Goal: Information Seeking & Learning: Find specific fact

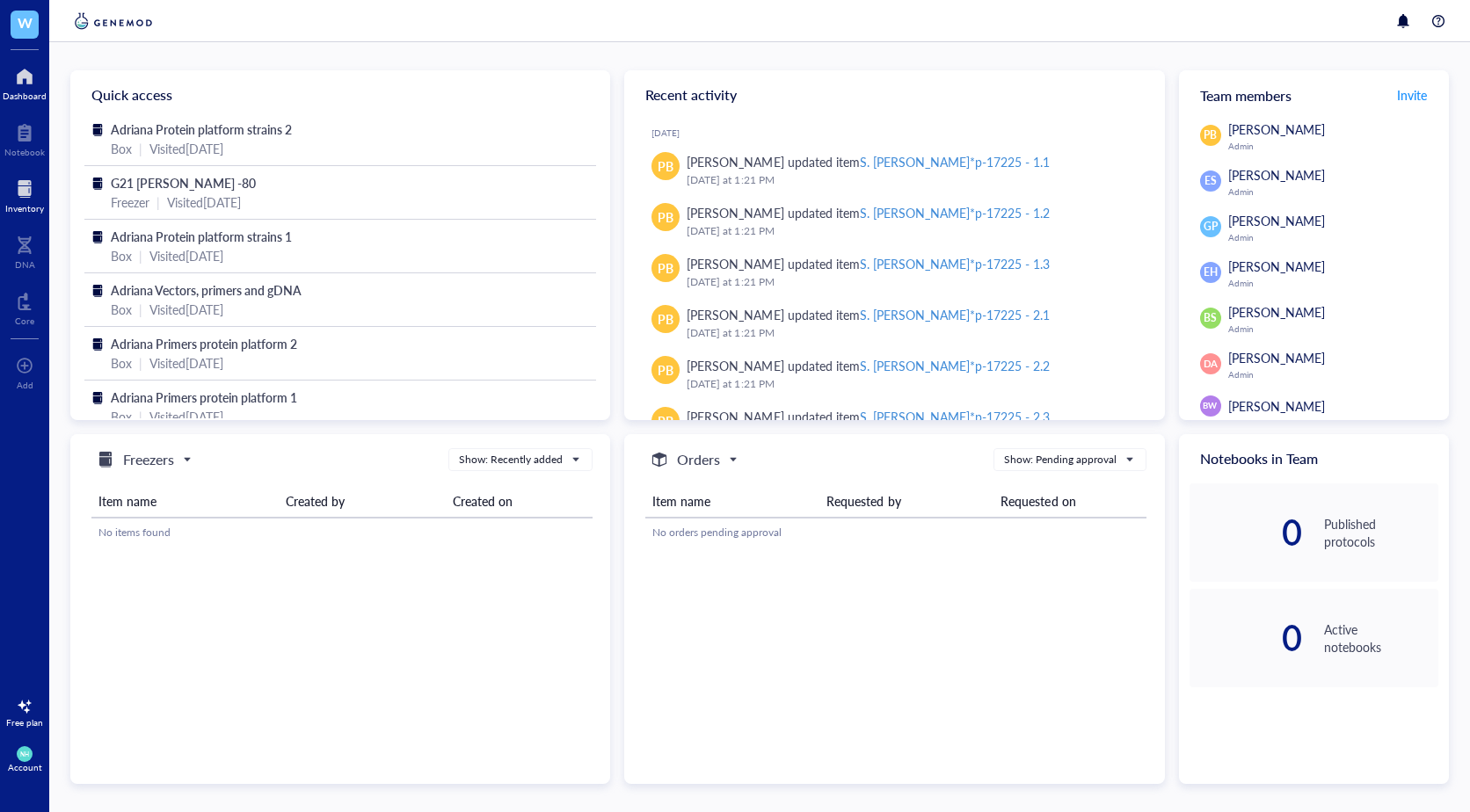
click at [18, 203] on div "Inventory" at bounding box center [25, 208] width 39 height 10
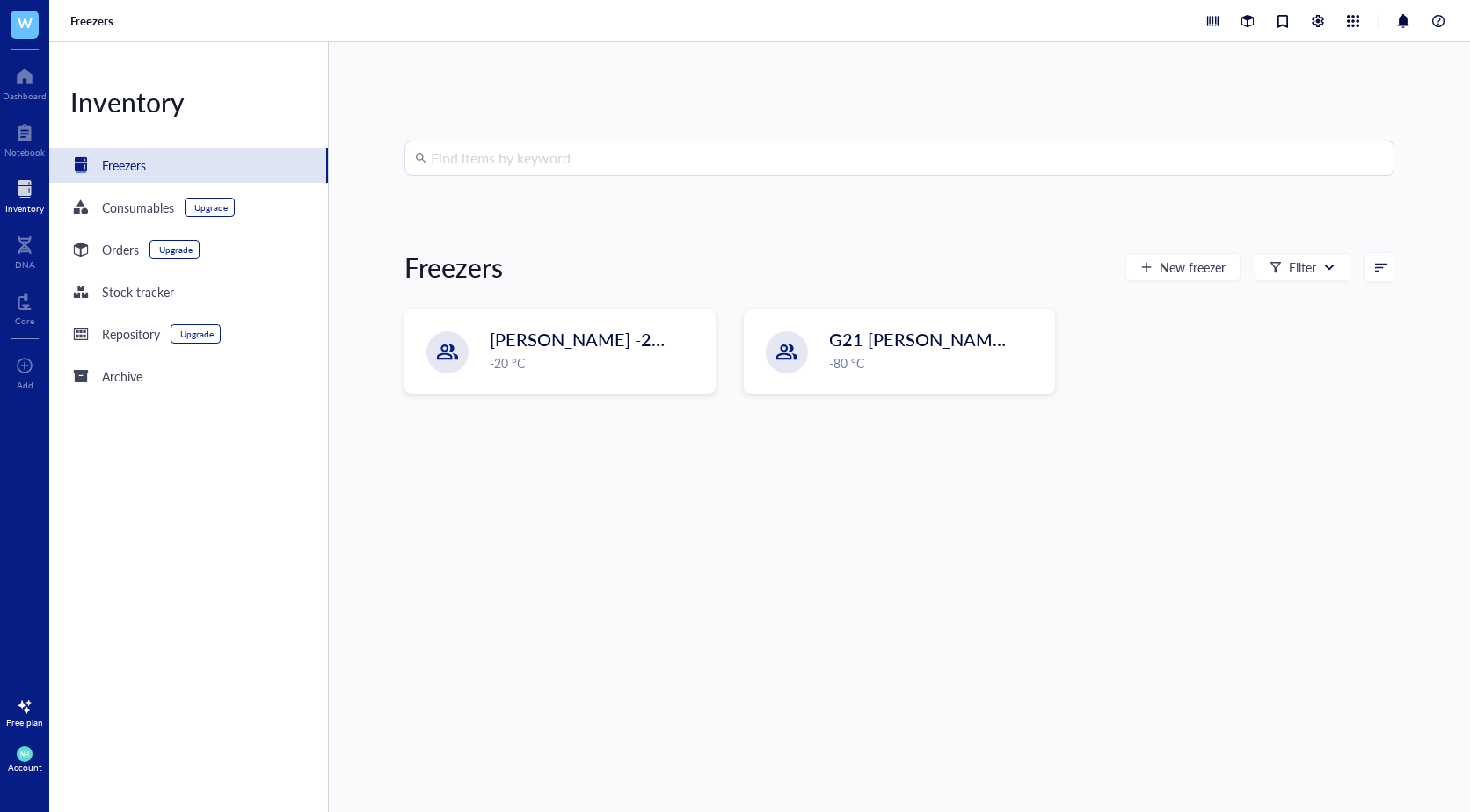
drag, startPoint x: 532, startPoint y: 140, endPoint x: 507, endPoint y: 156, distance: 29.7
click at [530, 140] on div "Find items by keyword Freezers New freezer Filter Wilkinson -20 Archive -20 °C …" at bounding box center [899, 428] width 1142 height 770
click at [504, 159] on input "search" at bounding box center [907, 158] width 953 height 33
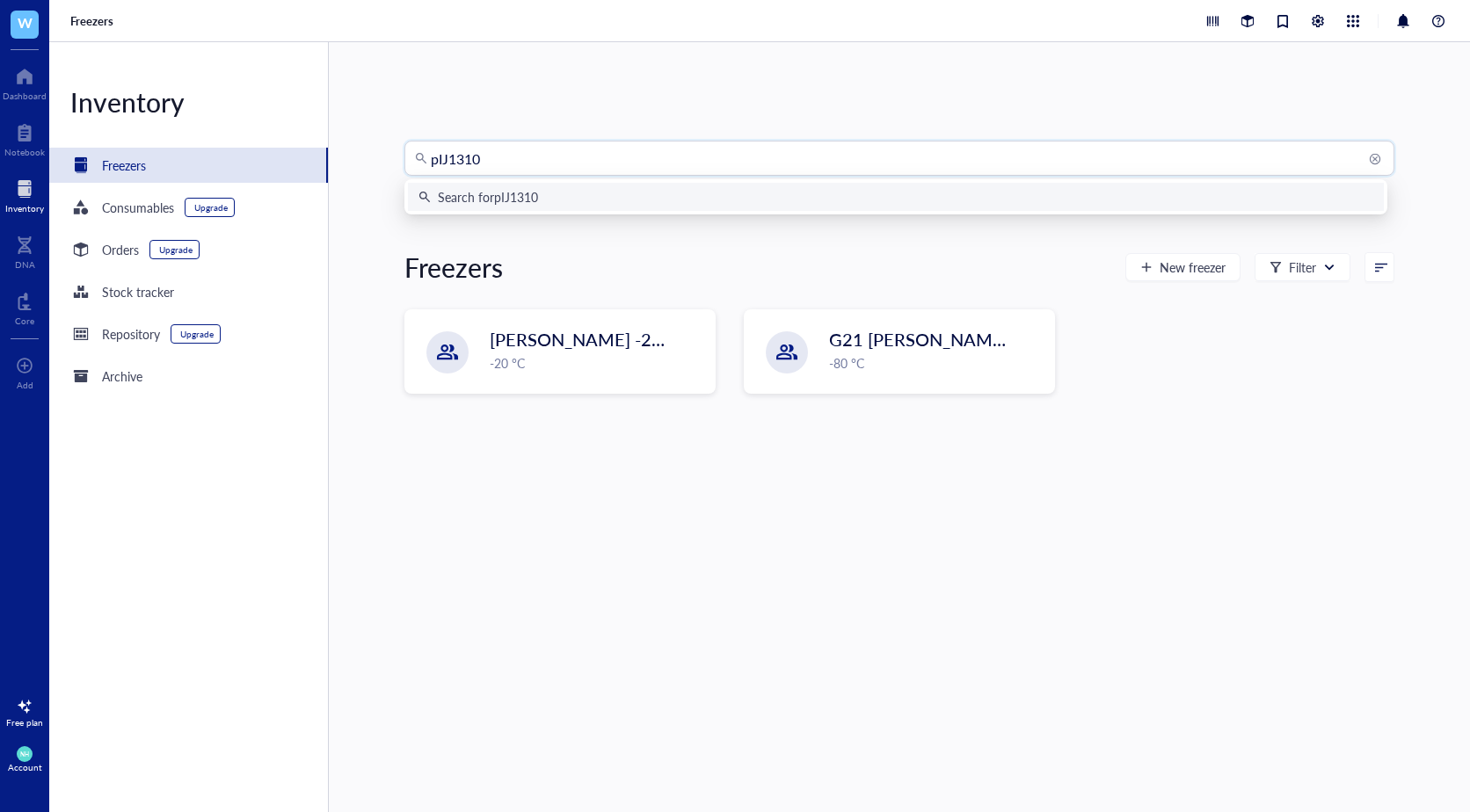
type input "pIJ13104"
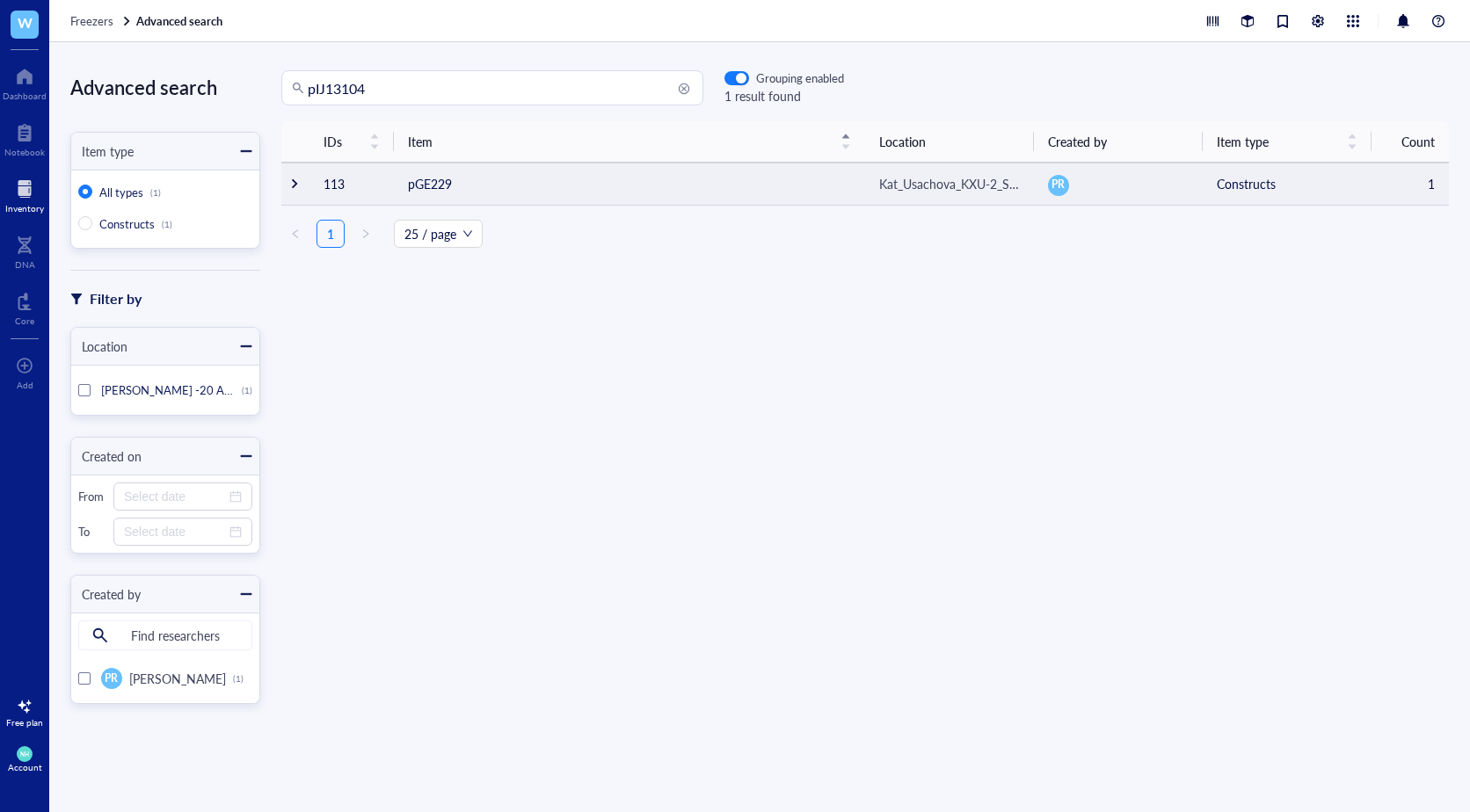
click at [912, 185] on div "Kat_Usachova_KXU-2_Sporeamicin_Box2" at bounding box center [949, 184] width 141 height 19
click at [418, 177] on td "pGE229" at bounding box center [629, 184] width 471 height 43
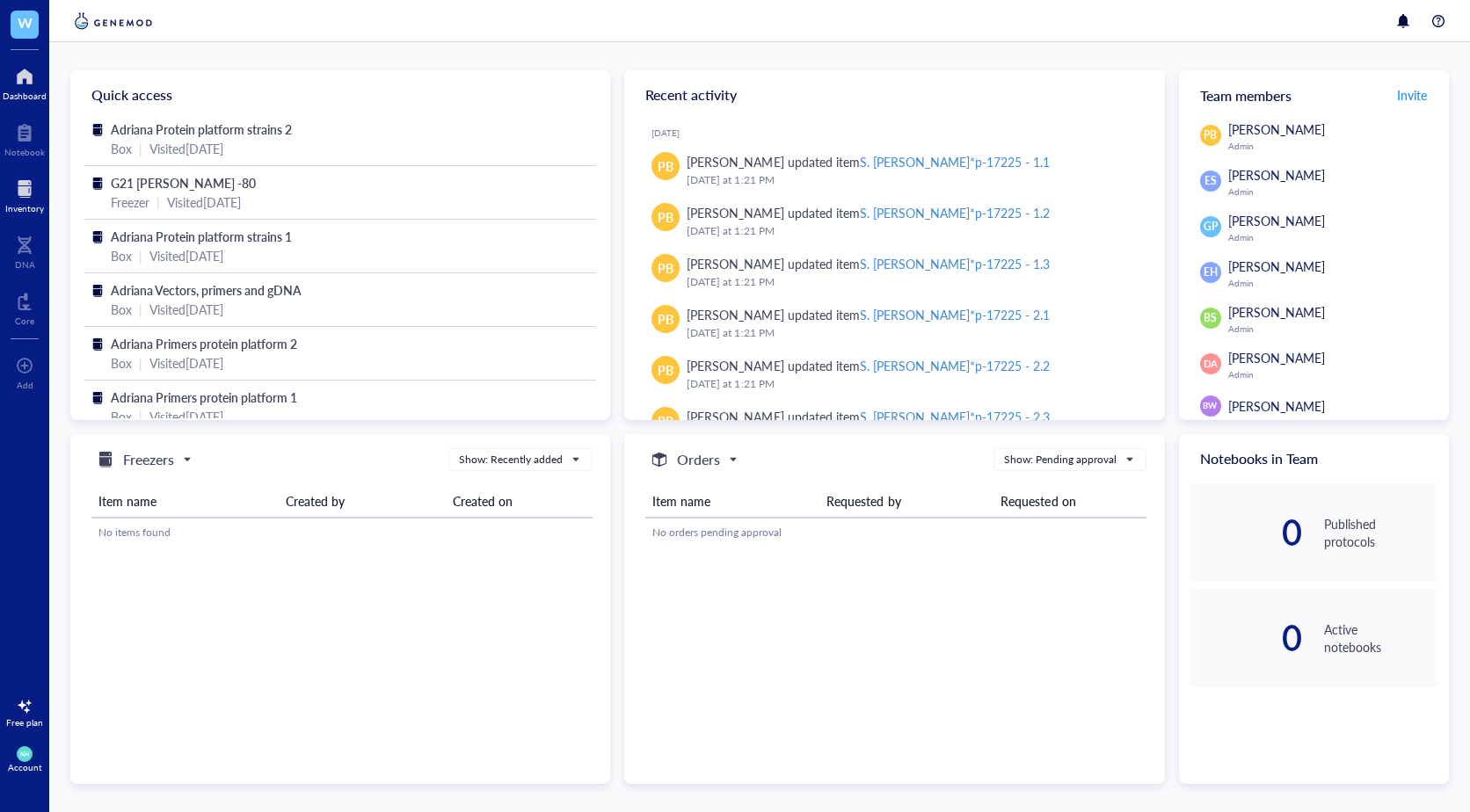
click at [21, 207] on div "Inventory" at bounding box center [25, 208] width 39 height 10
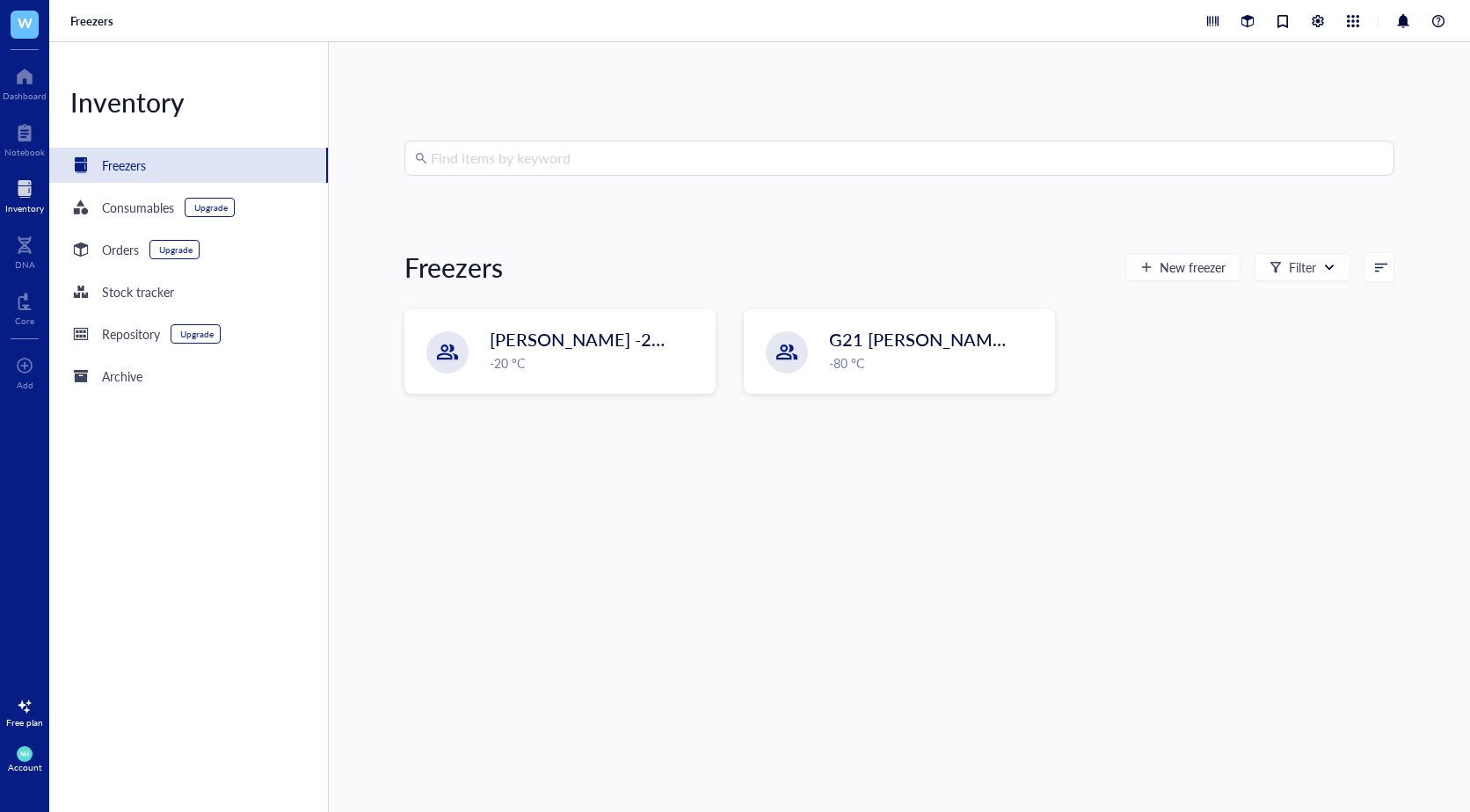
click at [578, 172] on input "search" at bounding box center [907, 158] width 953 height 33
click at [543, 162] on input "search" at bounding box center [907, 158] width 953 height 33
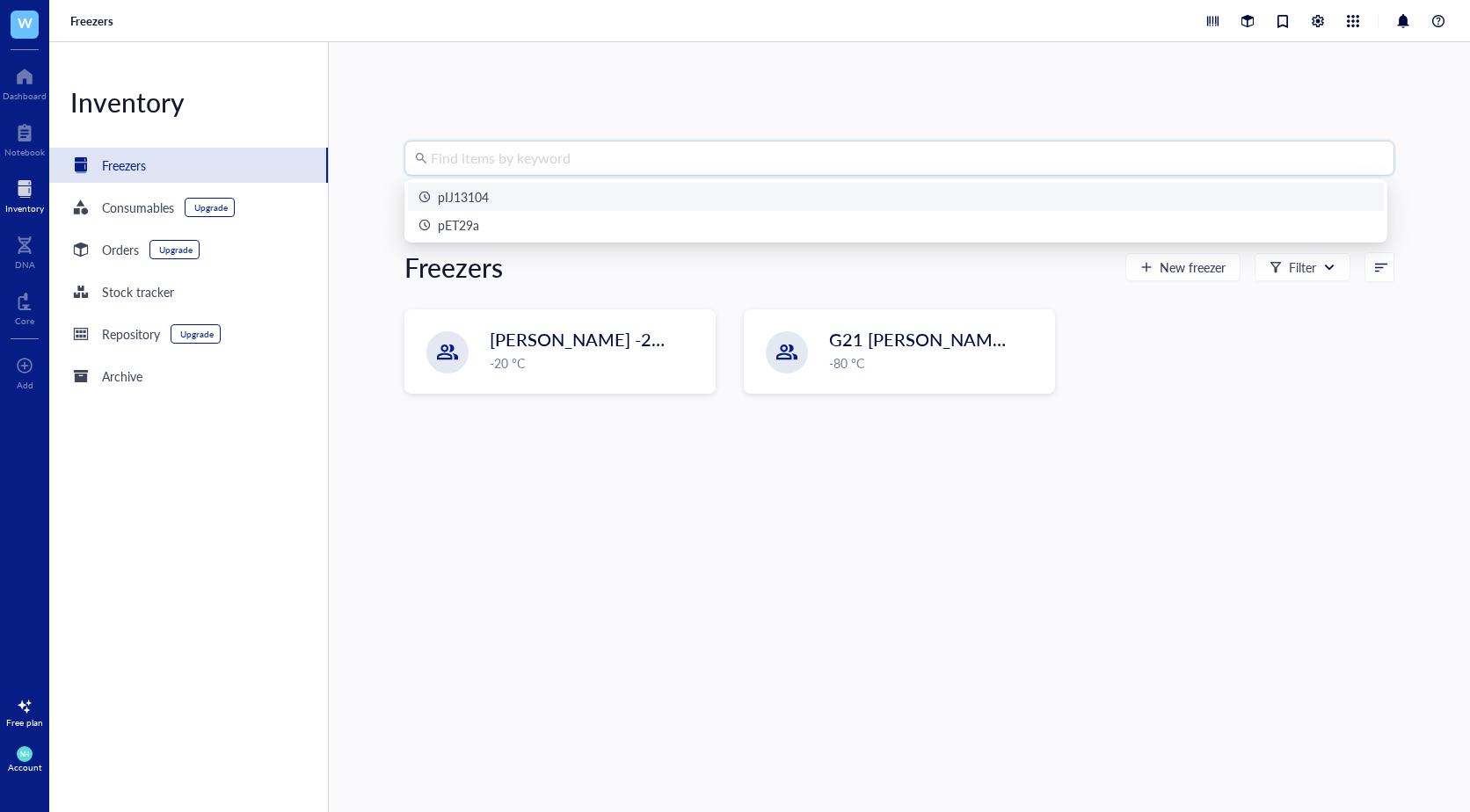
click at [489, 193] on div "pIJ13104" at bounding box center [464, 197] width 51 height 19
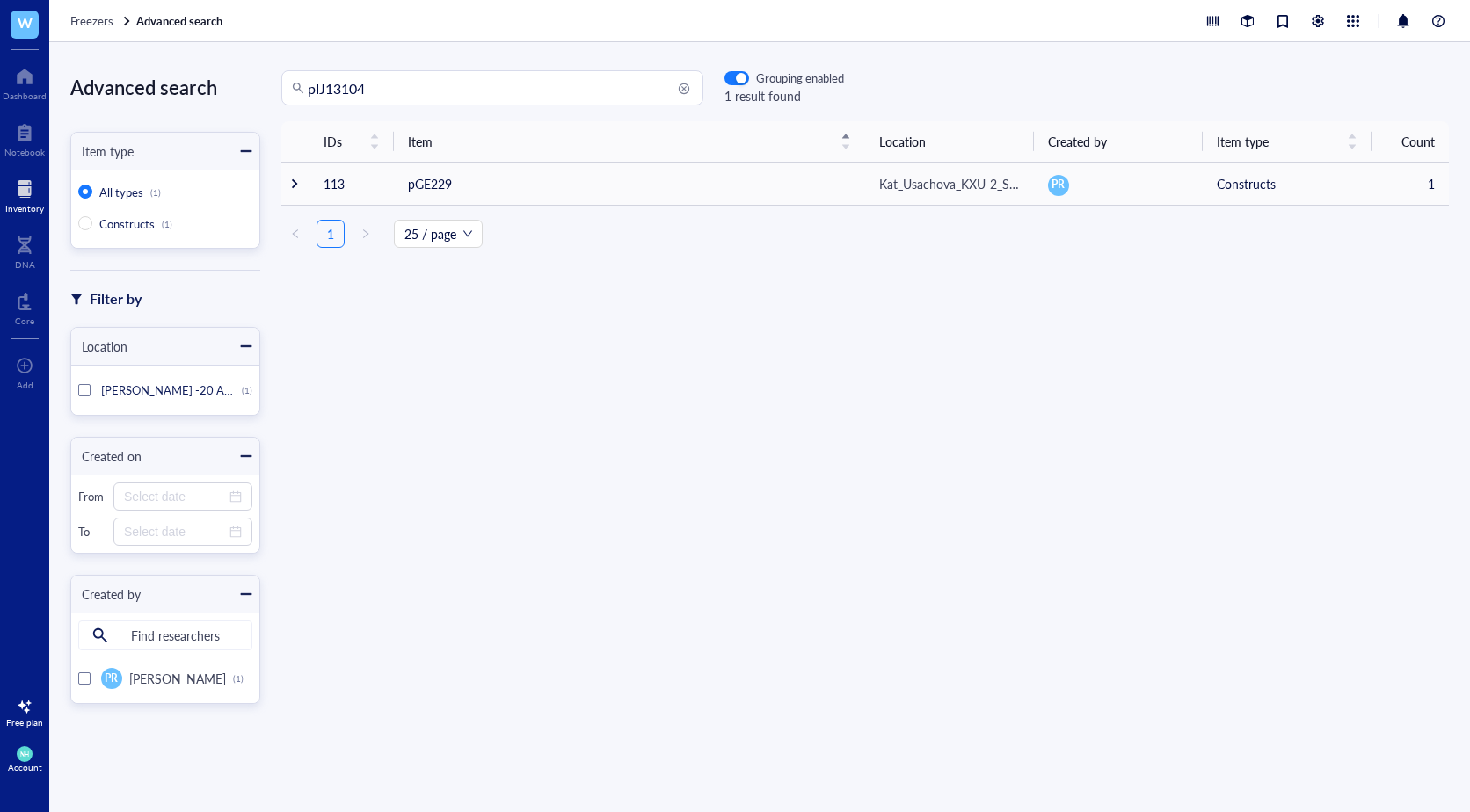
click at [401, 88] on input "pIJ13104" at bounding box center [500, 87] width 385 height 33
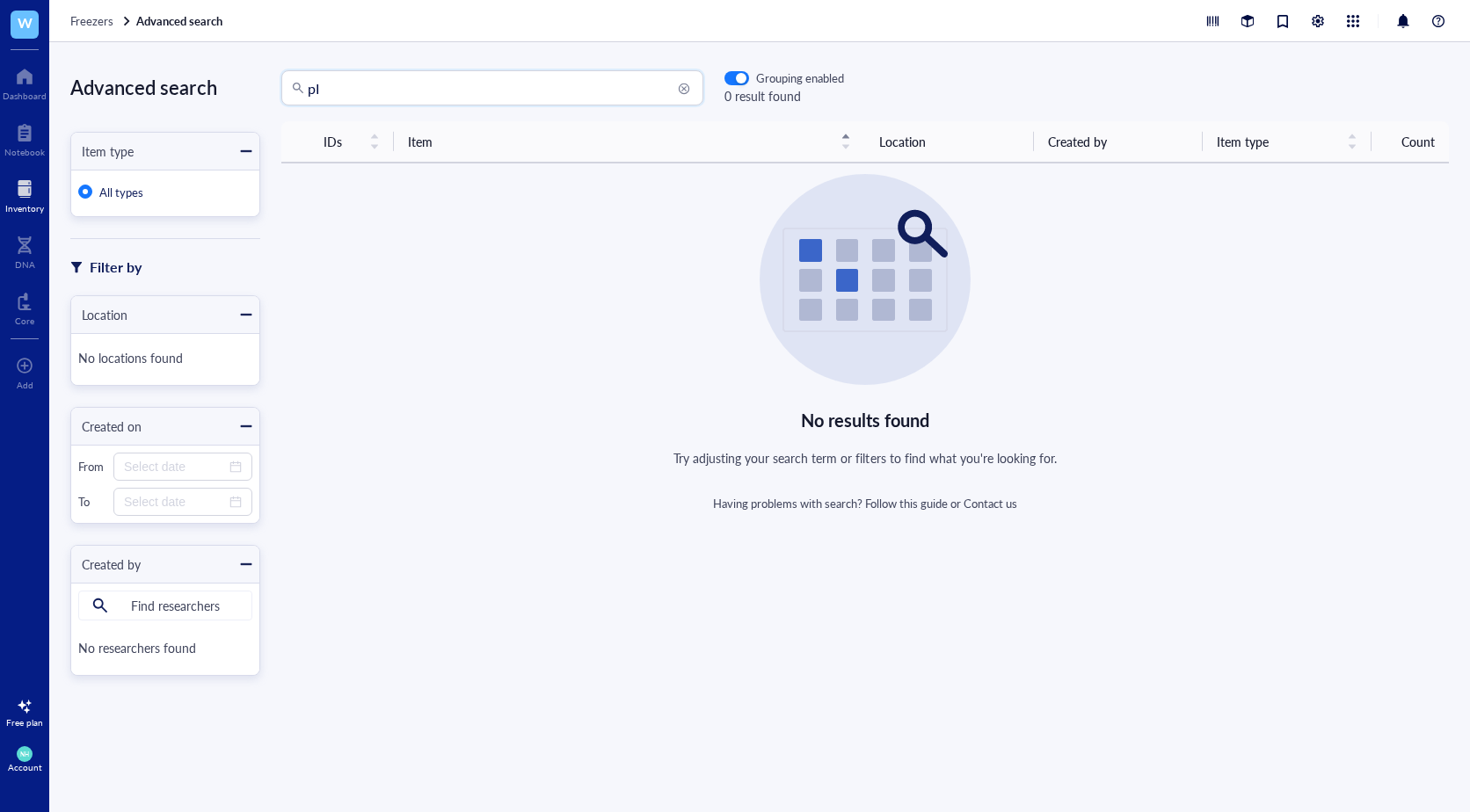
type input "p"
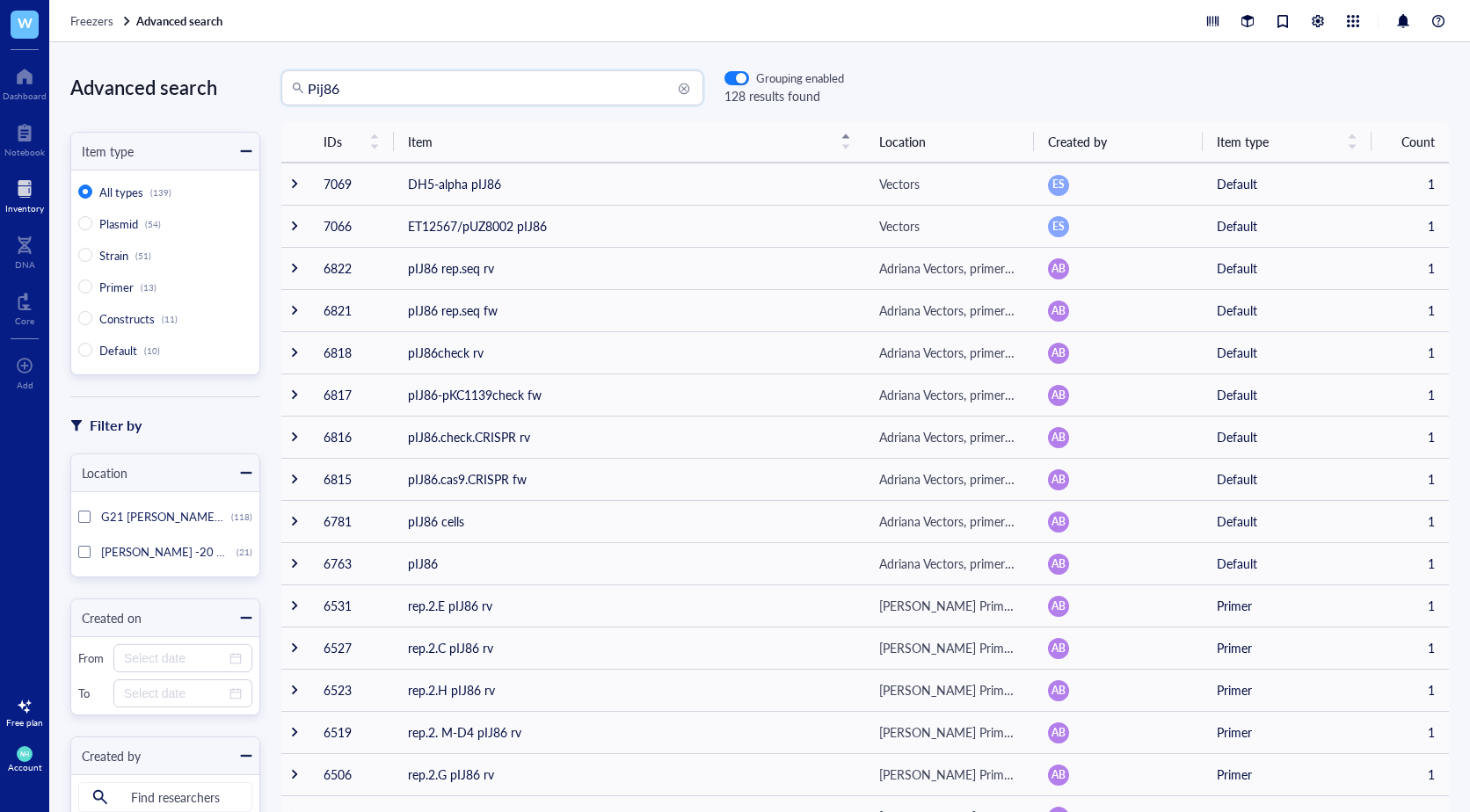
drag, startPoint x: 381, startPoint y: 80, endPoint x: 175, endPoint y: 64, distance: 206.6
click at [175, 64] on div "Advanced search Item type All types (139) Plasmid (54) Strain (51) Primer (13) …" at bounding box center [759, 428] width 1421 height 770
click at [353, 88] on input "Pij86" at bounding box center [500, 87] width 385 height 33
click at [450, 94] on input "Pij86" at bounding box center [500, 87] width 385 height 33
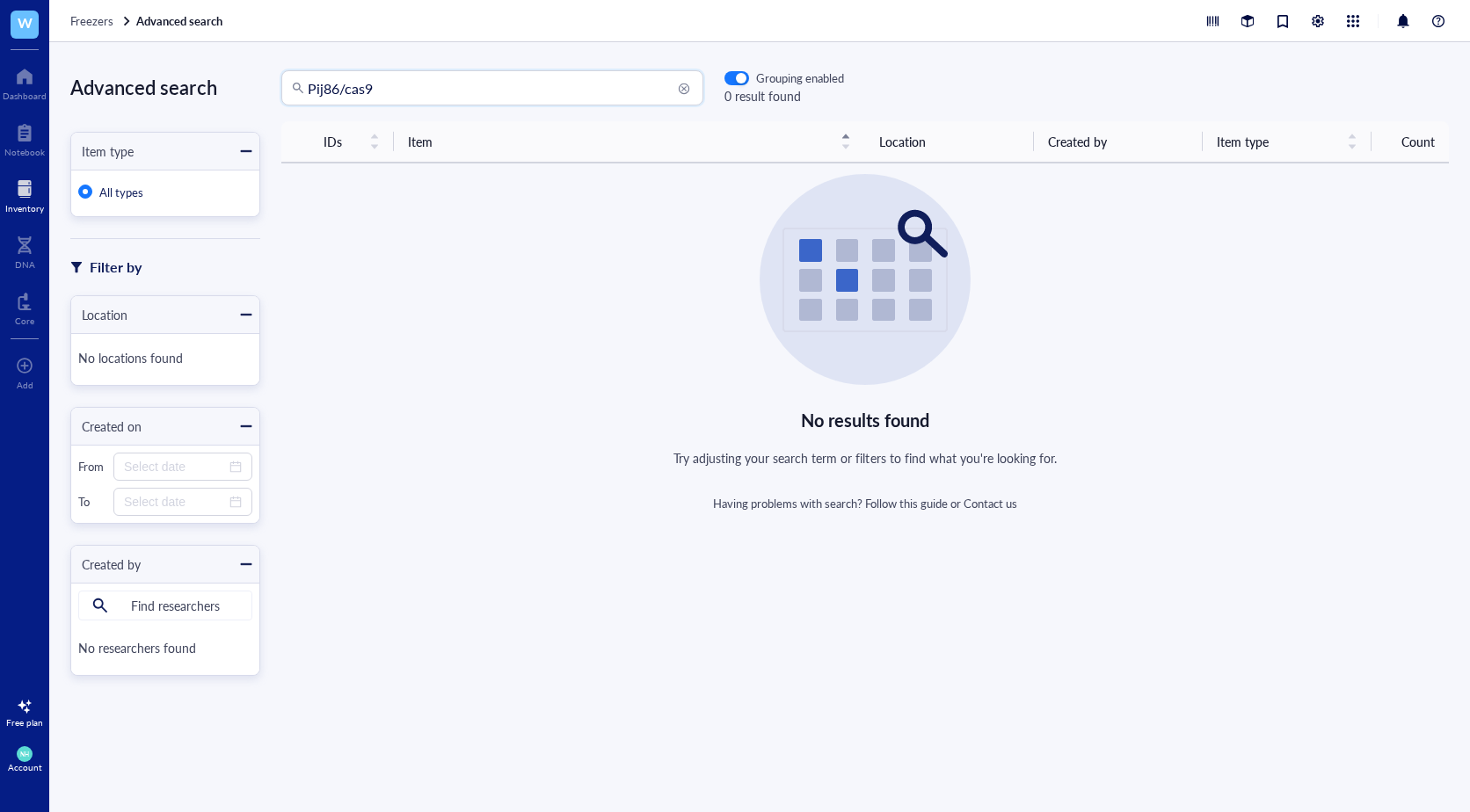
drag, startPoint x: 421, startPoint y: 88, endPoint x: 338, endPoint y: 90, distance: 83.0
click at [338, 90] on input "Pij86/cas9" at bounding box center [500, 87] width 385 height 33
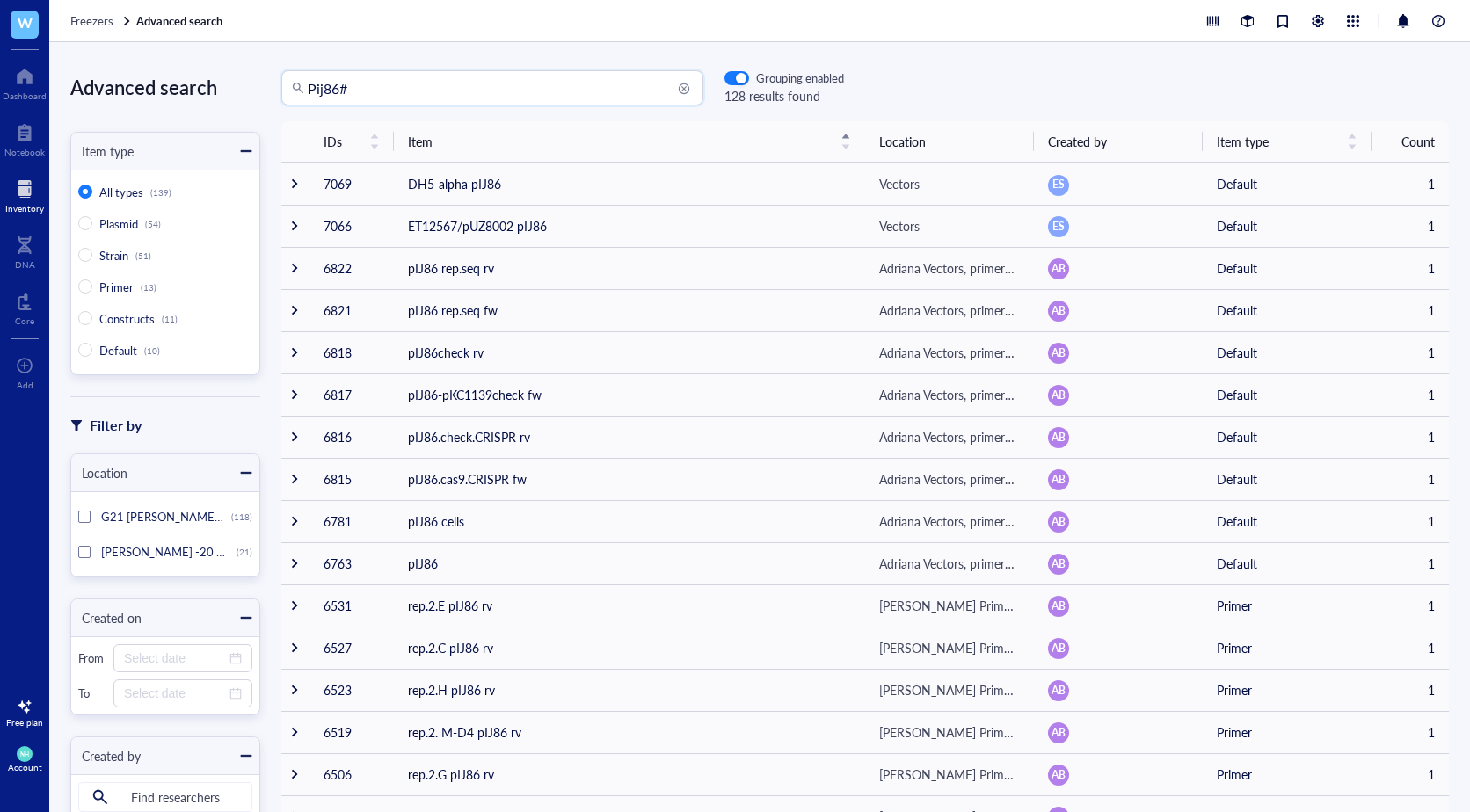
click at [489, 93] on input "Pij86#" at bounding box center [500, 87] width 385 height 33
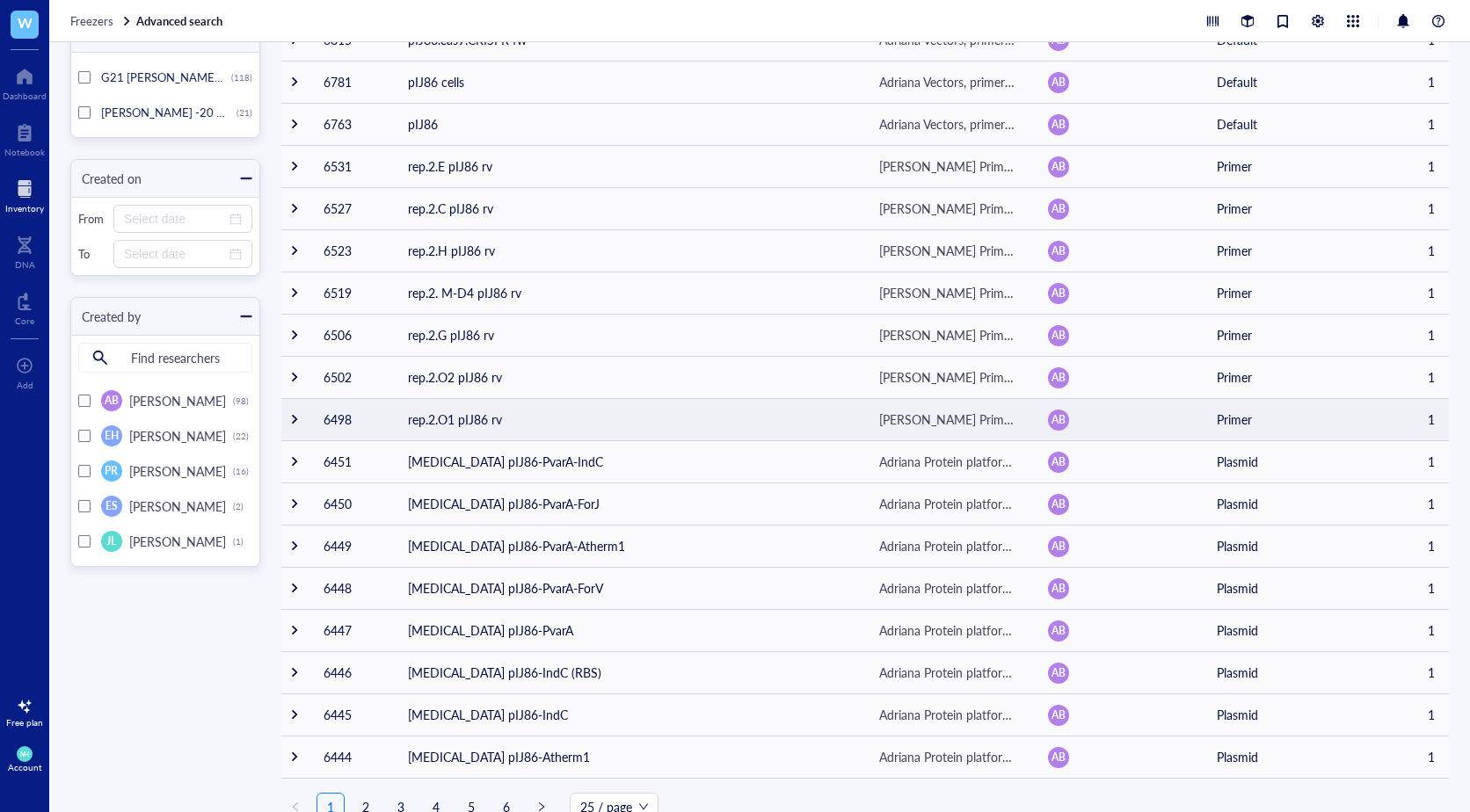
scroll to position [463, 0]
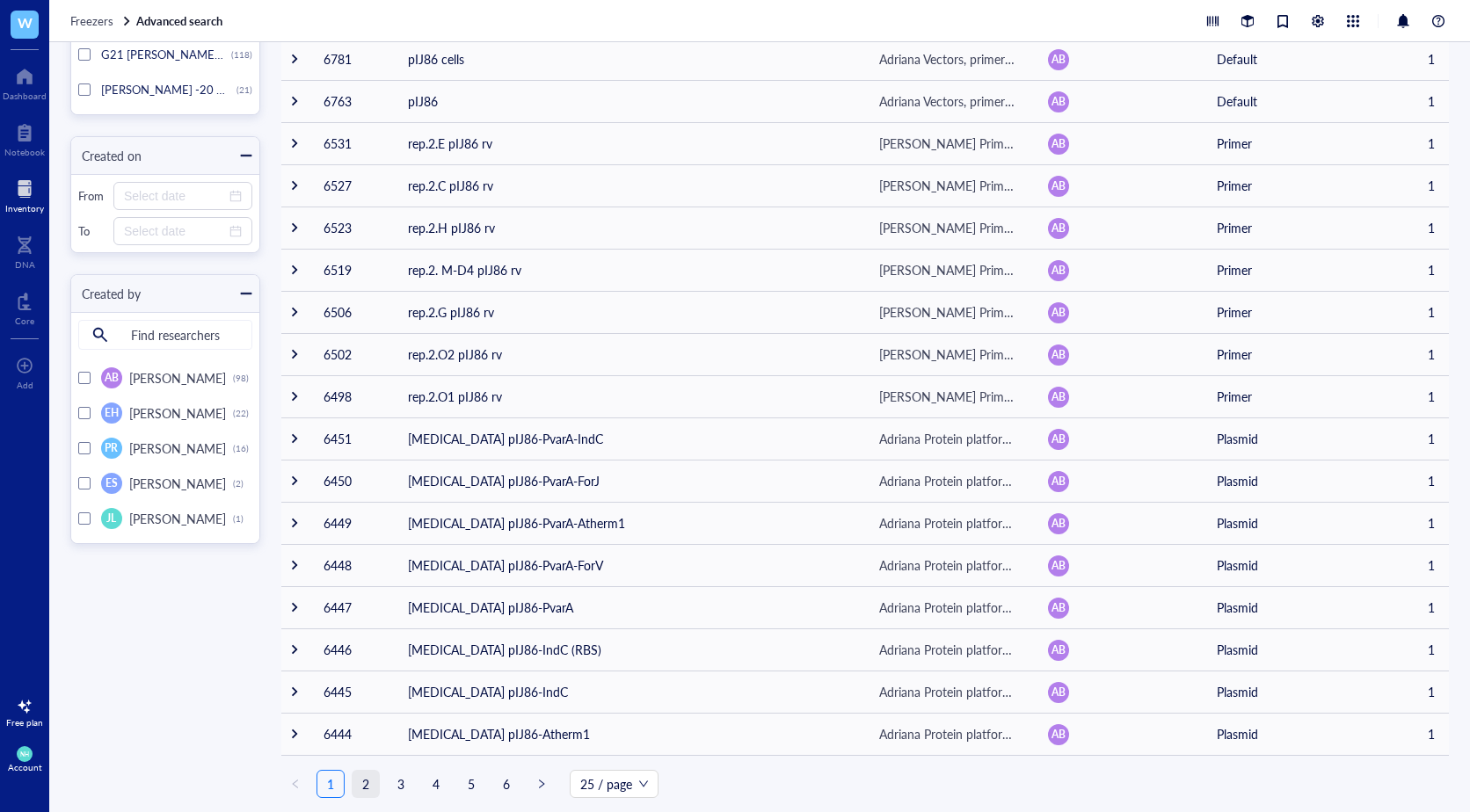
click at [365, 786] on link "2" at bounding box center [366, 785] width 27 height 26
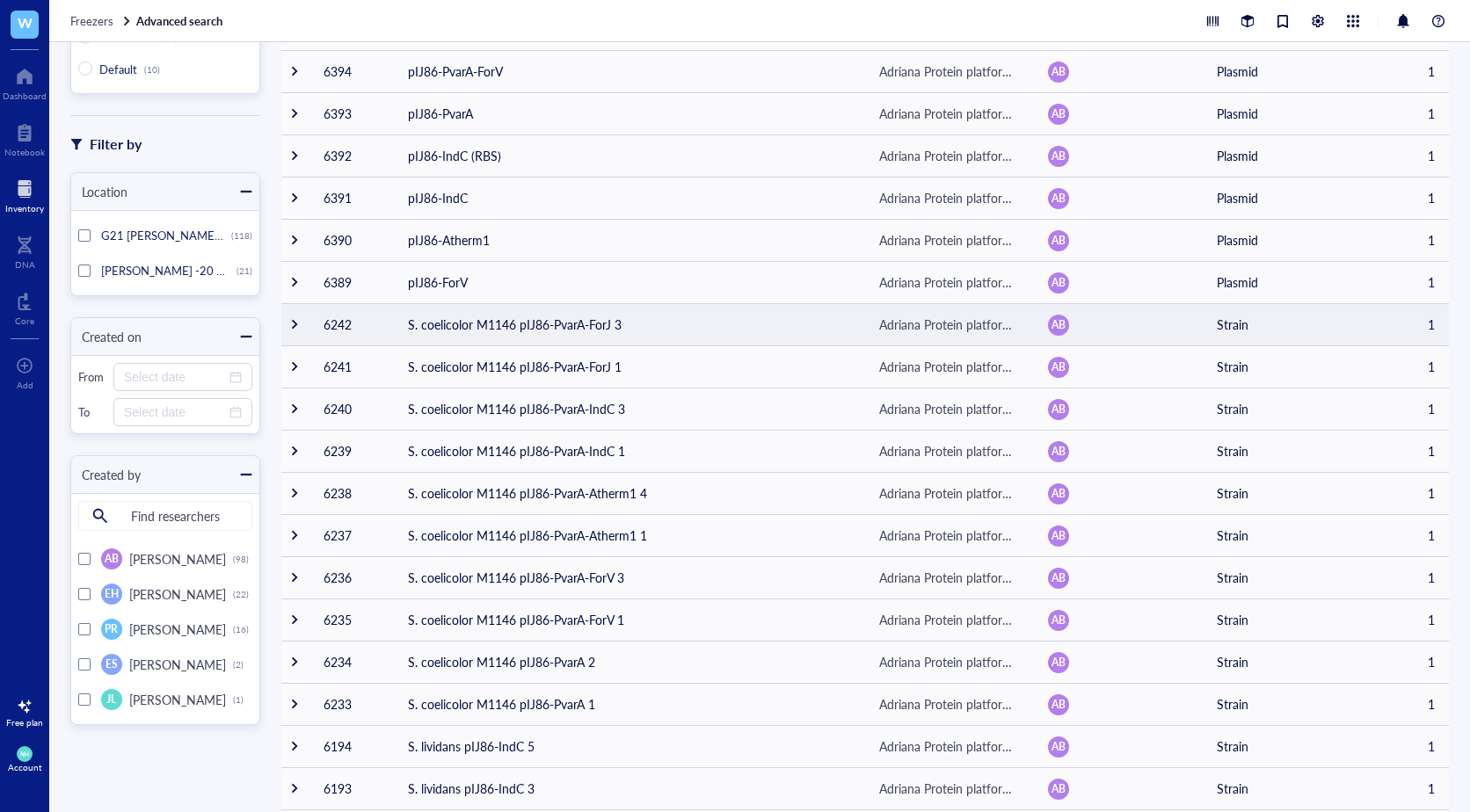
scroll to position [463, 0]
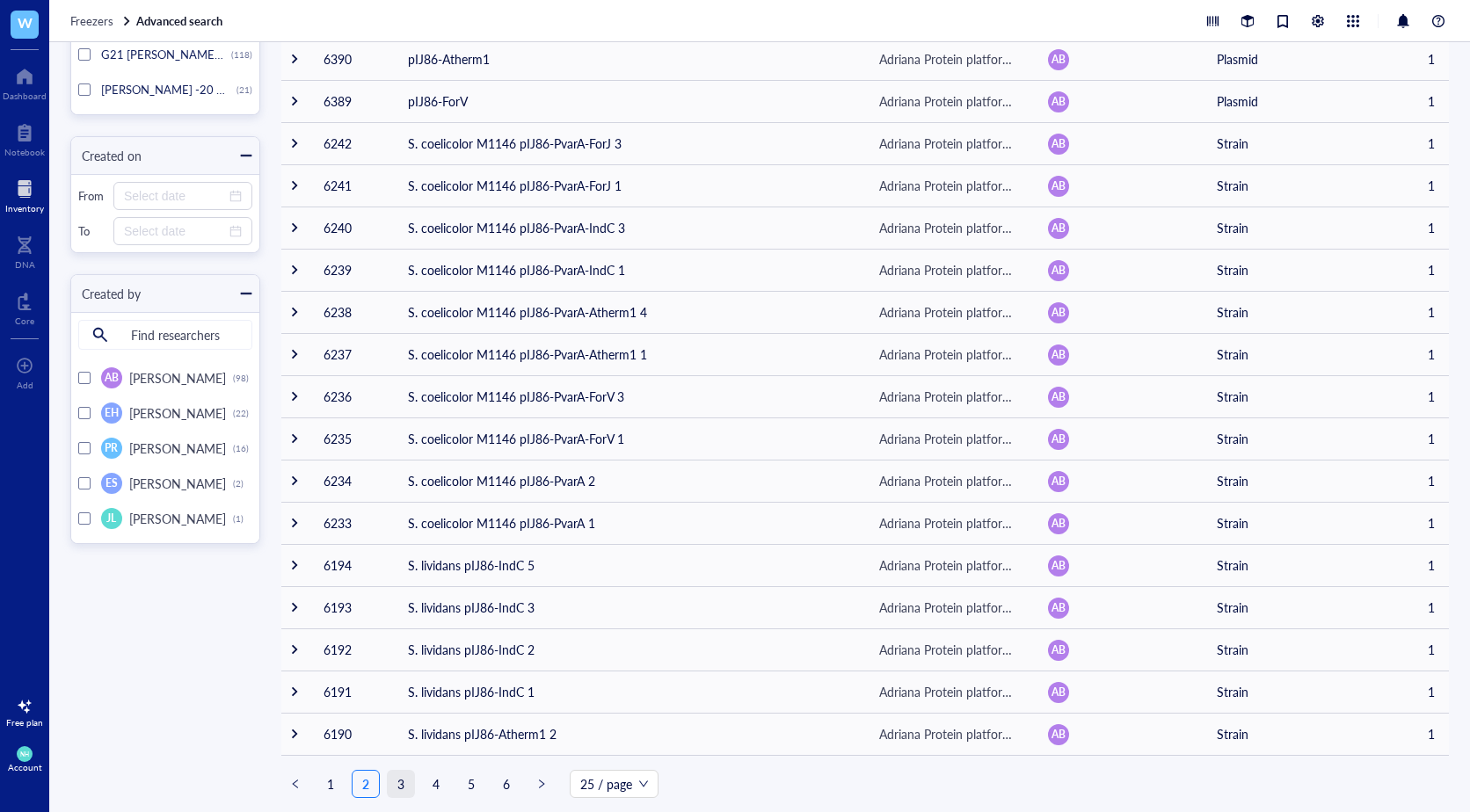
click at [403, 784] on link "3" at bounding box center [401, 785] width 27 height 26
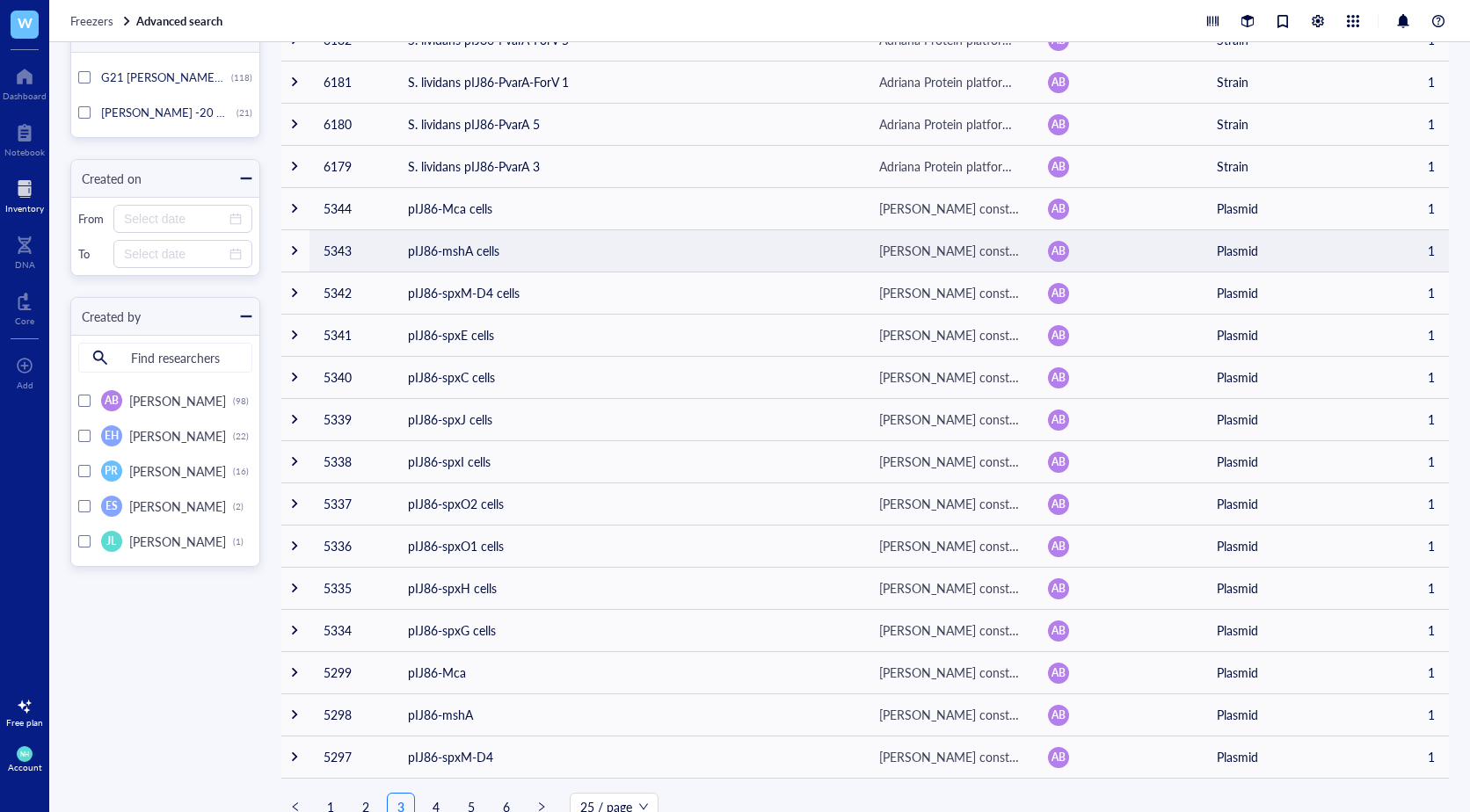
scroll to position [463, 0]
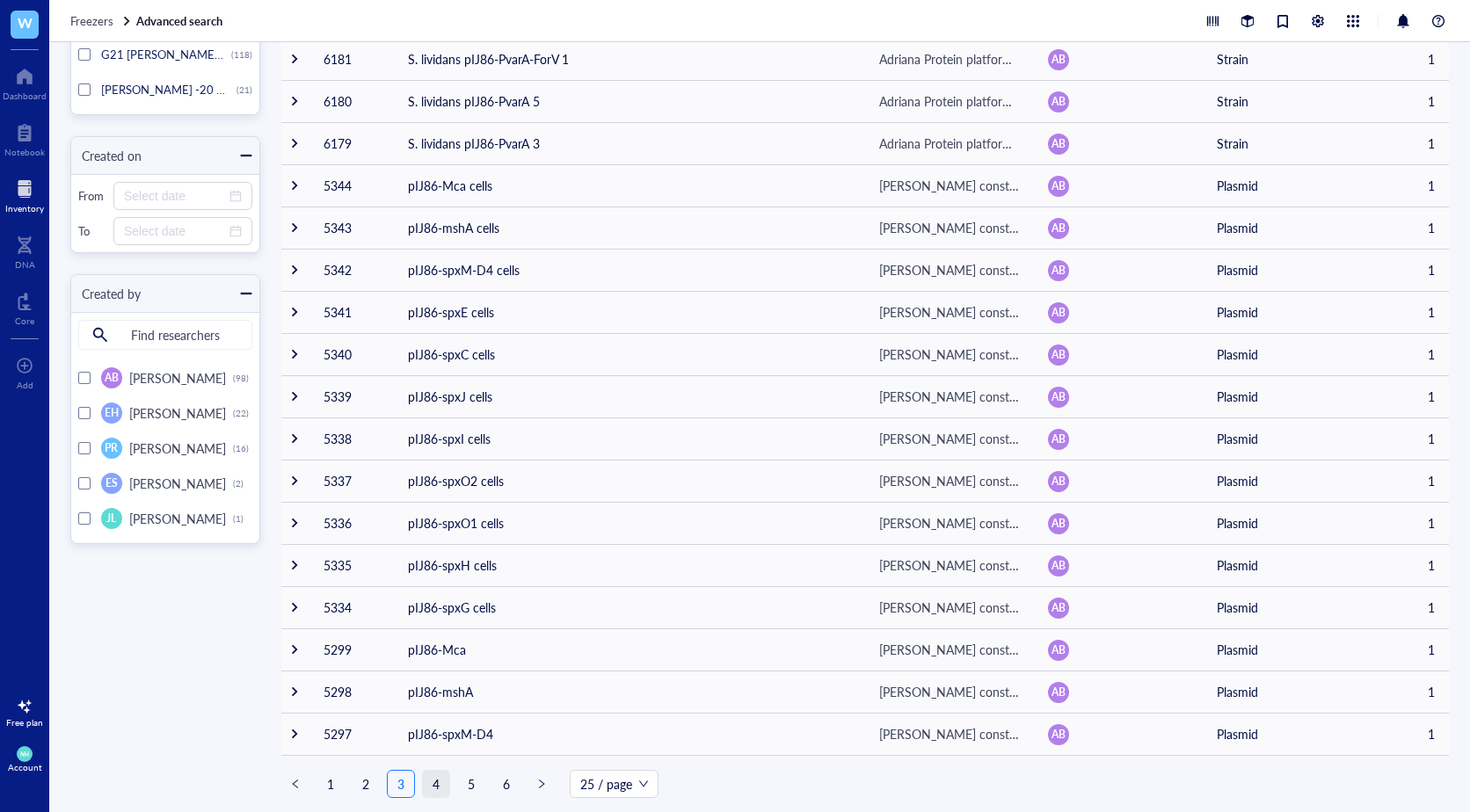
click at [443, 786] on link "4" at bounding box center [436, 785] width 27 height 26
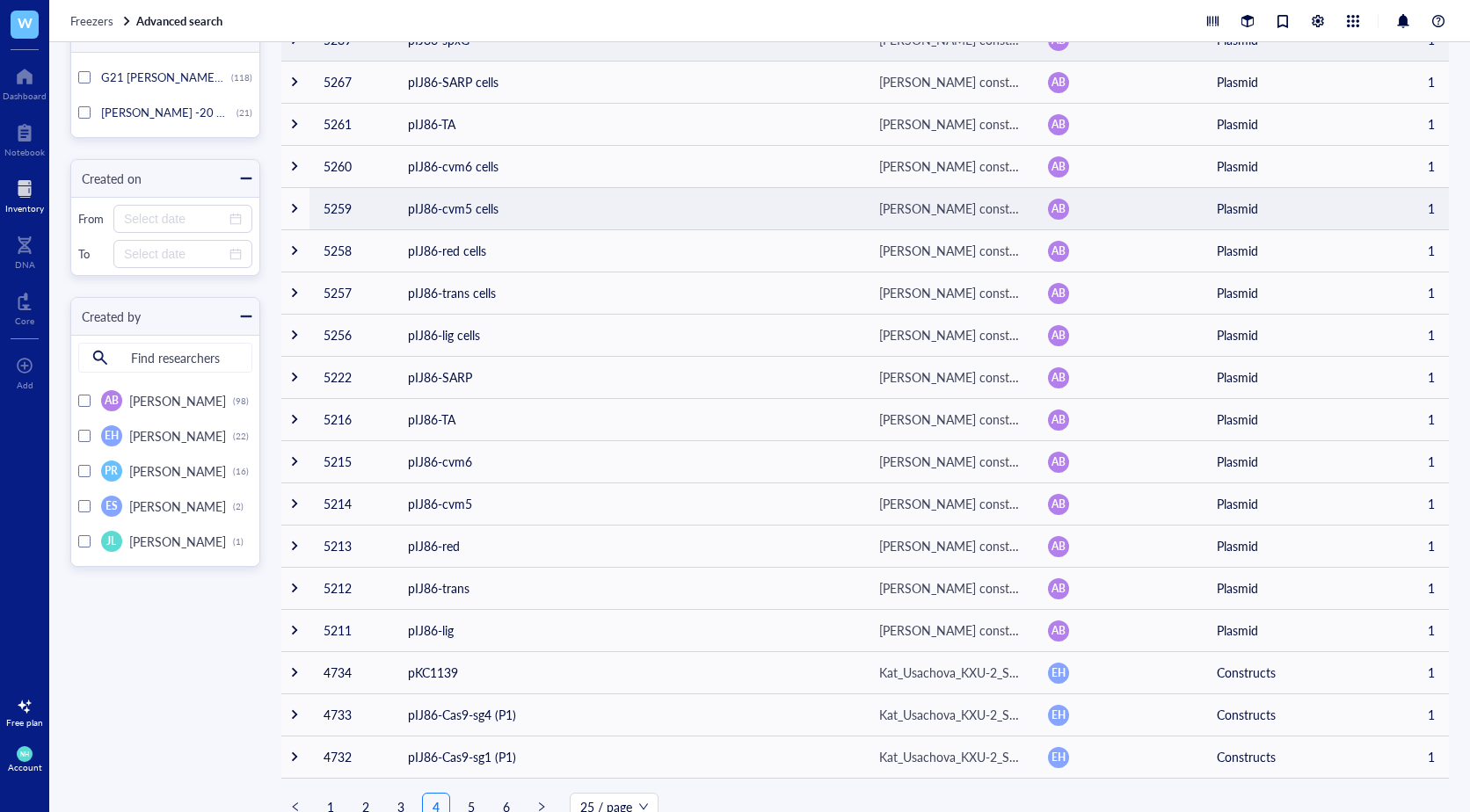
scroll to position [463, 0]
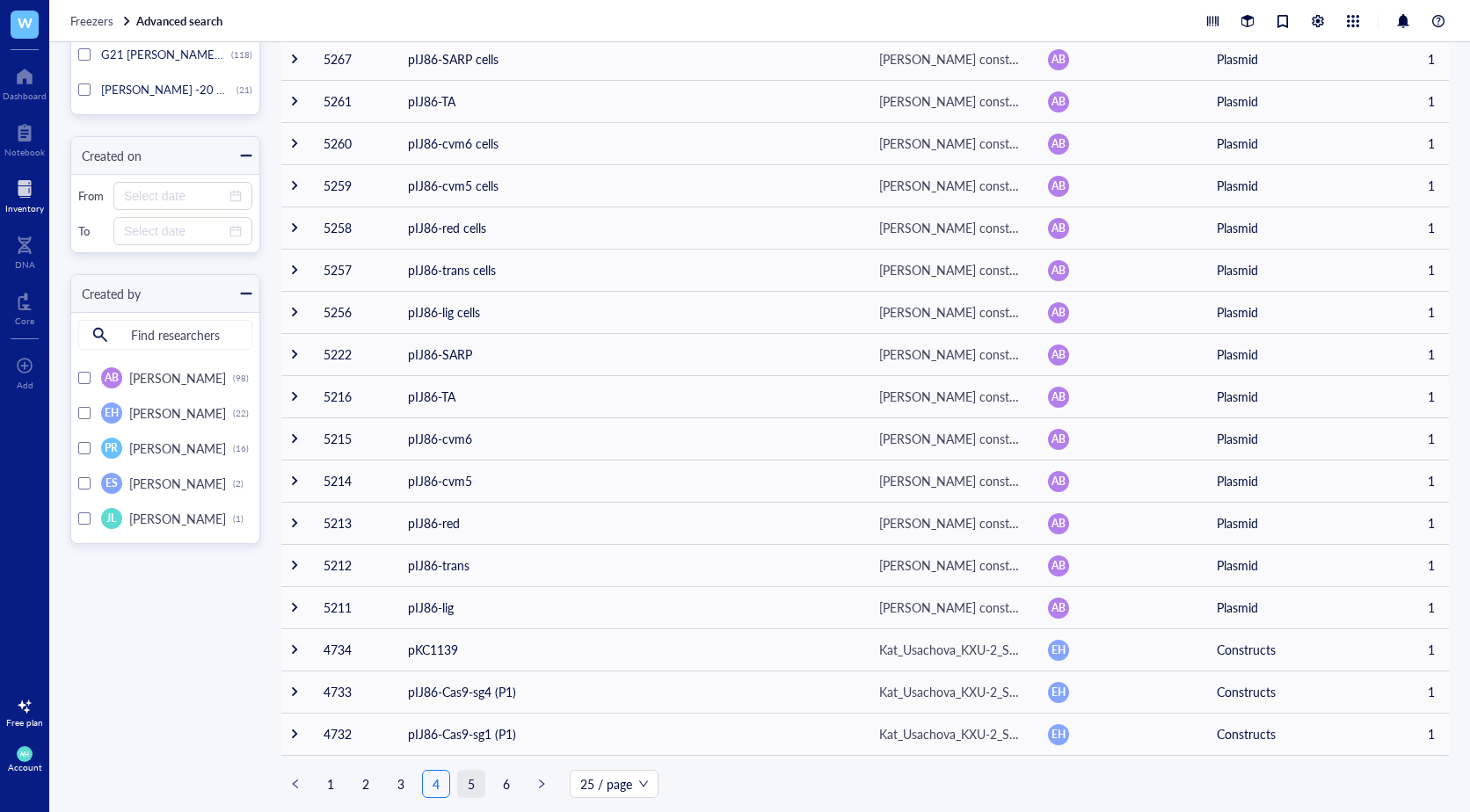
click at [470, 789] on link "5" at bounding box center [471, 785] width 27 height 26
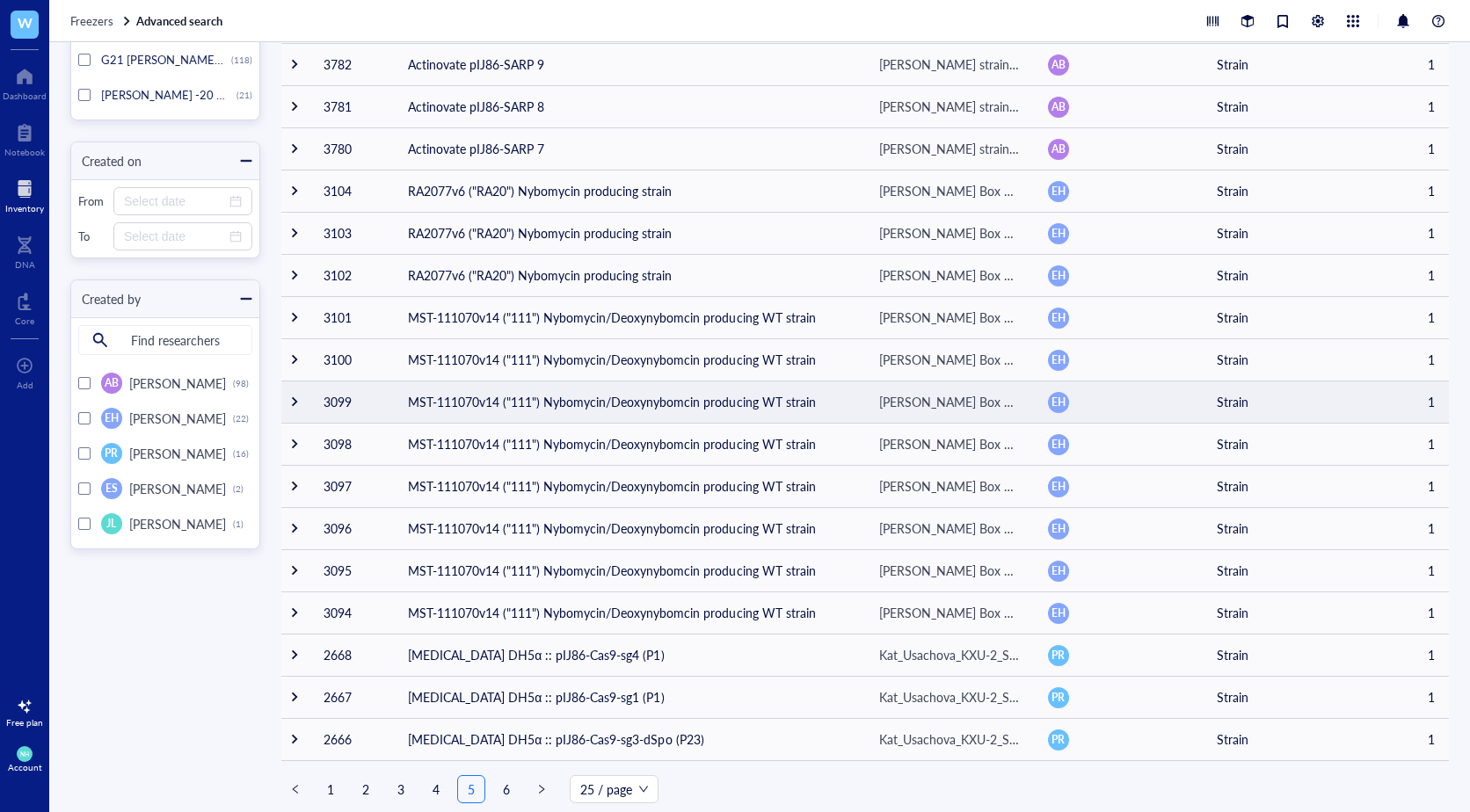
scroll to position [463, 0]
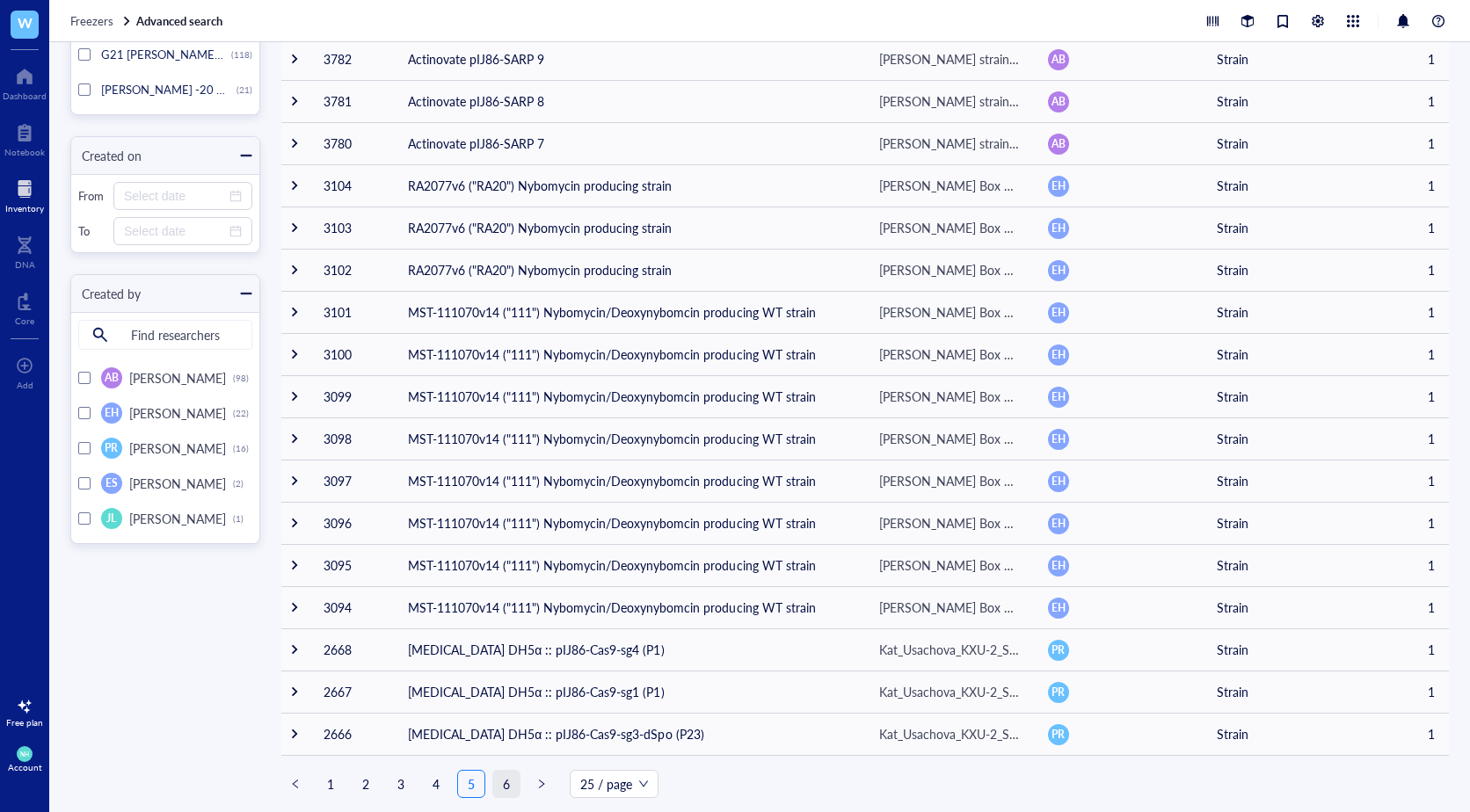
click at [505, 788] on link "6" at bounding box center [506, 785] width 27 height 26
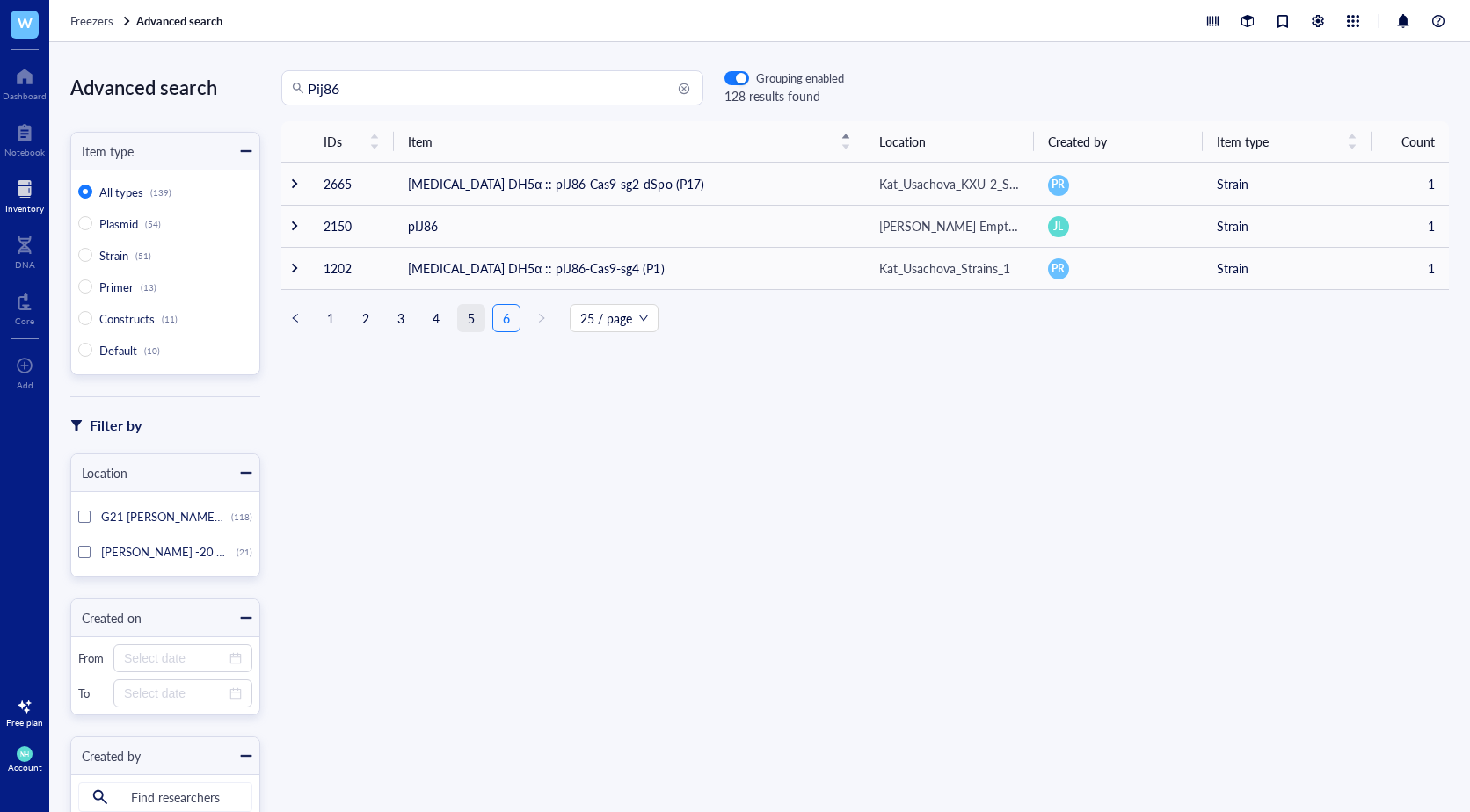
click at [469, 317] on link "5" at bounding box center [471, 318] width 27 height 26
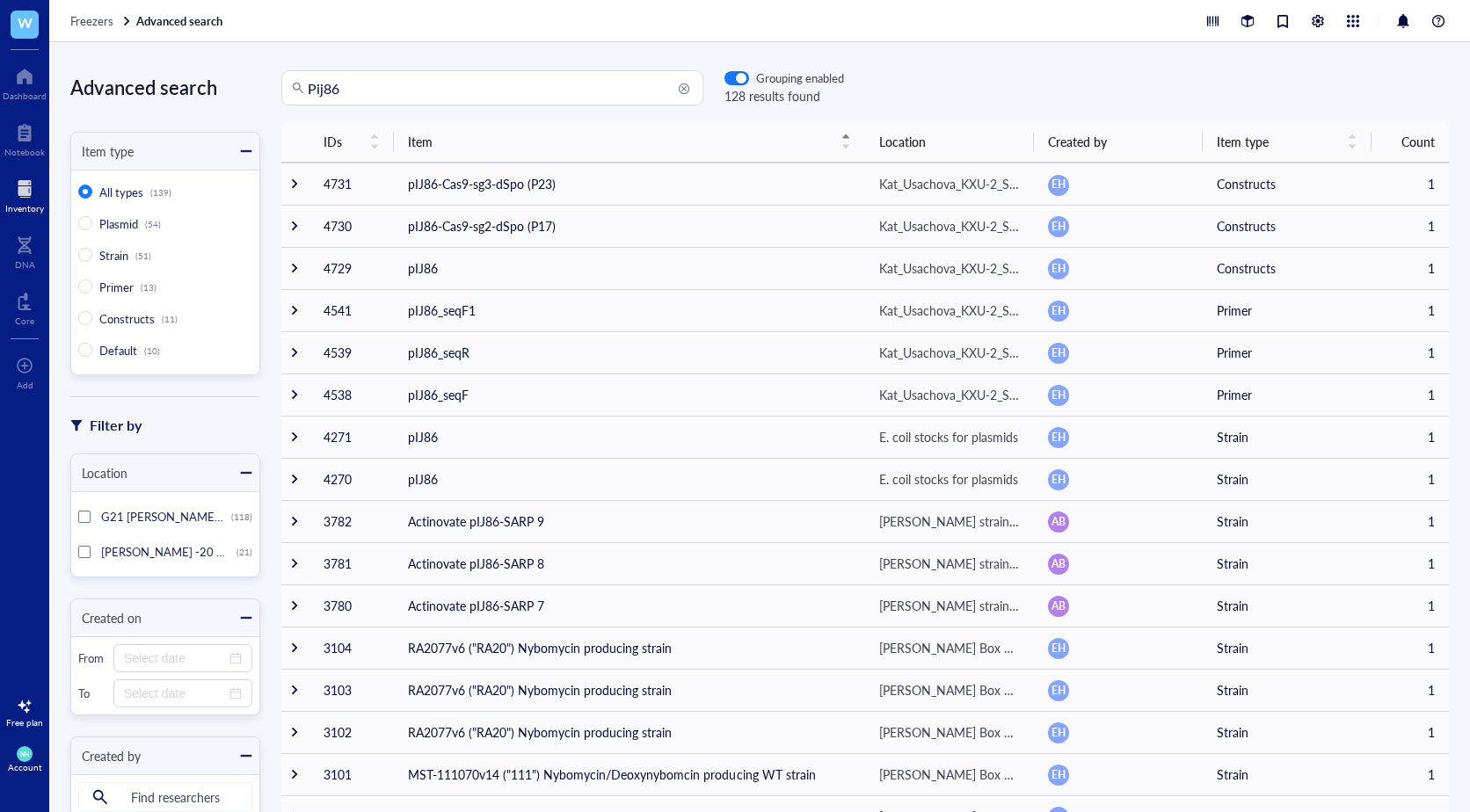
click at [340, 92] on input "Pij86" at bounding box center [500, 87] width 385 height 33
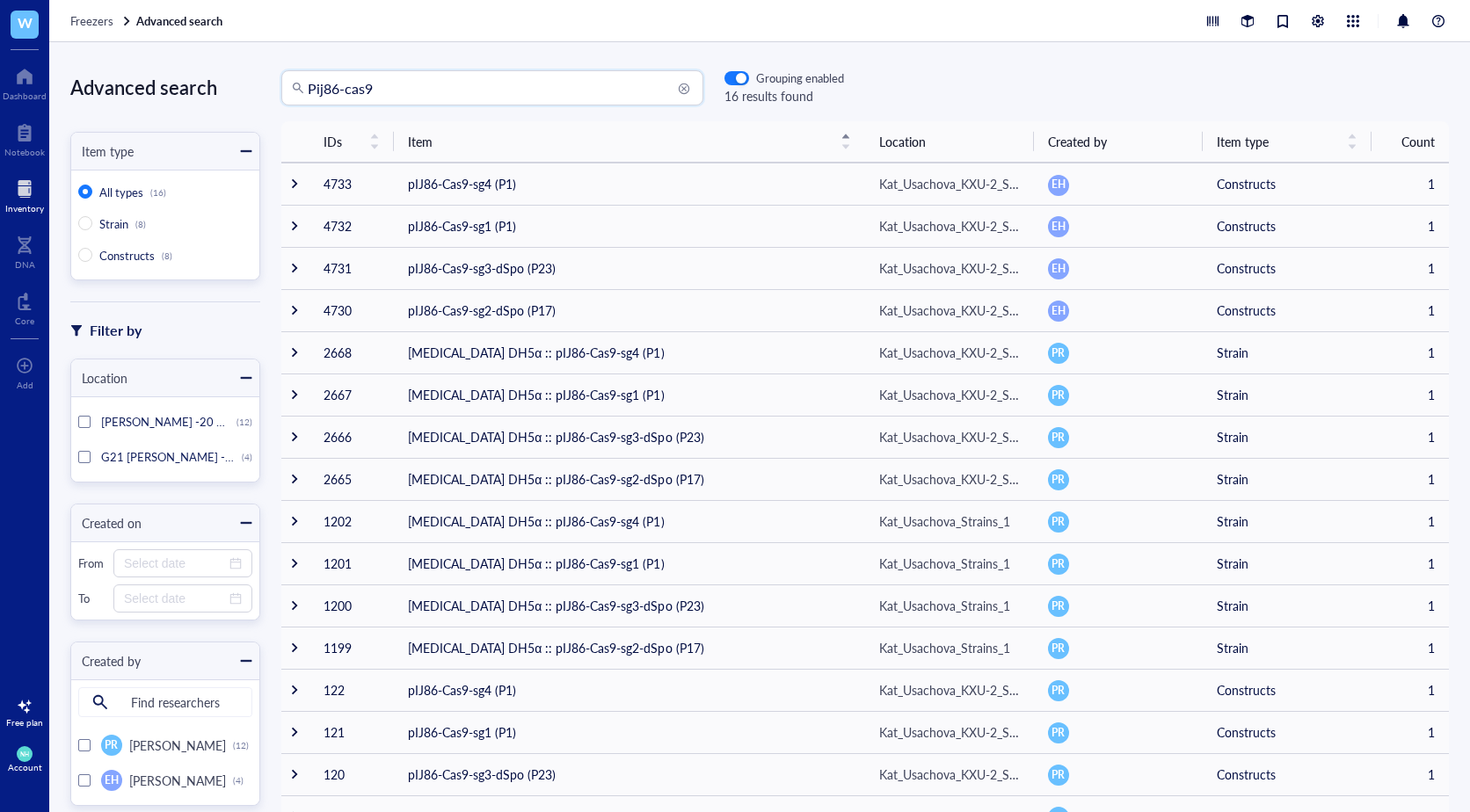
drag, startPoint x: 411, startPoint y: 94, endPoint x: 98, endPoint y: 58, distance: 315.1
click at [98, 58] on div "Advanced search Item type All types (16) Strain (8) Constructs (8) Filter by Lo…" at bounding box center [759, 428] width 1421 height 770
type input "[PERSON_NAME]"
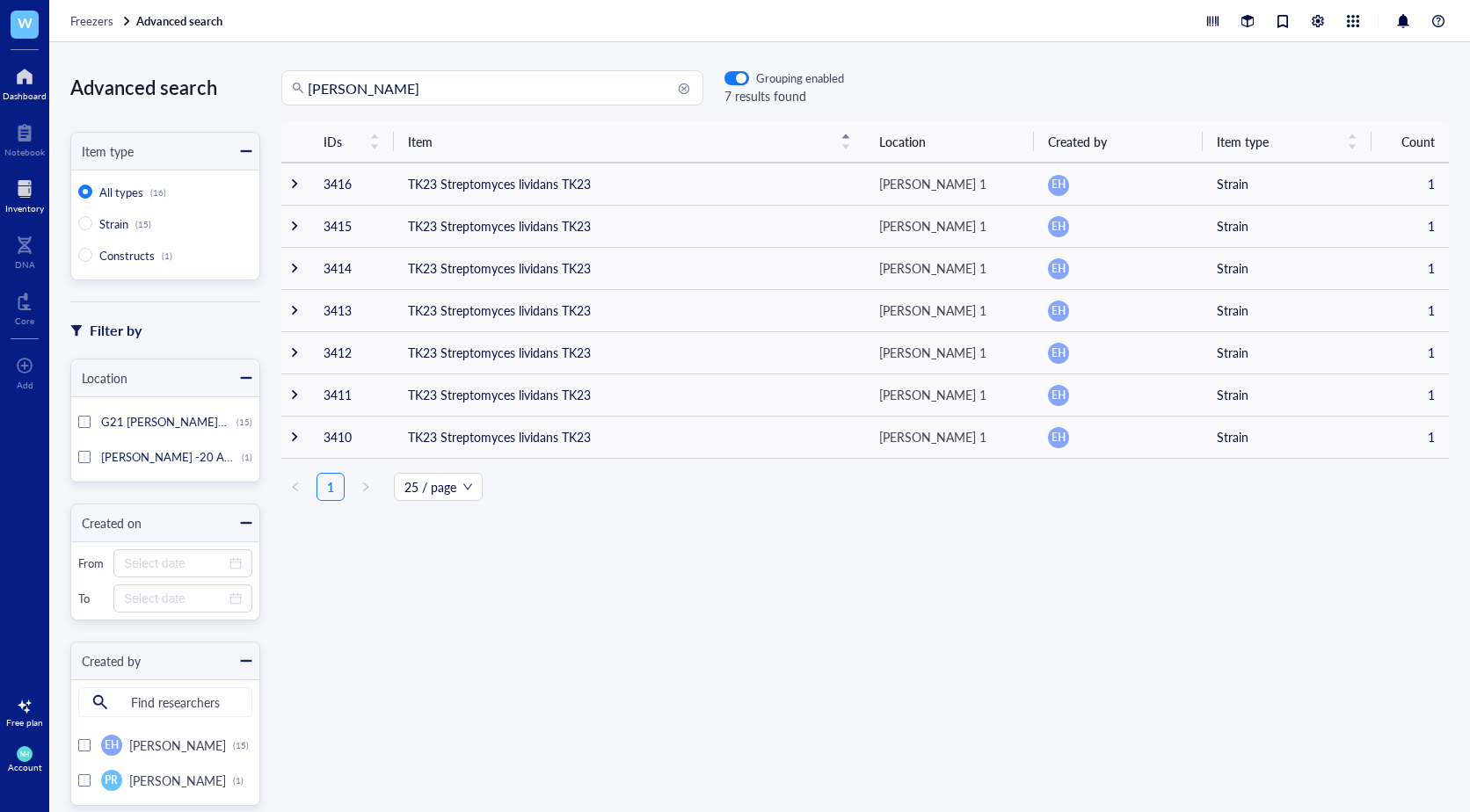
click at [29, 82] on div at bounding box center [25, 77] width 44 height 28
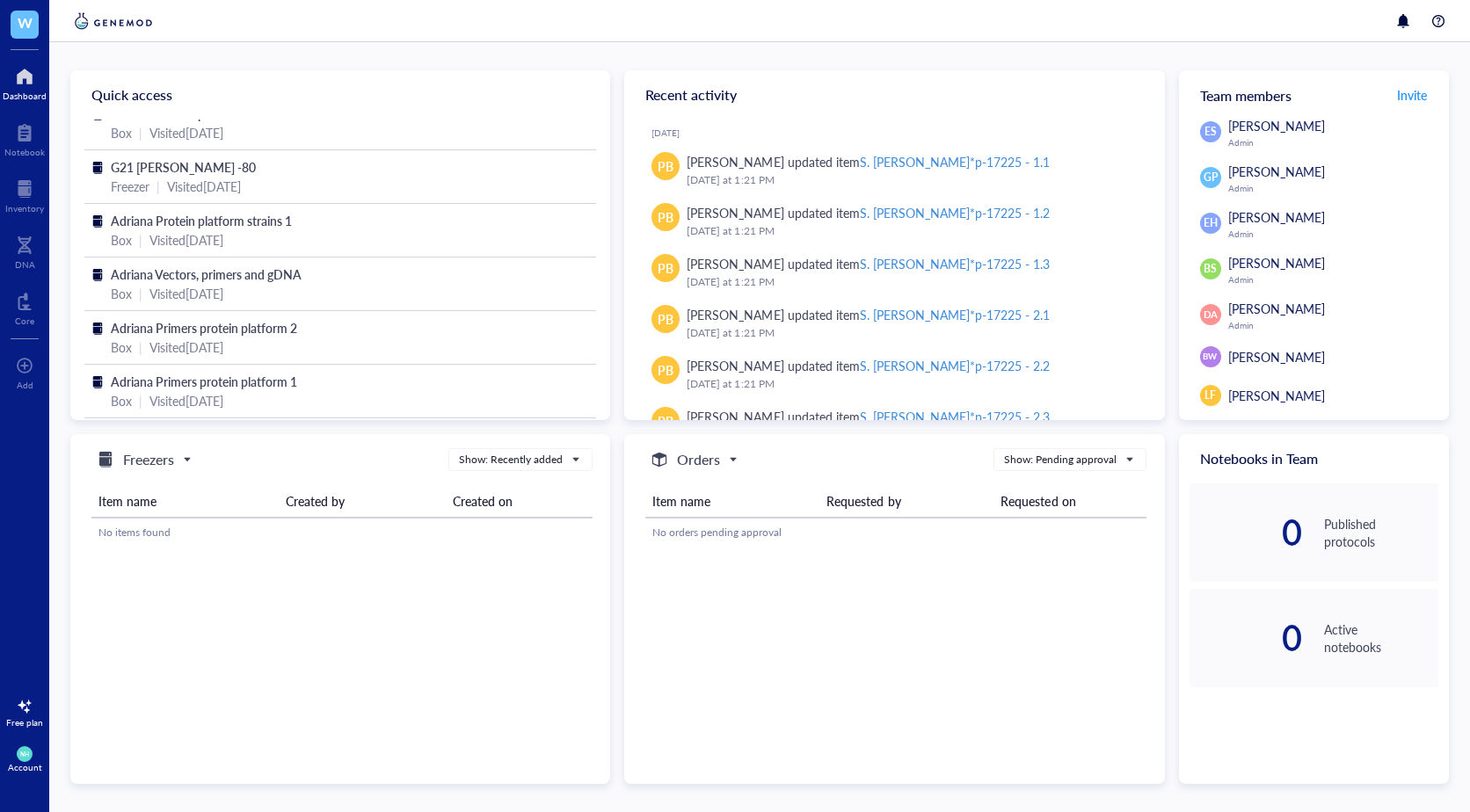
scroll to position [76, 0]
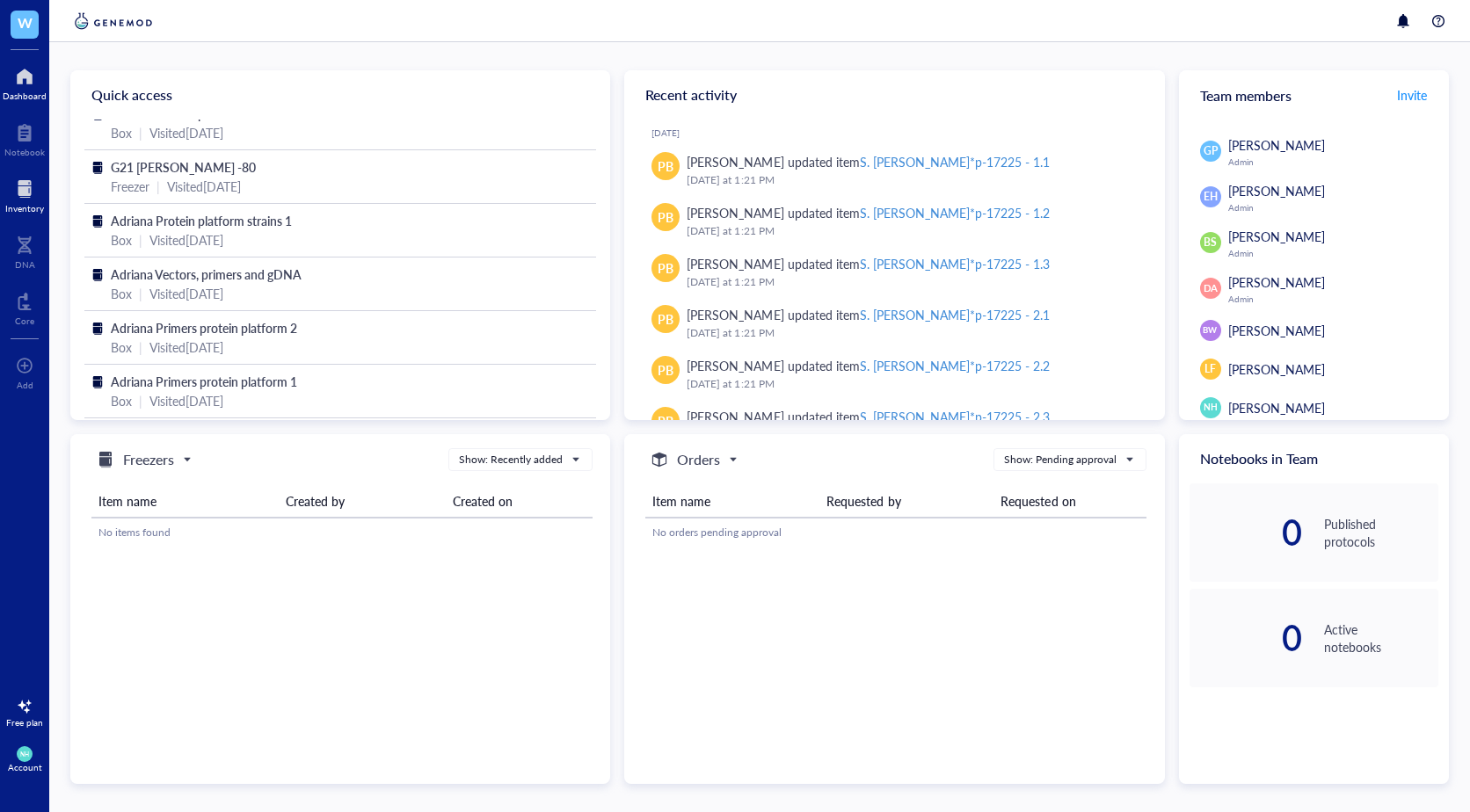
click at [10, 215] on div "Inventory" at bounding box center [25, 194] width 49 height 49
click at [19, 180] on div at bounding box center [25, 189] width 39 height 28
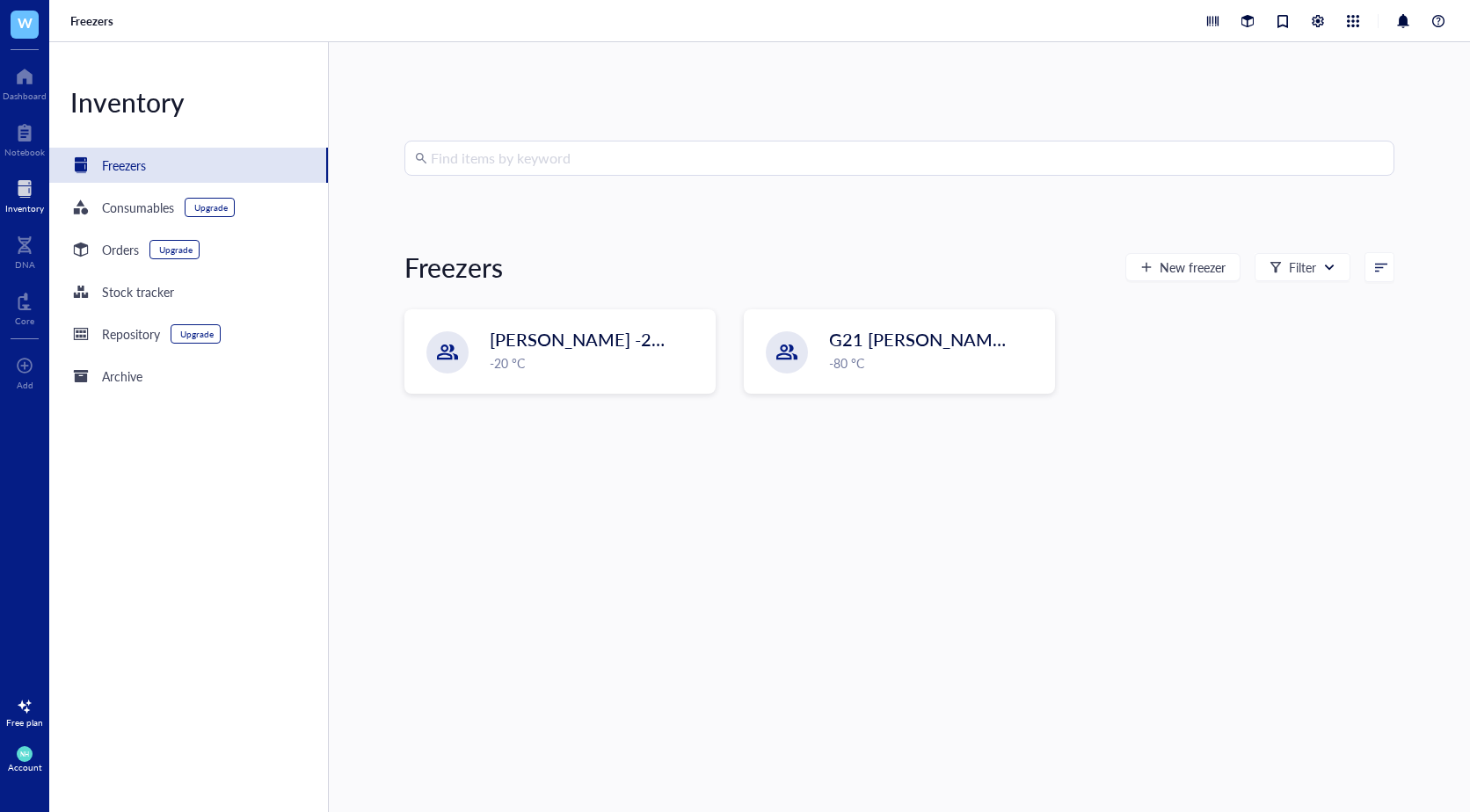
click at [526, 151] on input "search" at bounding box center [907, 158] width 953 height 33
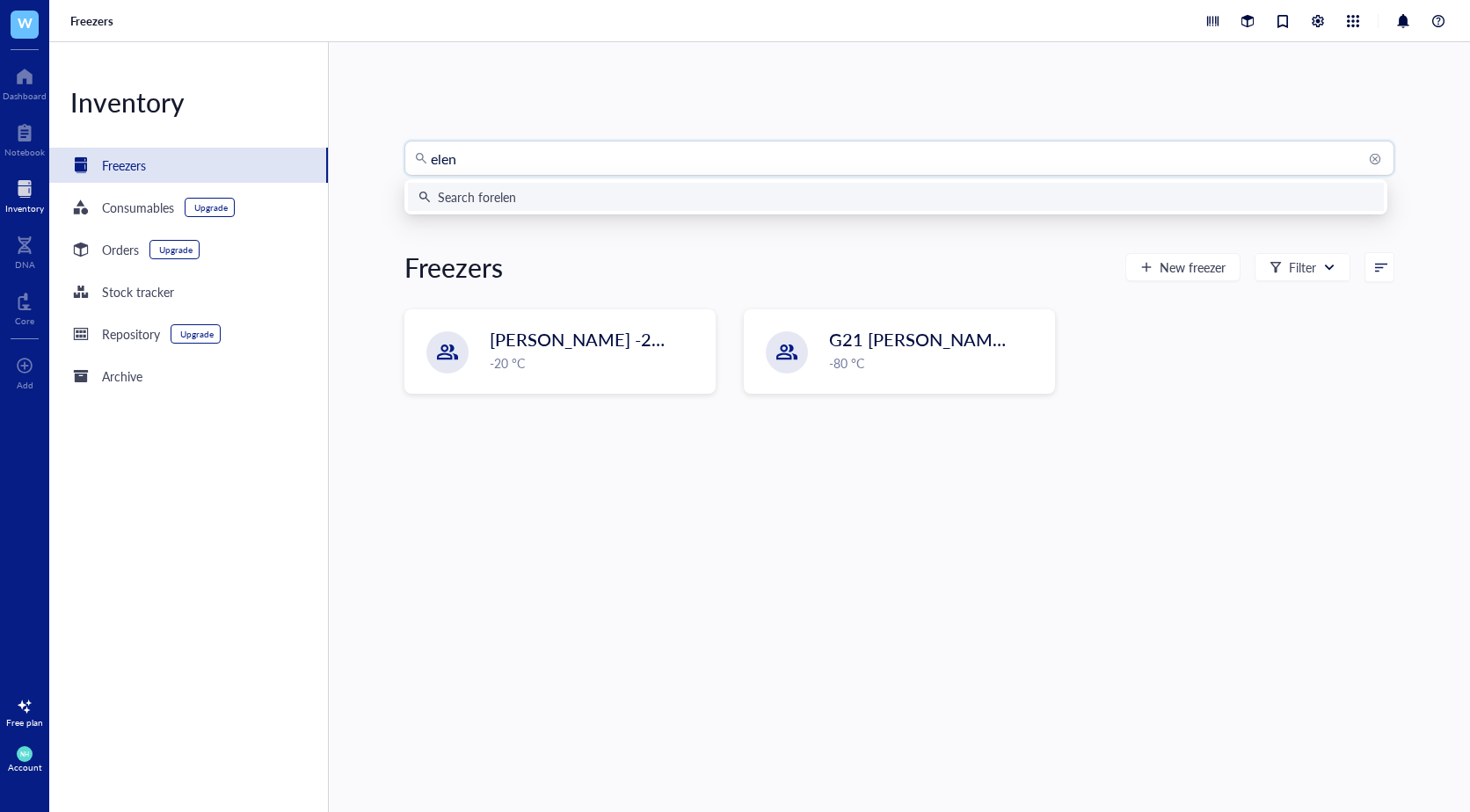
type input "eleni"
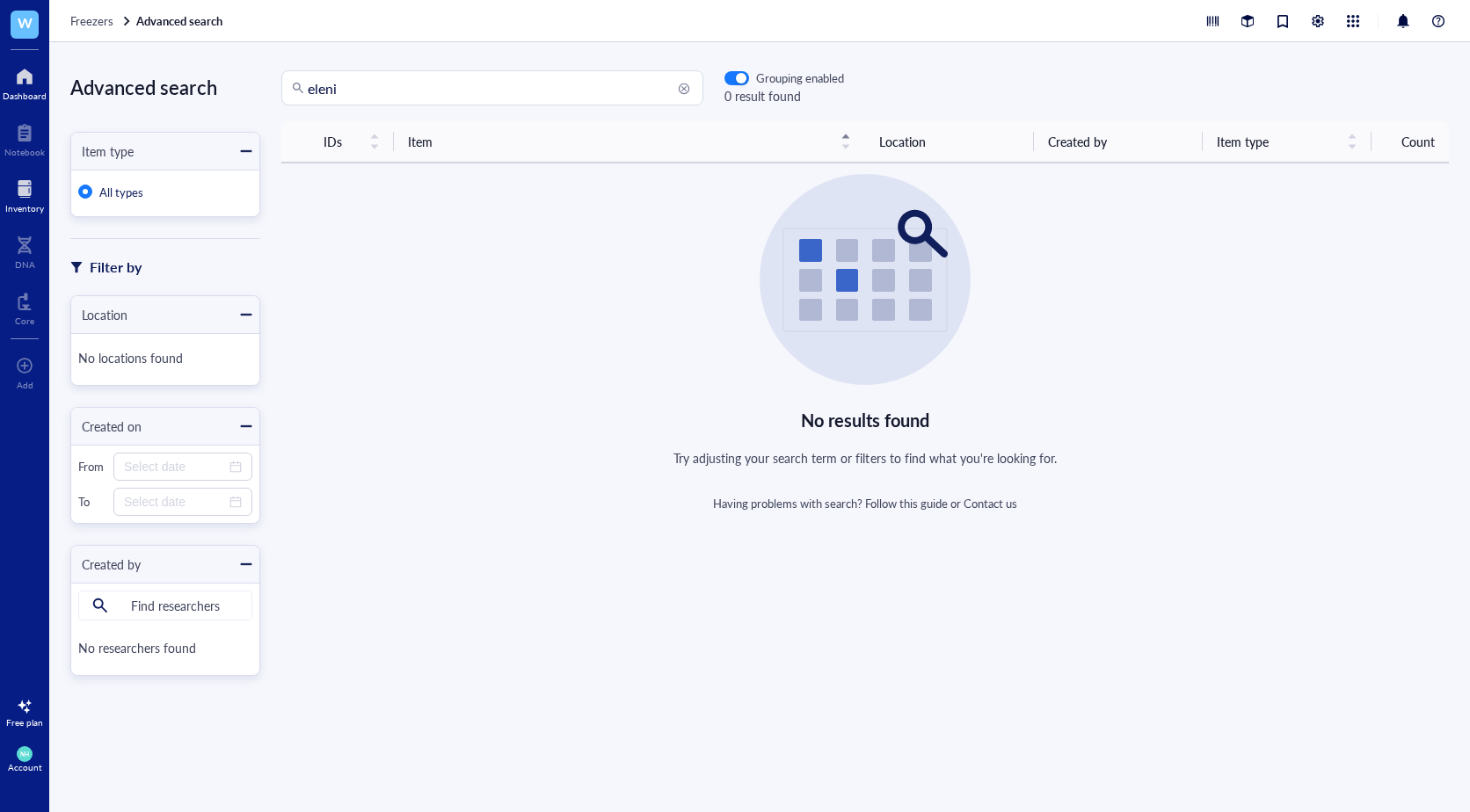
click at [34, 74] on div at bounding box center [25, 77] width 44 height 28
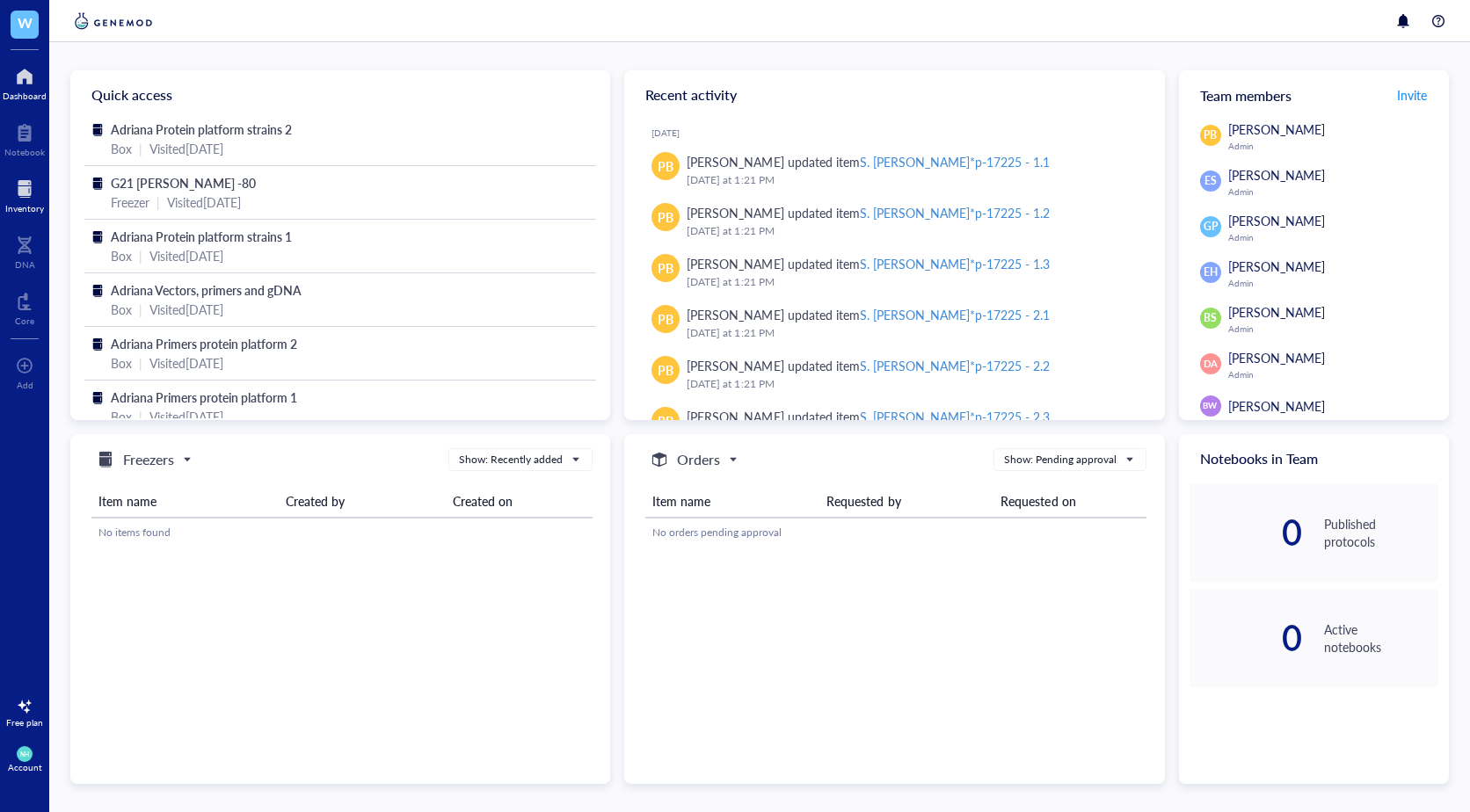
click at [28, 190] on div at bounding box center [25, 189] width 39 height 28
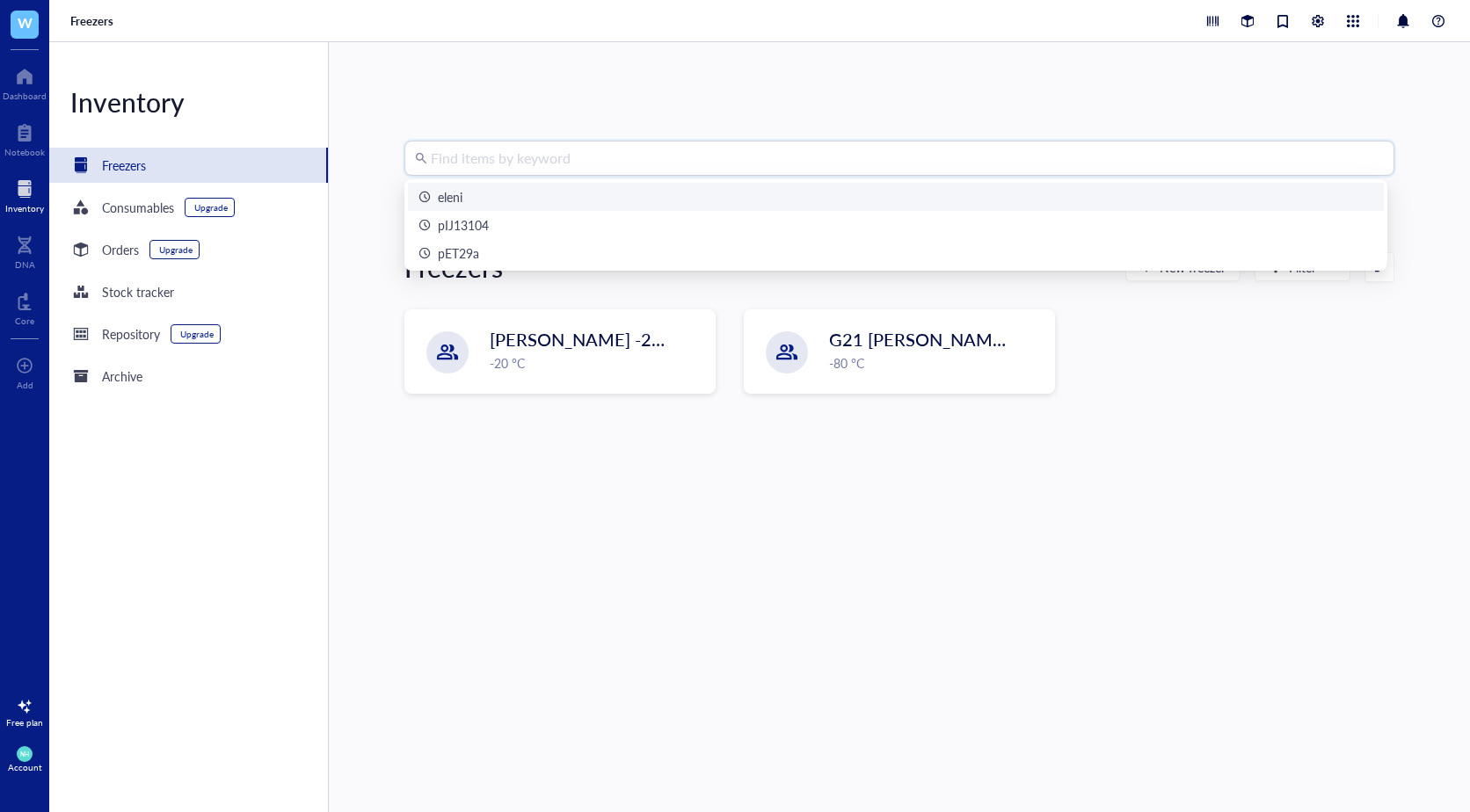
click at [485, 161] on input "search" at bounding box center [907, 158] width 953 height 33
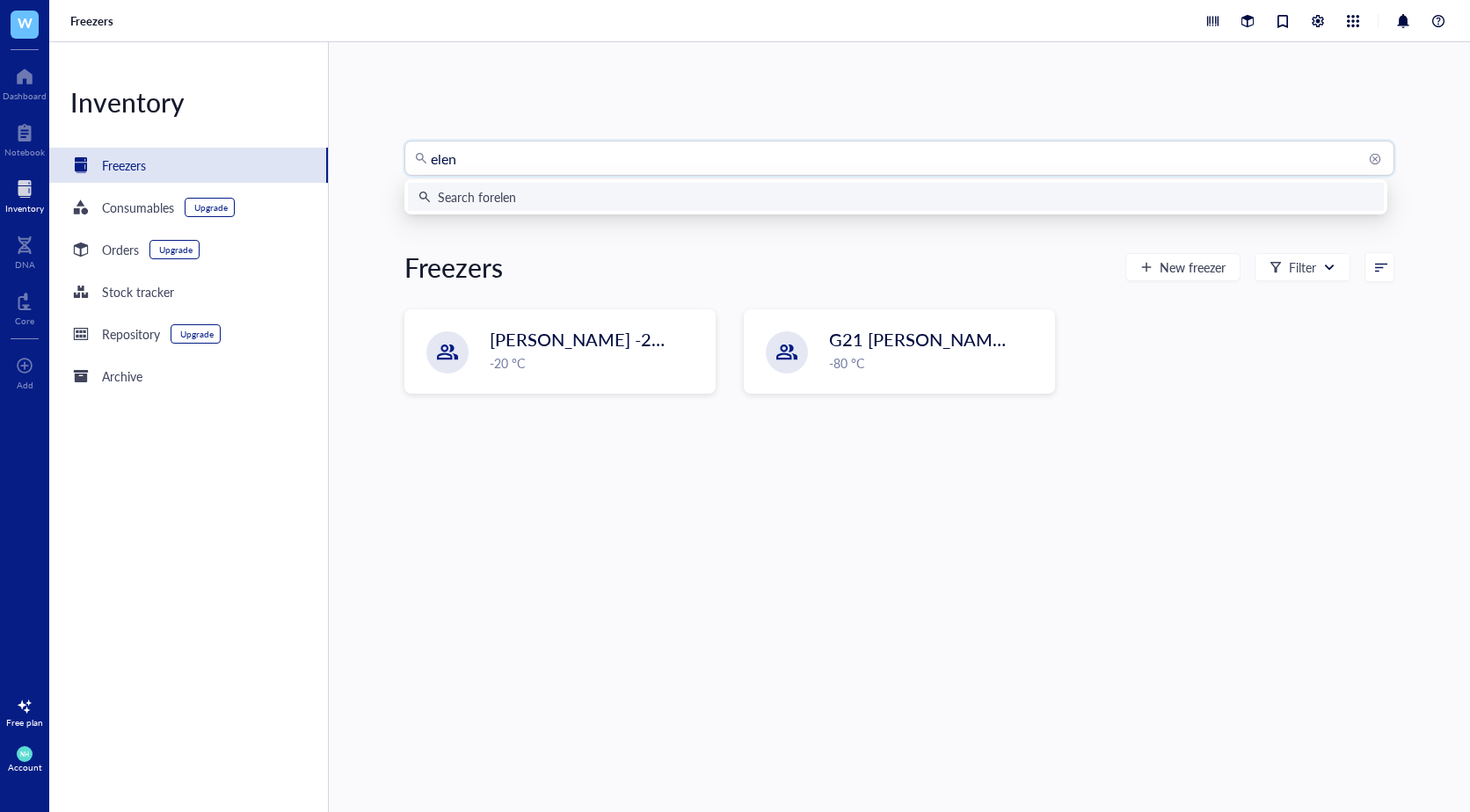
type input "eleni"
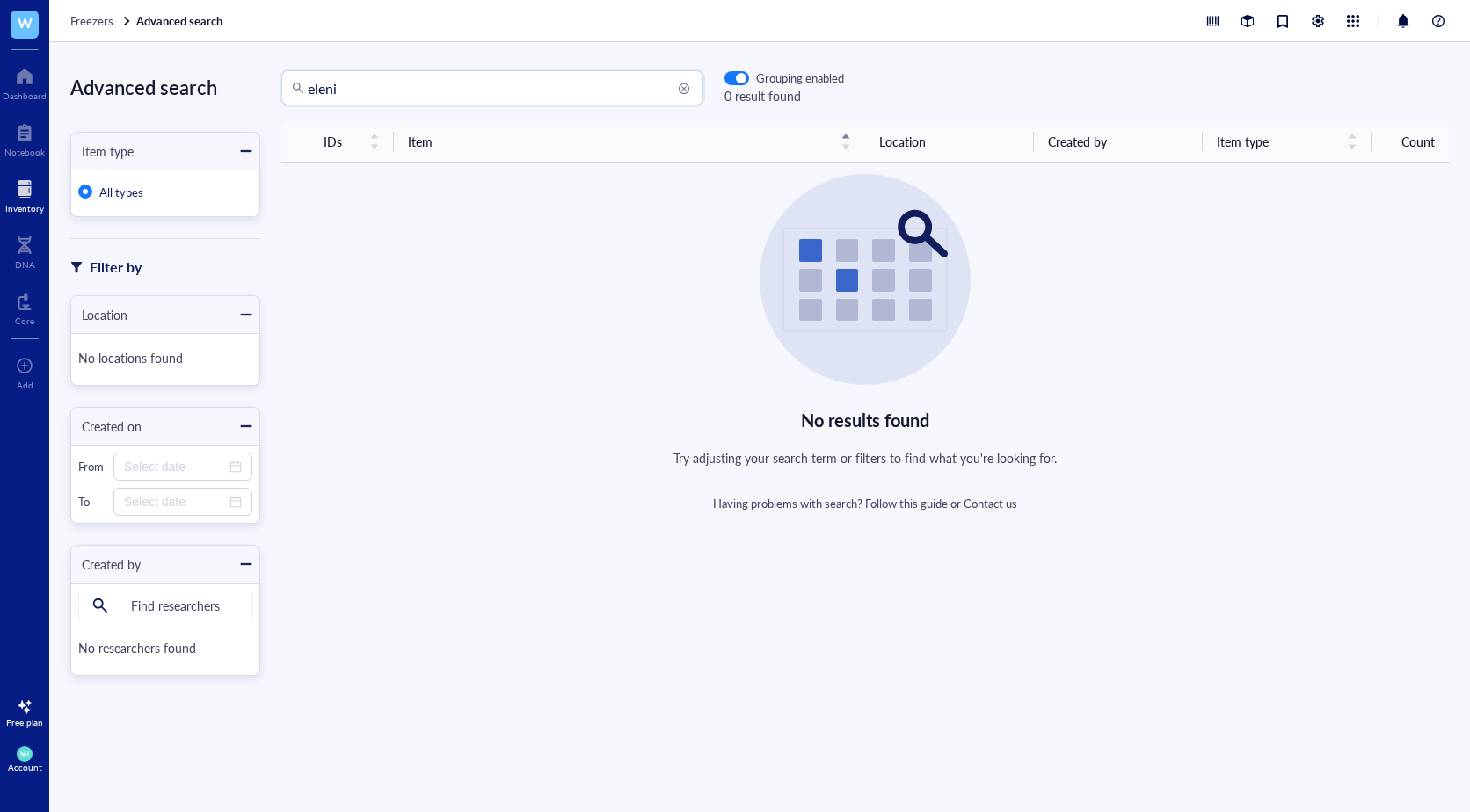
drag, startPoint x: 385, startPoint y: 84, endPoint x: 229, endPoint y: 76, distance: 156.2
click at [240, 73] on div "Advanced search Item type All types Filter by Location No locations found Creat…" at bounding box center [759, 428] width 1421 height 770
click at [377, 73] on input "pEKV" at bounding box center [500, 87] width 385 height 33
click at [396, 102] on input "pEKV" at bounding box center [500, 87] width 385 height 33
click at [365, 92] on input "pEKV" at bounding box center [500, 87] width 385 height 33
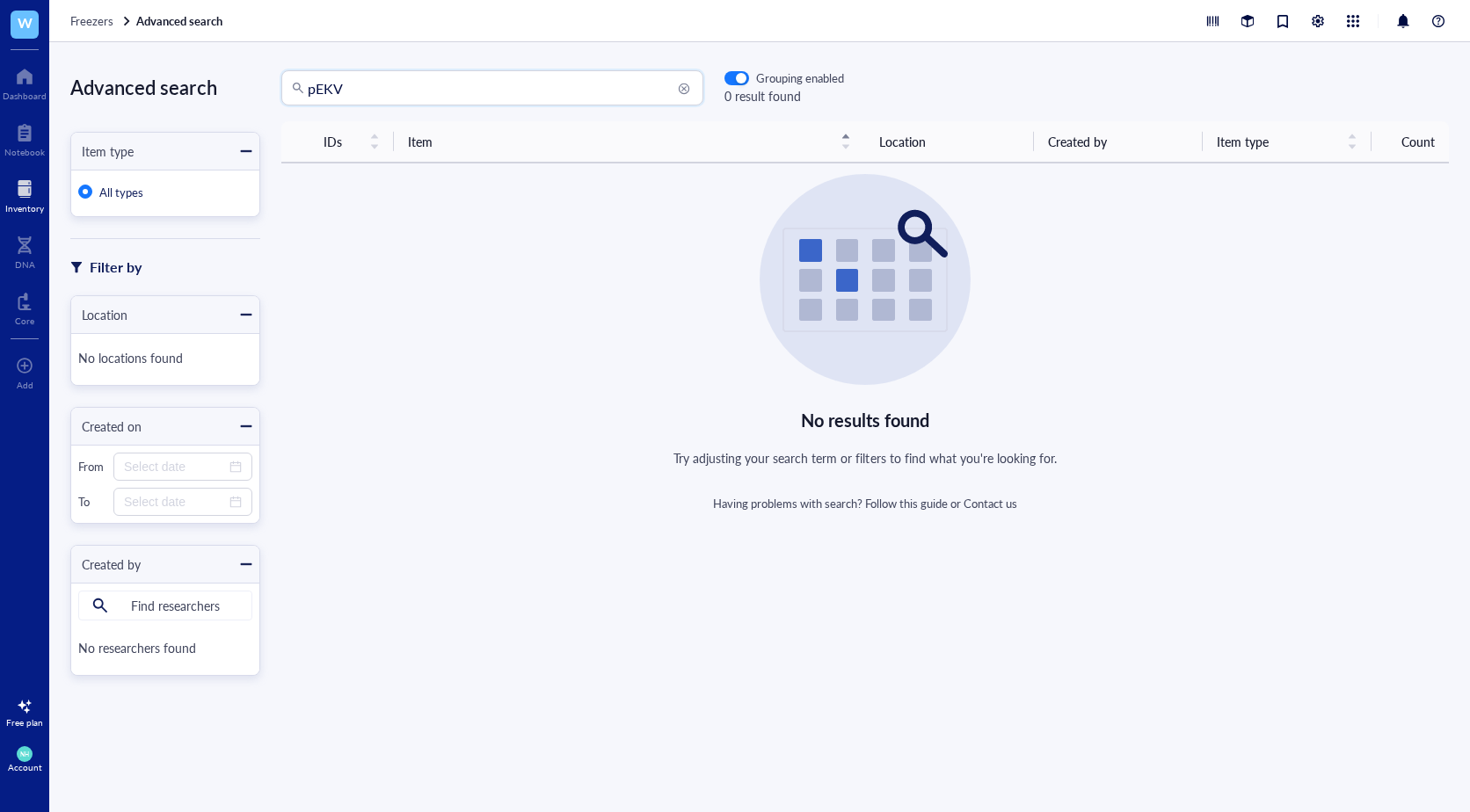
drag, startPoint x: 363, startPoint y: 91, endPoint x: -3, endPoint y: 53, distance: 368.0
click at [0, 53] on html "W Dashboard Notebook Inventory DNA Core To pick up a draggable item, press the …" at bounding box center [735, 406] width 1470 height 812
type input "Eleni"
click at [12, 88] on div at bounding box center [25, 77] width 44 height 28
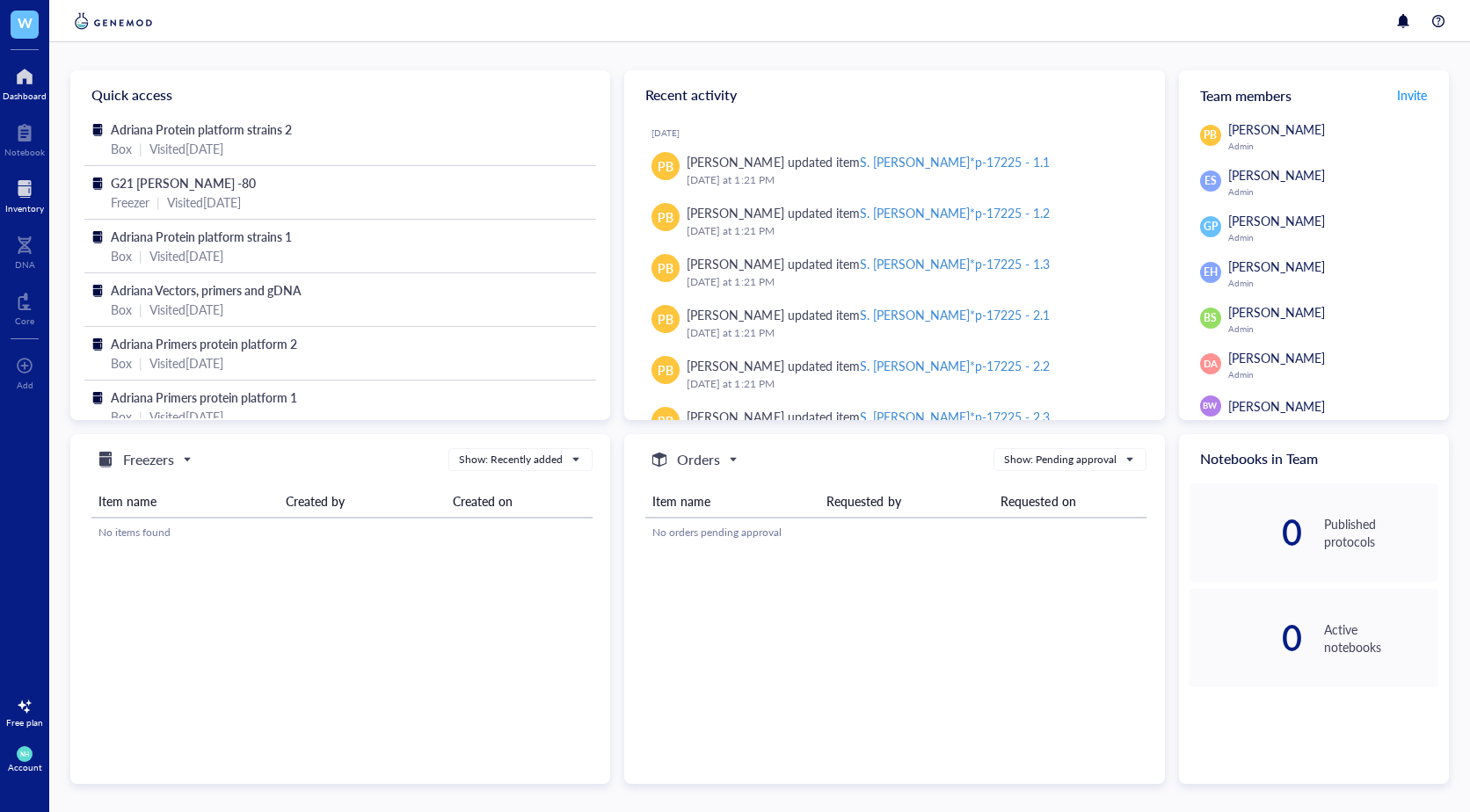
click at [26, 205] on div "Inventory" at bounding box center [25, 208] width 39 height 10
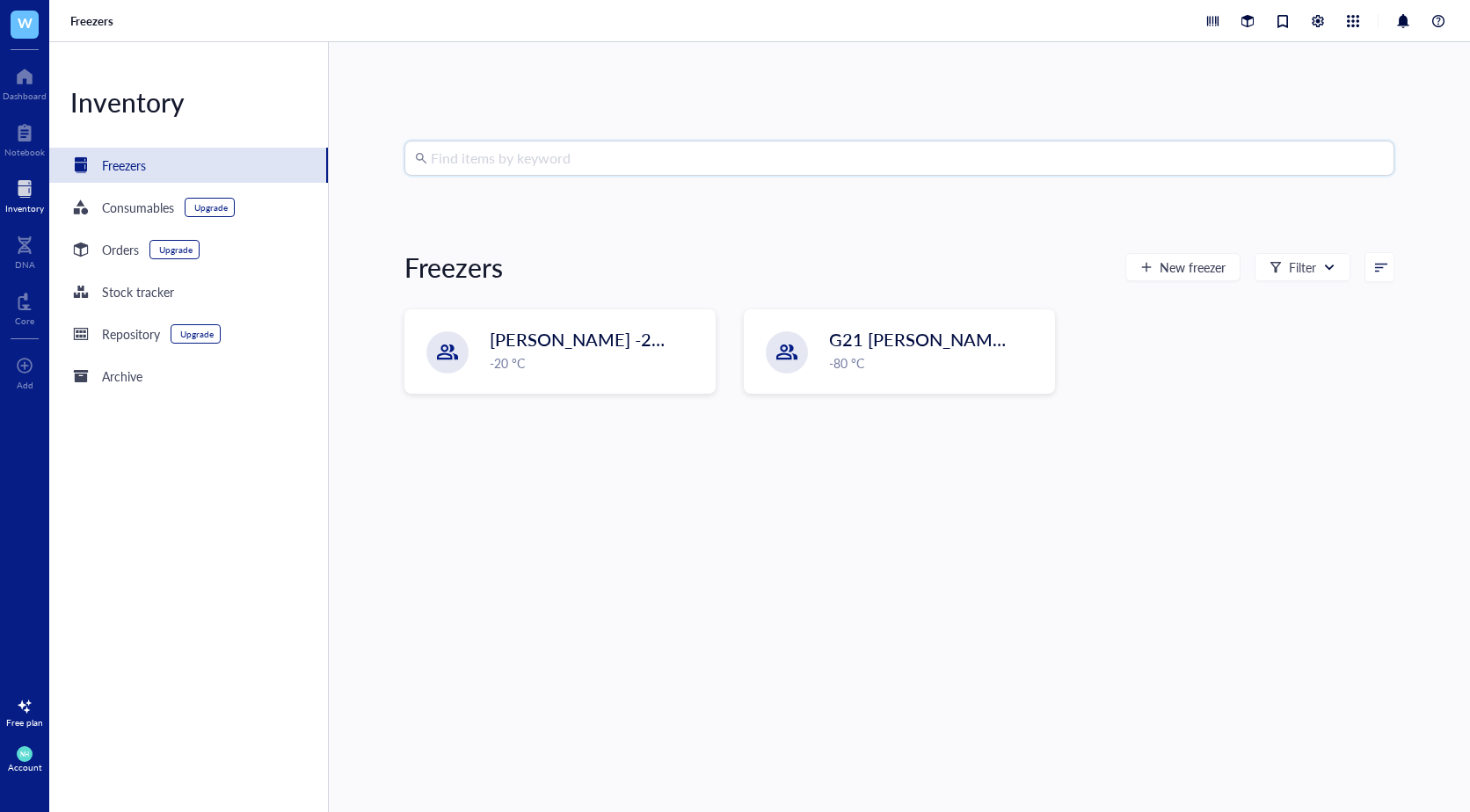
click at [543, 156] on input "search" at bounding box center [907, 158] width 953 height 33
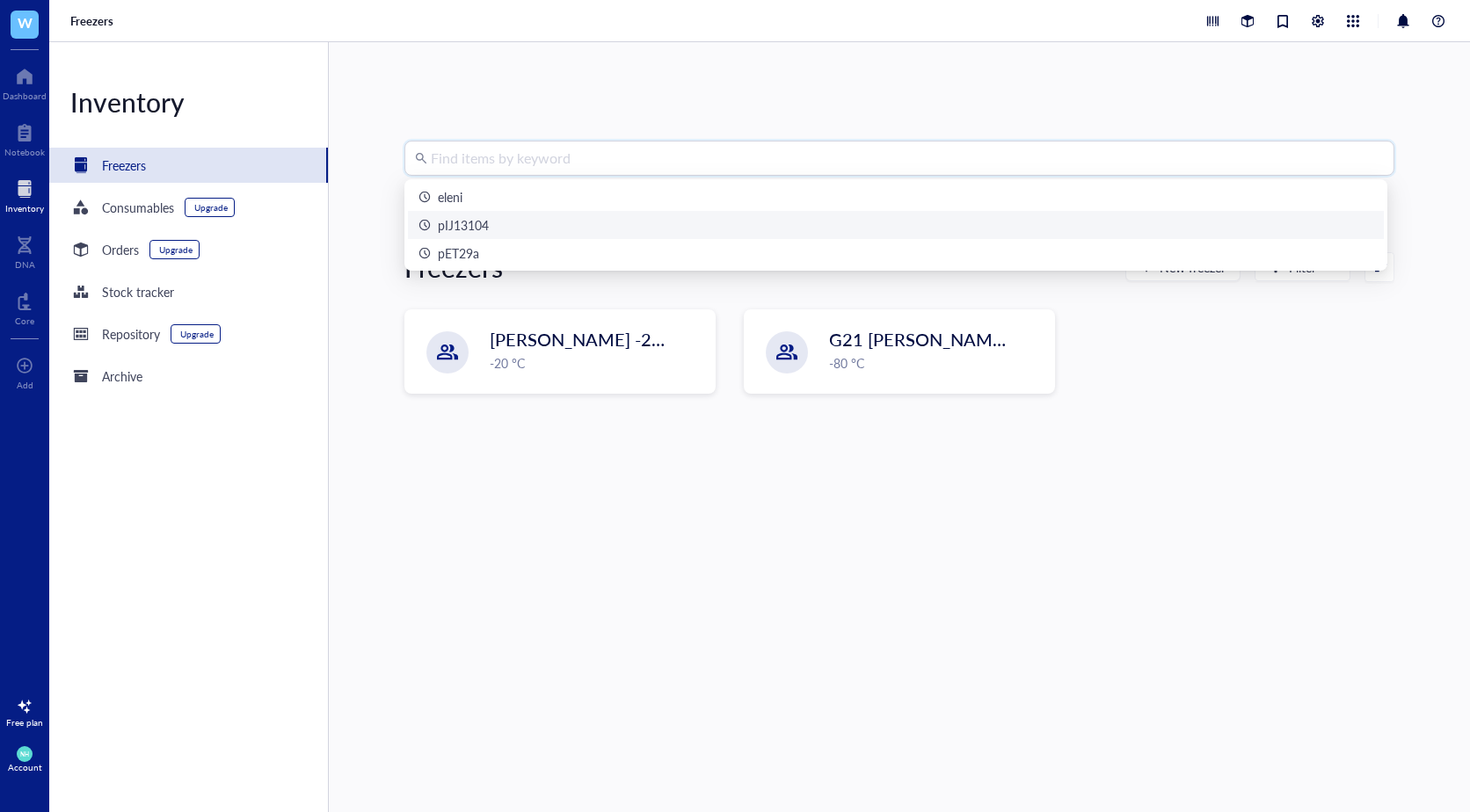
click at [482, 231] on div "pIJ13104" at bounding box center [464, 225] width 51 height 19
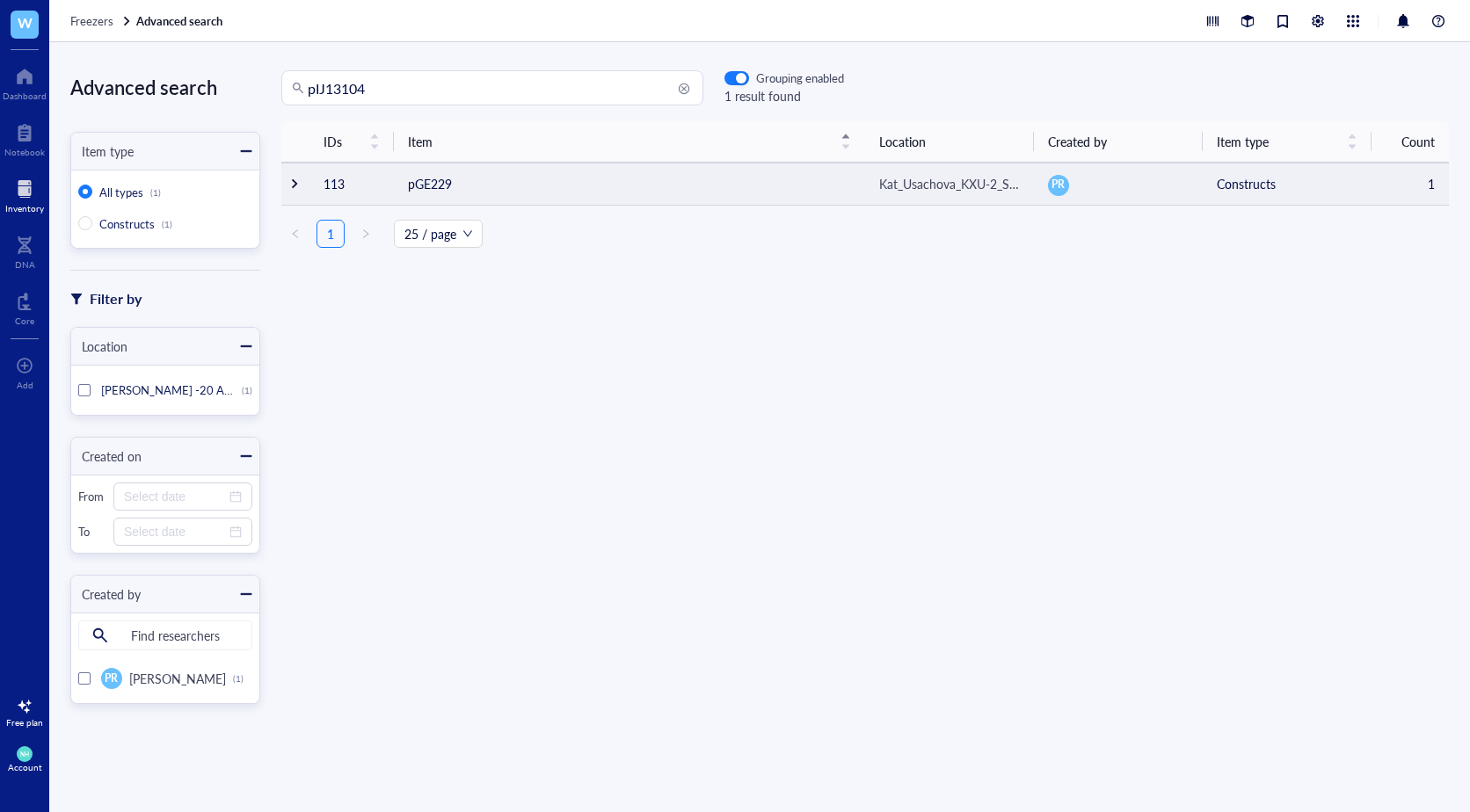
click at [487, 177] on td "pGE229" at bounding box center [629, 184] width 471 height 43
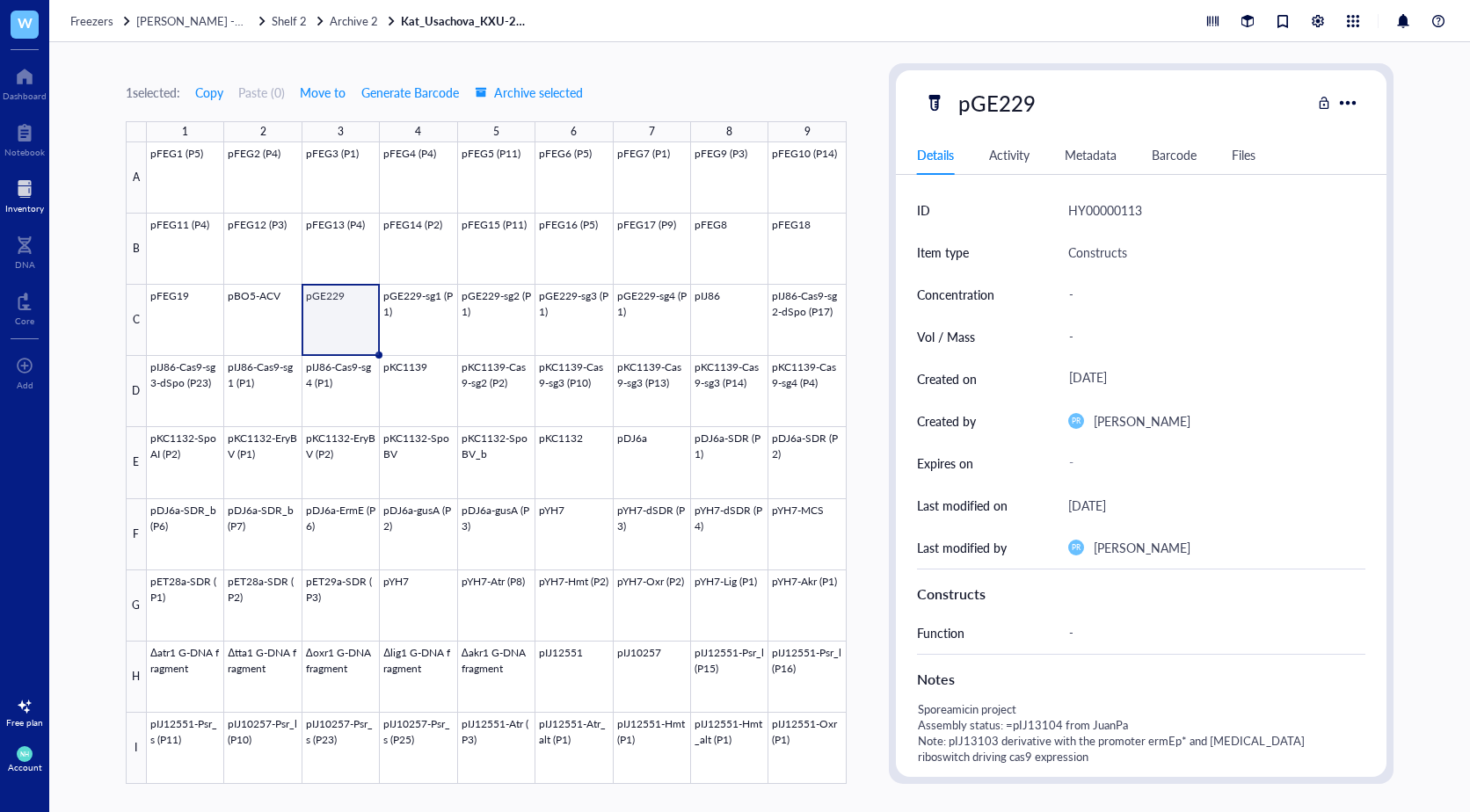
click at [995, 148] on div "Activity" at bounding box center [1009, 154] width 41 height 19
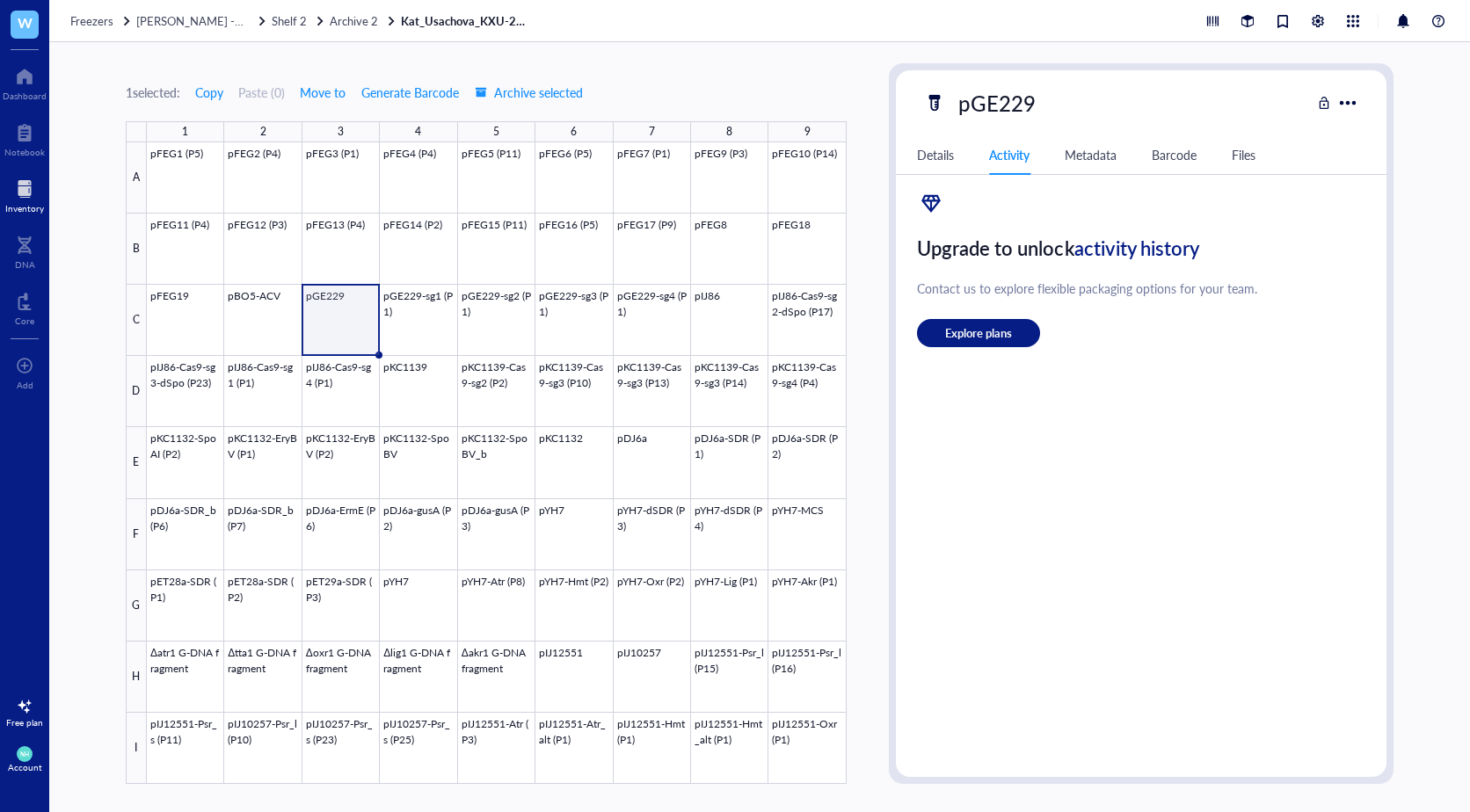
click at [935, 150] on div "Details" at bounding box center [935, 154] width 37 height 19
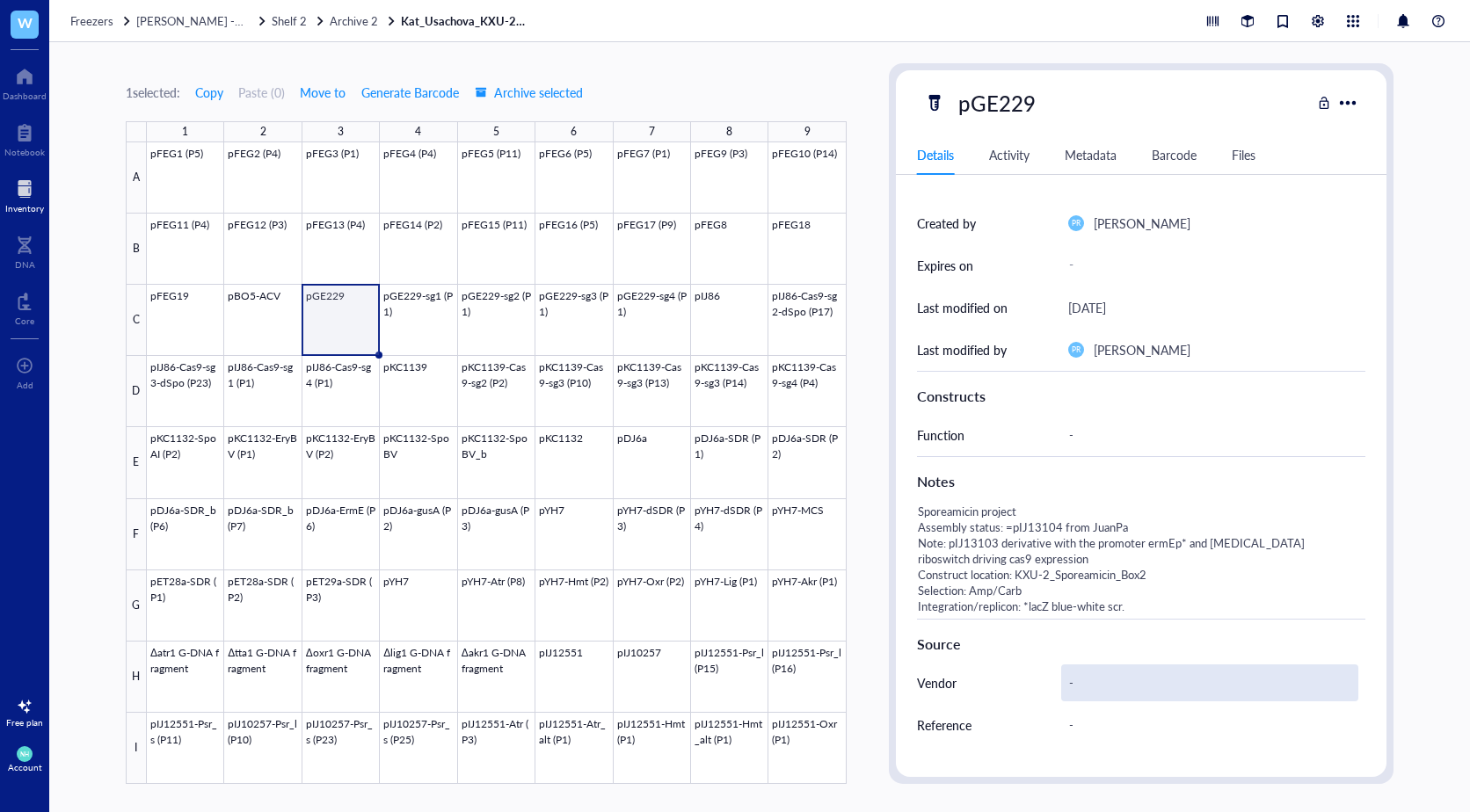
scroll to position [174, 0]
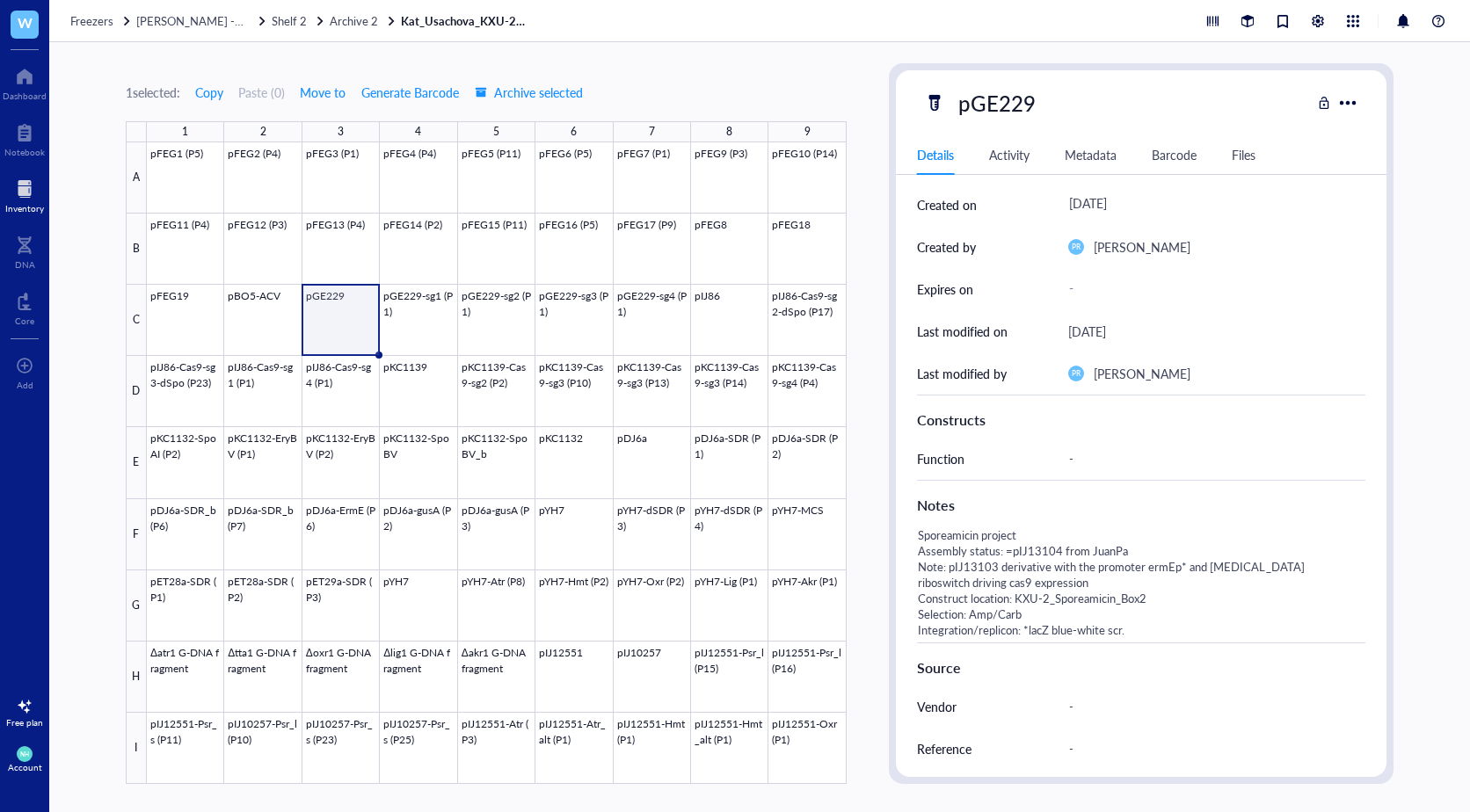
click at [290, 29] on div "Freezers [PERSON_NAME] -20 Archive Shelf 2 Archive 2 Kat_Usachova_KXU-2_Spoream…" at bounding box center [759, 21] width 1421 height 43
click at [286, 26] on span "Shelf 2" at bounding box center [289, 21] width 35 height 17
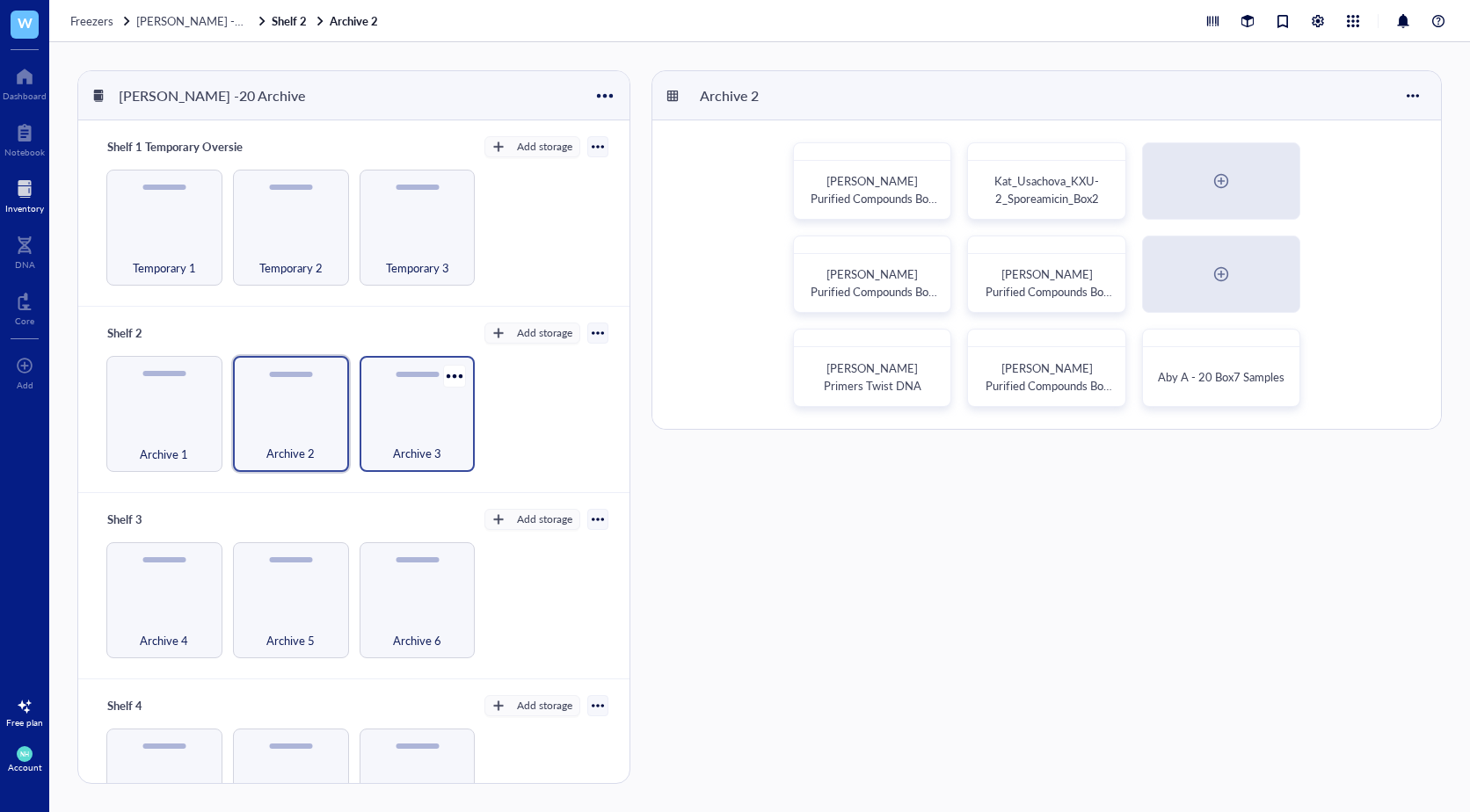
click at [400, 425] on div "Archive 3" at bounding box center [417, 444] width 98 height 39
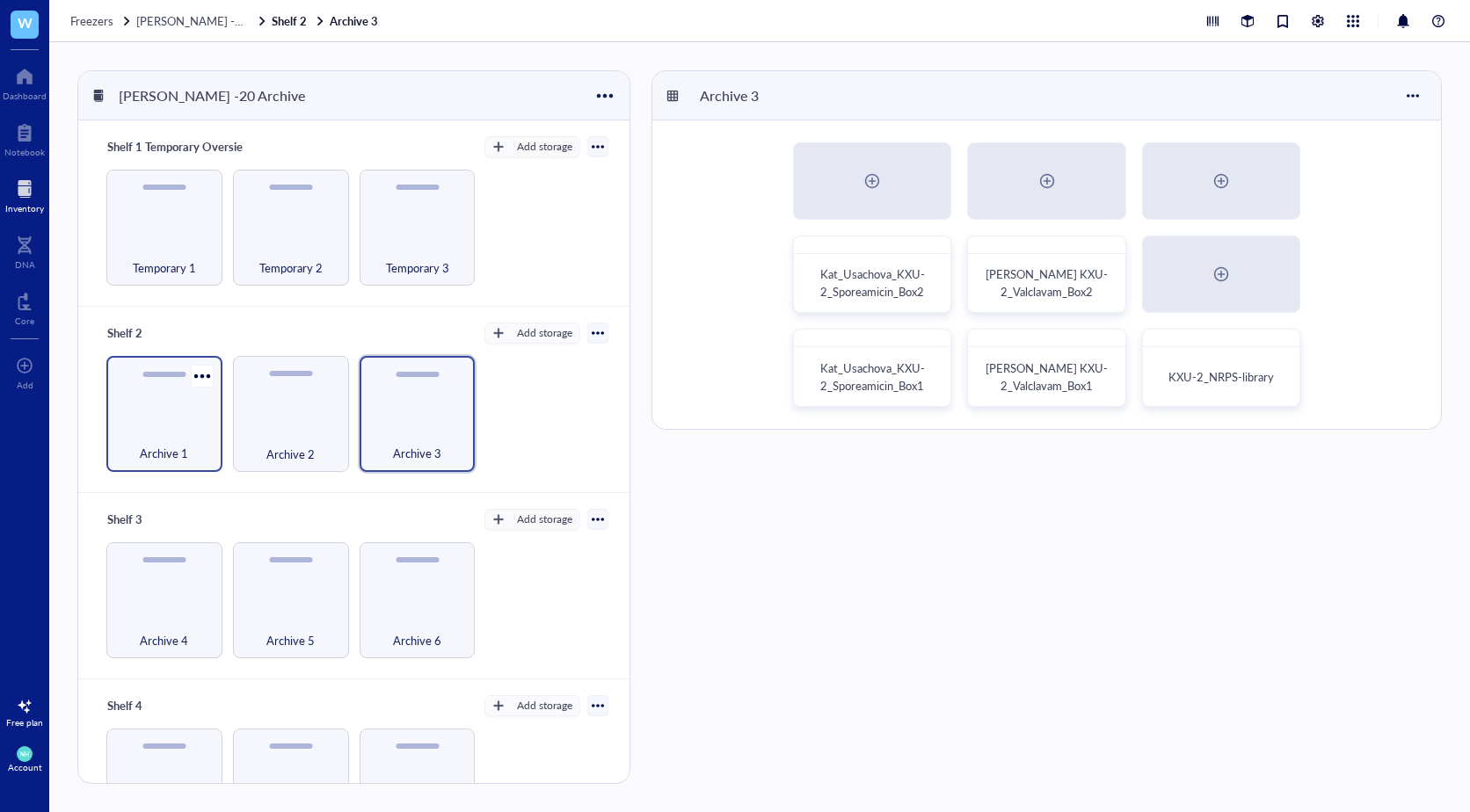
click at [142, 410] on div "Archive 1" at bounding box center [164, 414] width 116 height 116
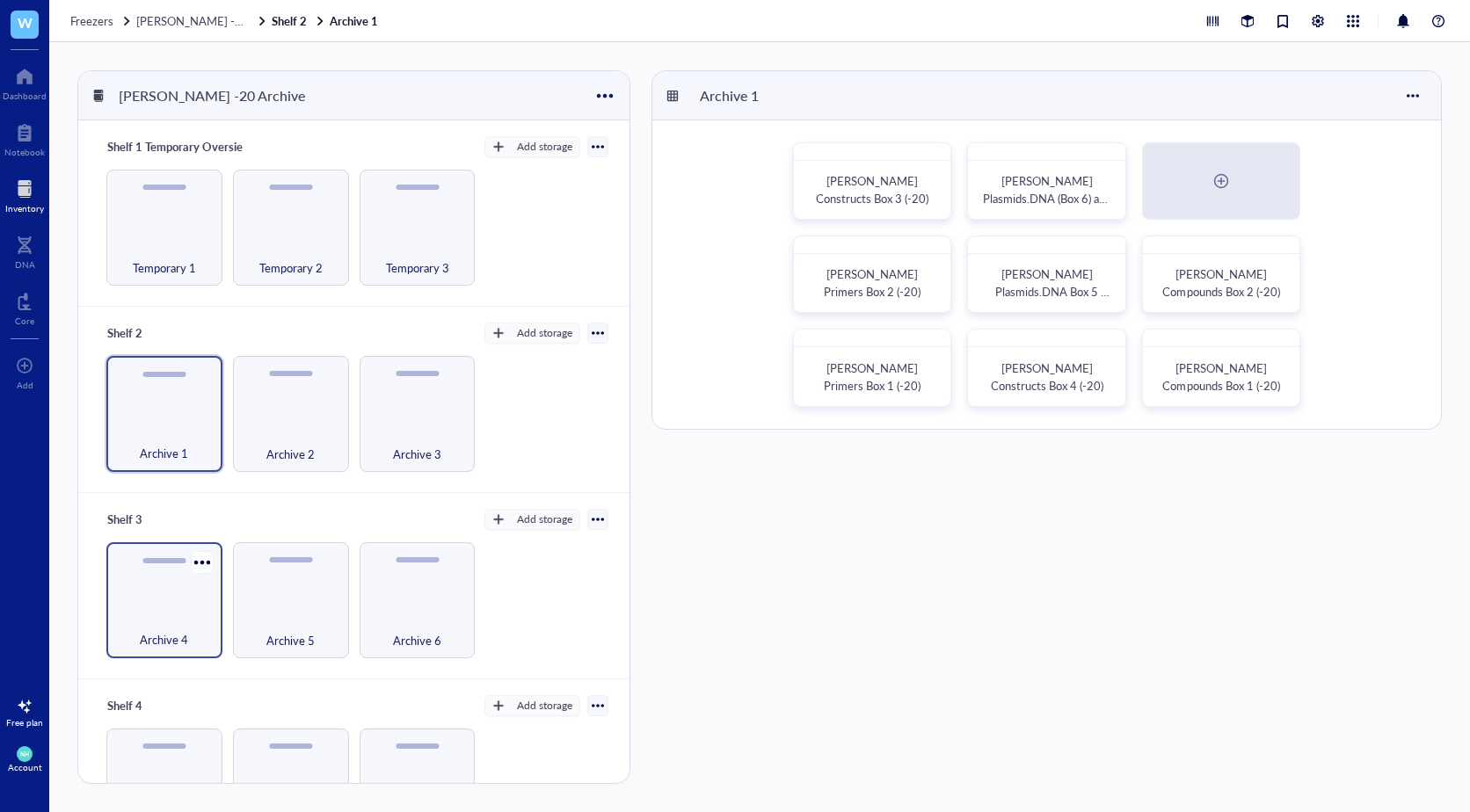
click at [142, 592] on div "Archive 4" at bounding box center [164, 600] width 116 height 116
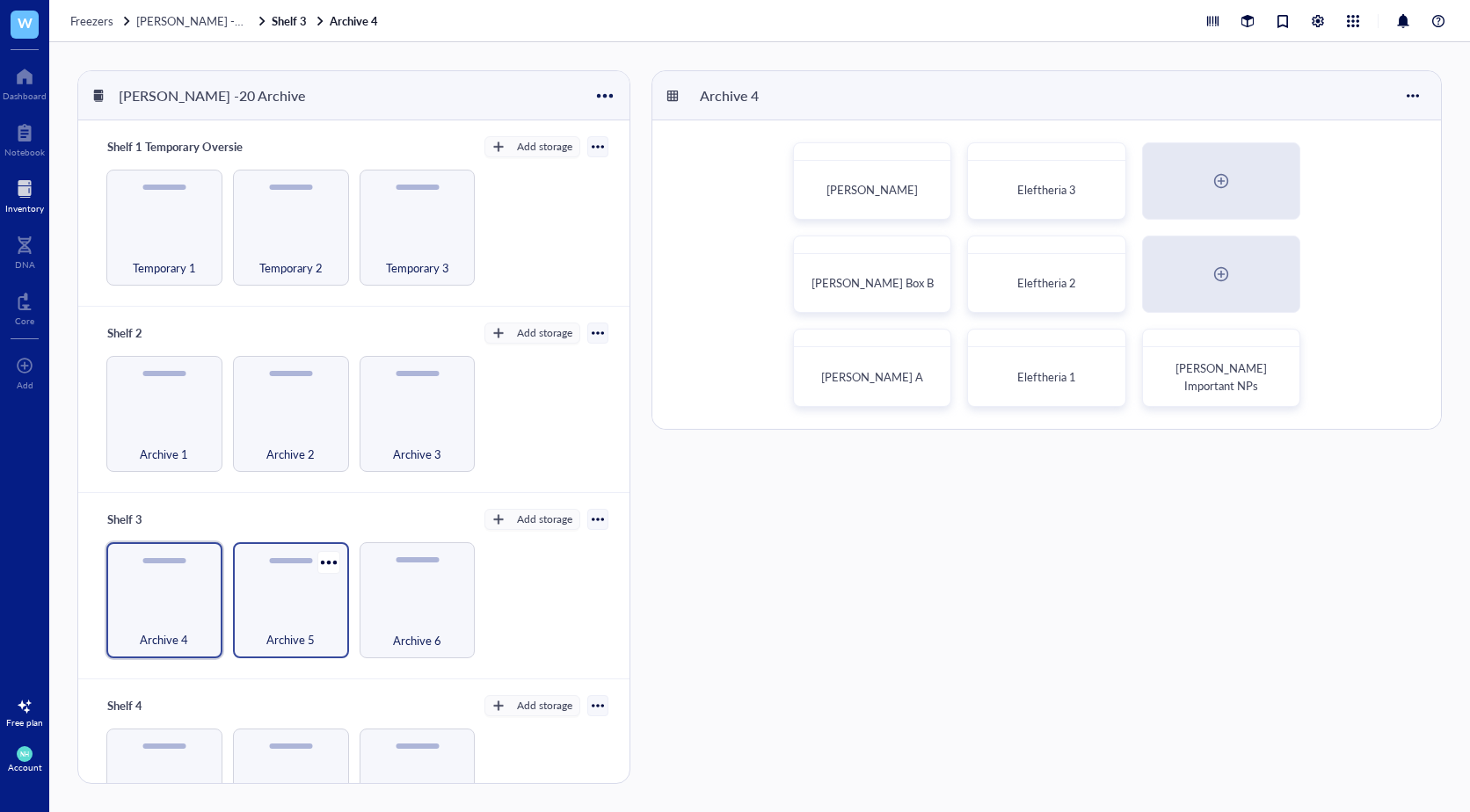
click at [283, 612] on div "Archive 5" at bounding box center [291, 630] width 98 height 39
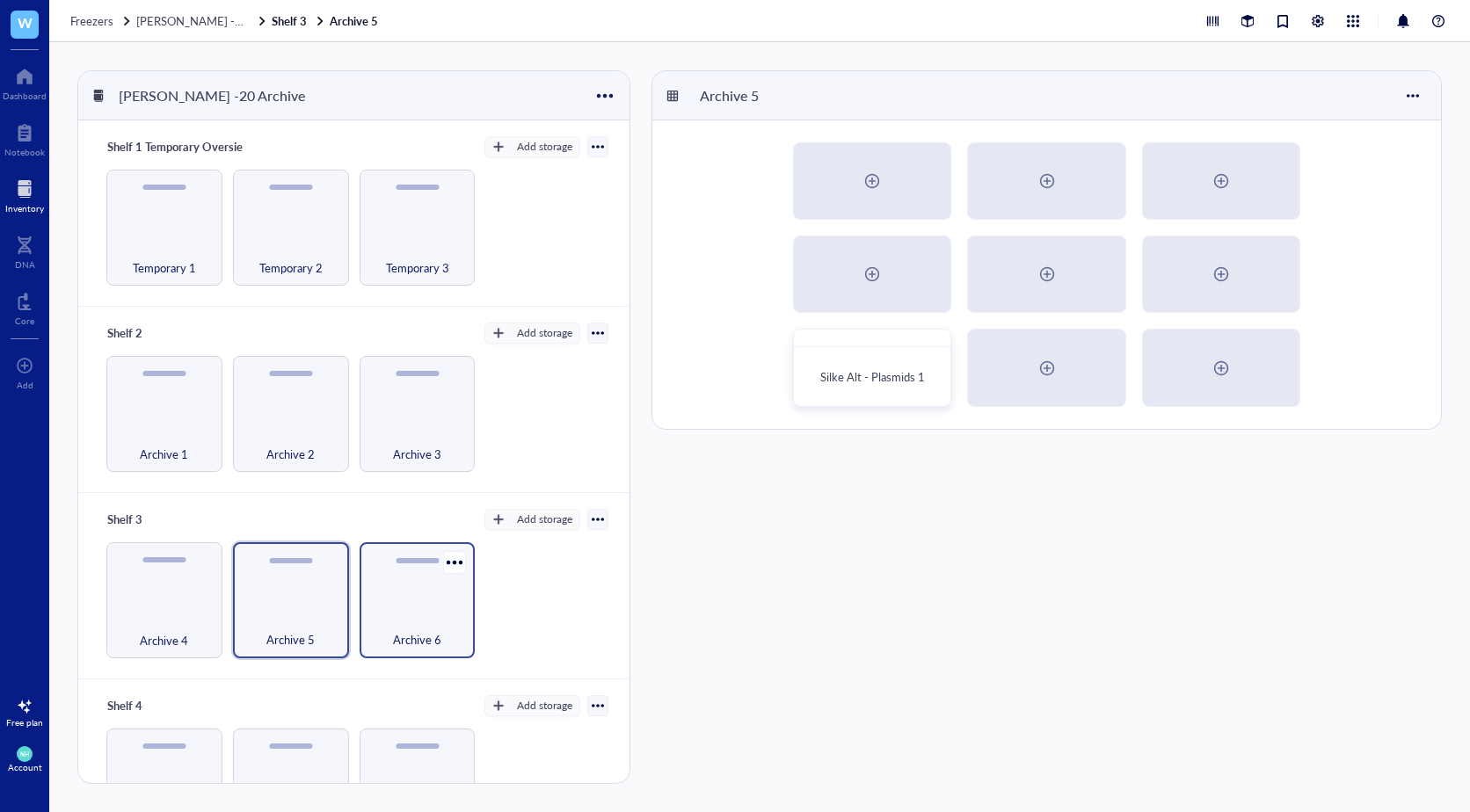
click at [431, 621] on div "Archive 6" at bounding box center [417, 630] width 98 height 39
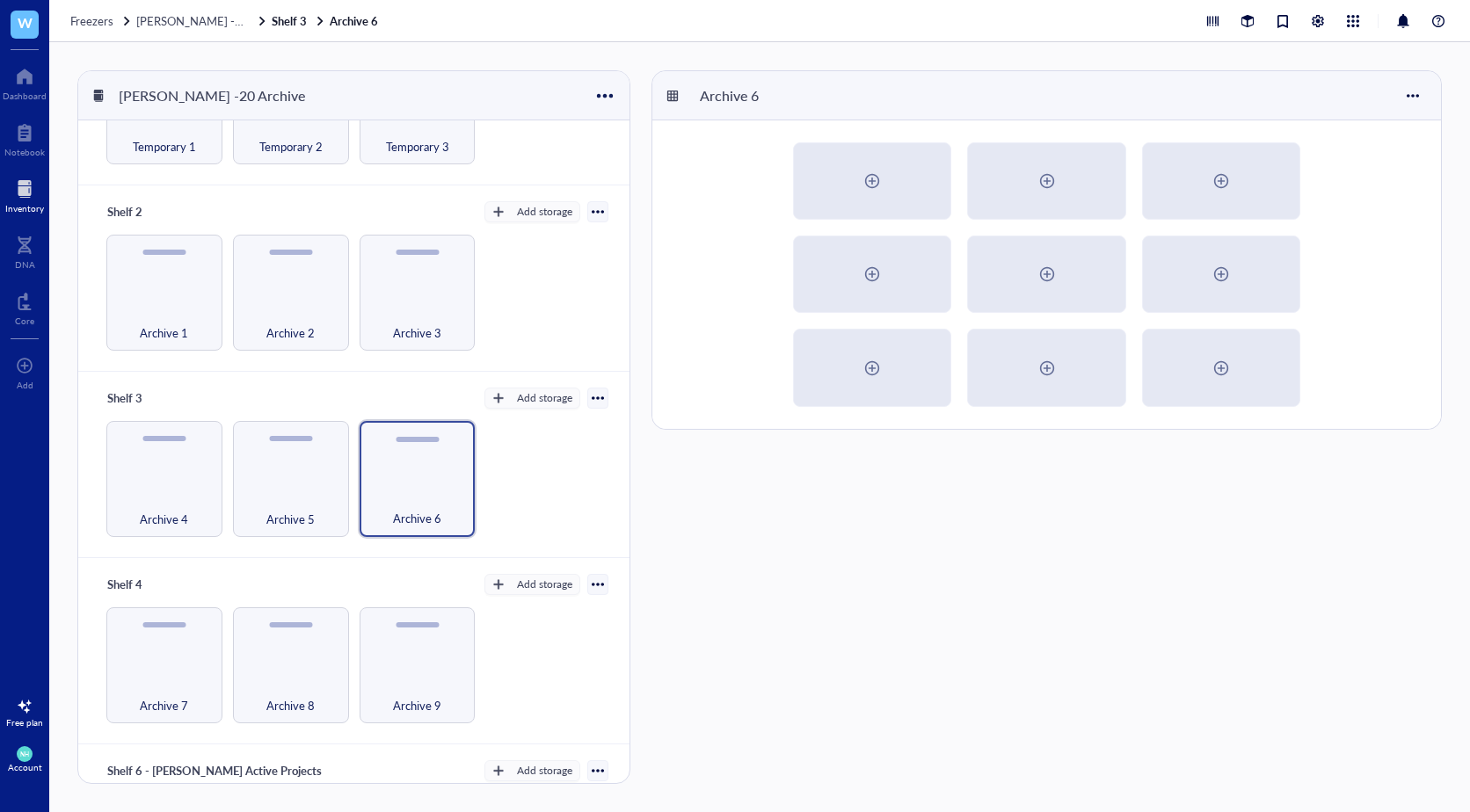
scroll to position [264, 0]
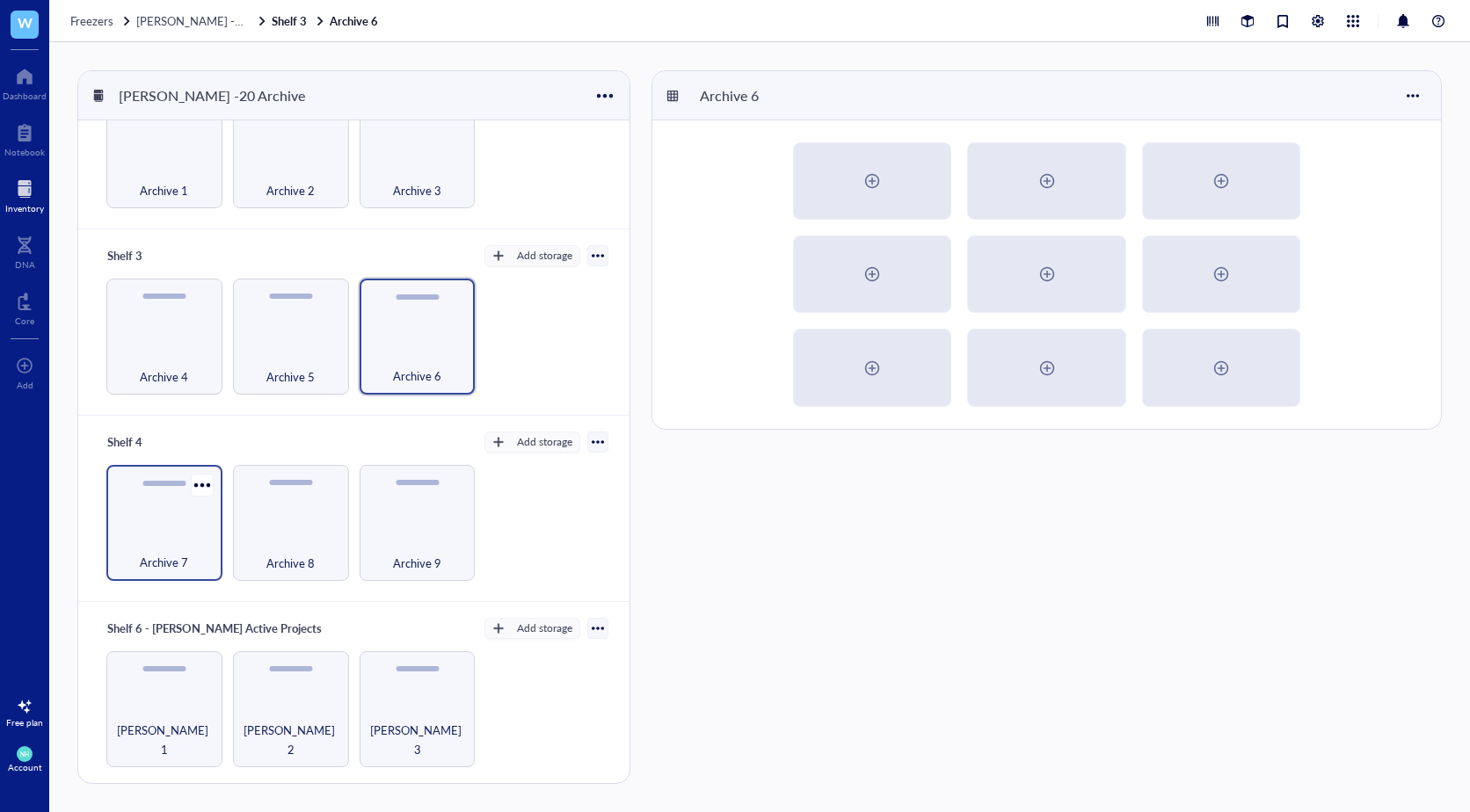
click at [175, 525] on div "Archive 7" at bounding box center [164, 522] width 116 height 116
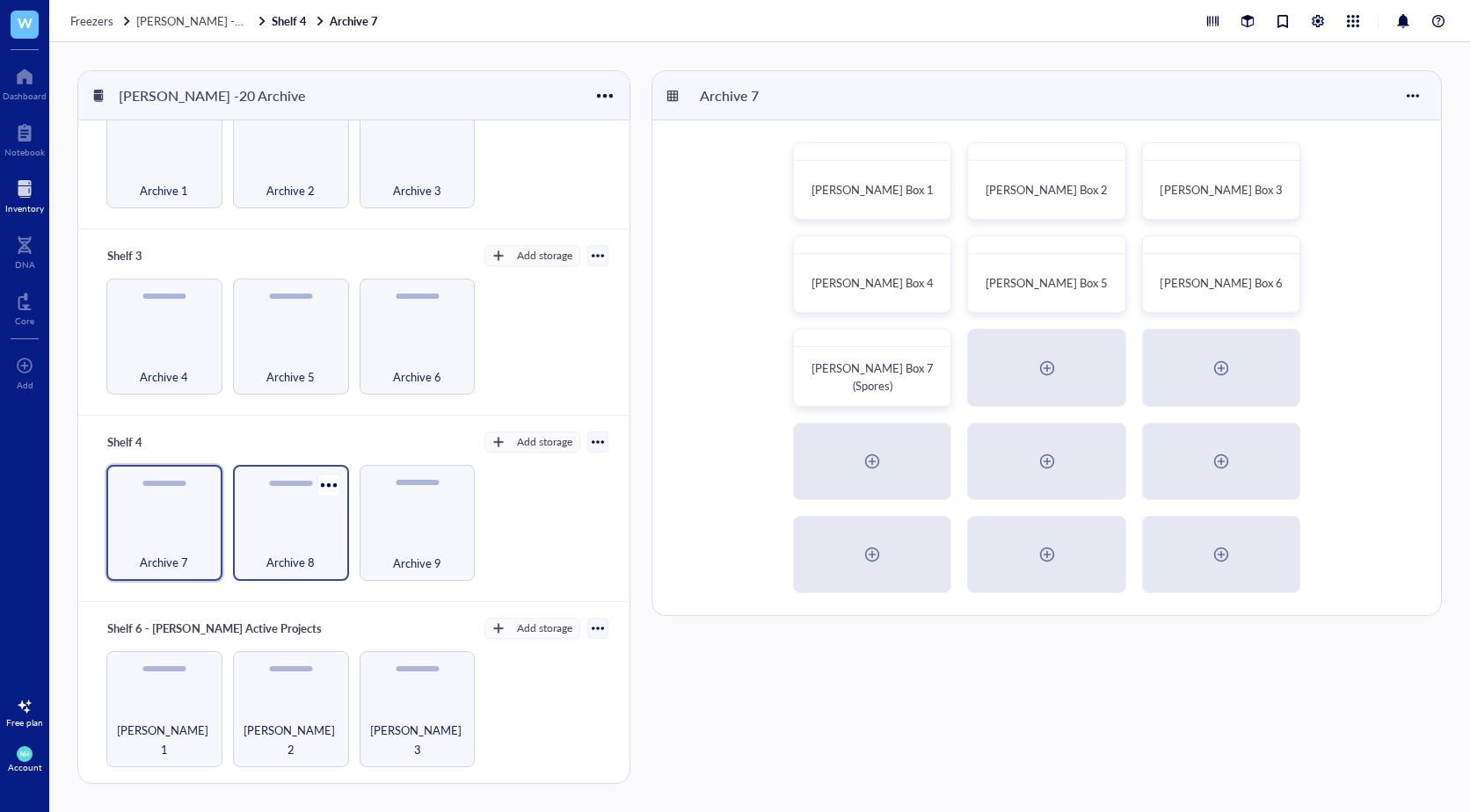
click at [292, 518] on div "Archive 8" at bounding box center [291, 522] width 116 height 116
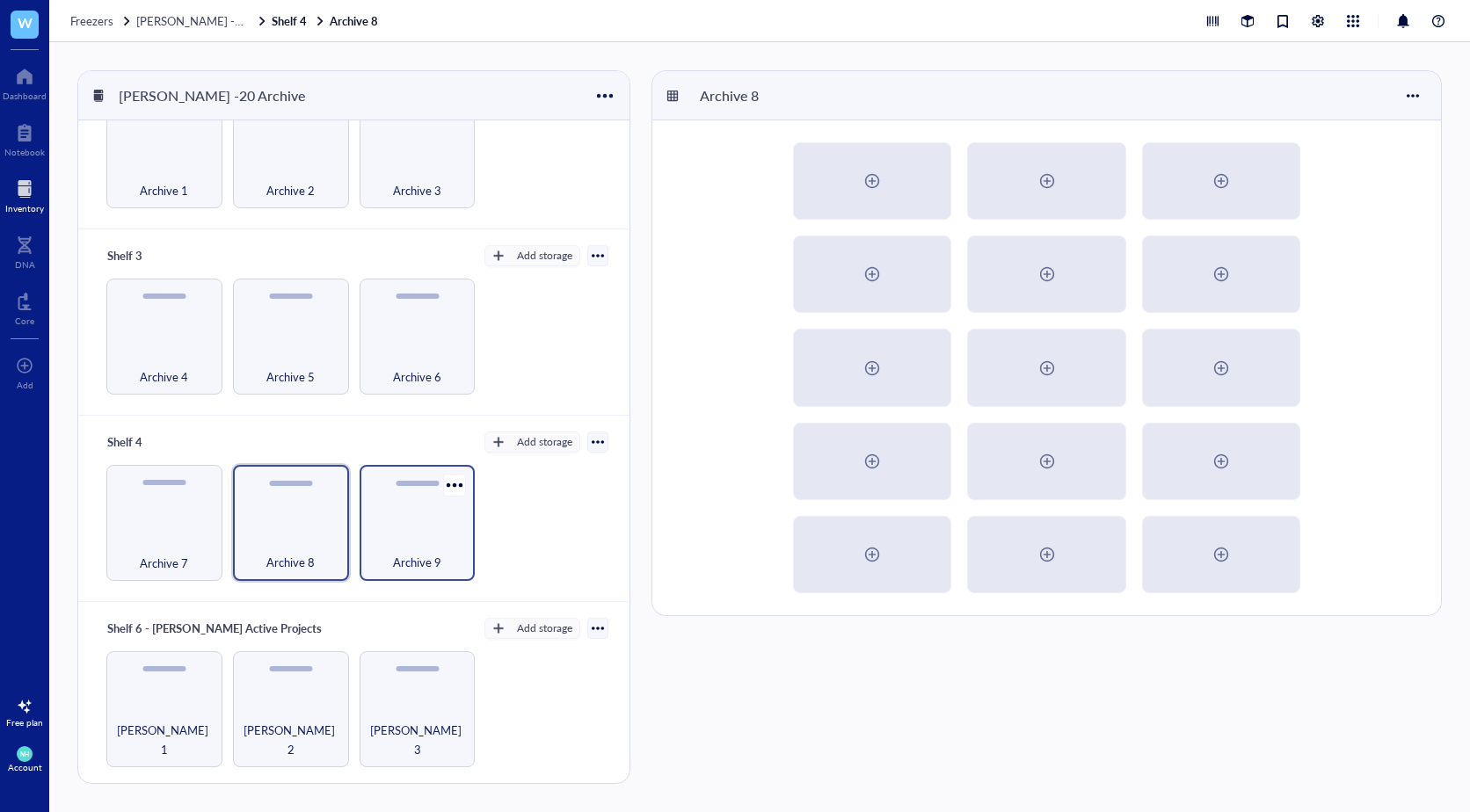
click at [425, 515] on div "Archive 9" at bounding box center [417, 522] width 116 height 116
click at [168, 701] on div "[PERSON_NAME] 1" at bounding box center [164, 709] width 116 height 116
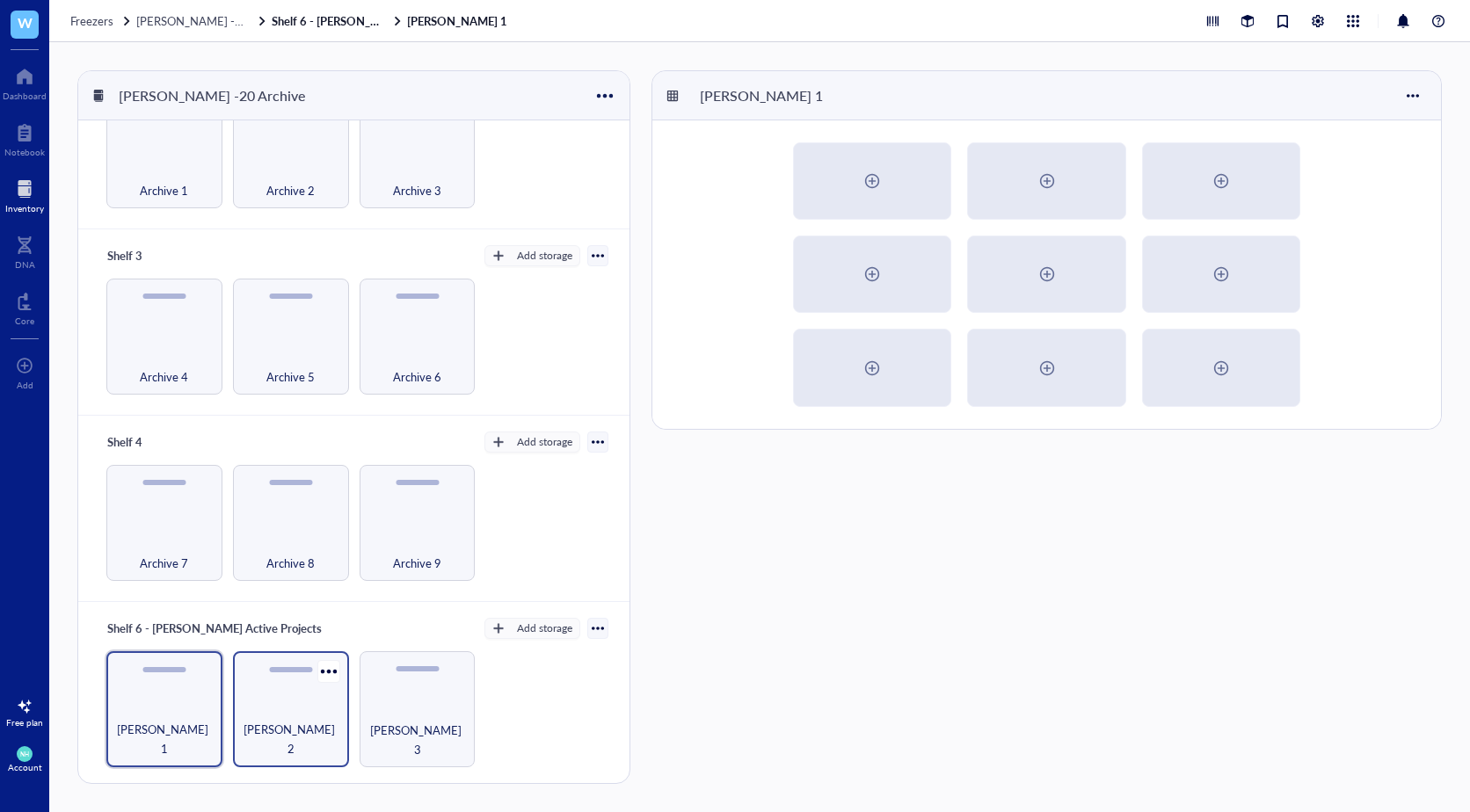
click at [304, 714] on div "[PERSON_NAME] 2" at bounding box center [291, 709] width 116 height 116
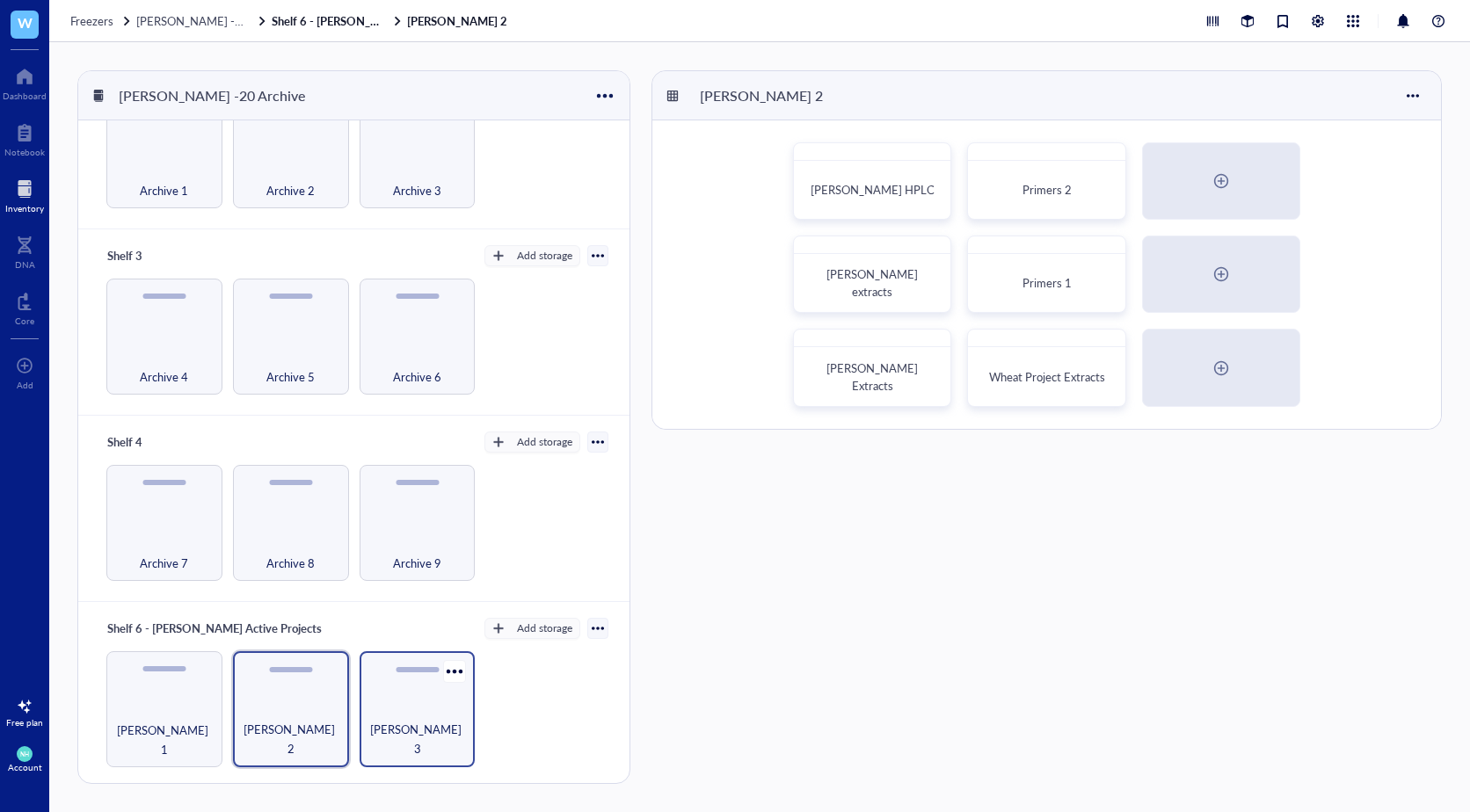
click at [405, 724] on div "[PERSON_NAME] 3" at bounding box center [417, 739] width 98 height 39
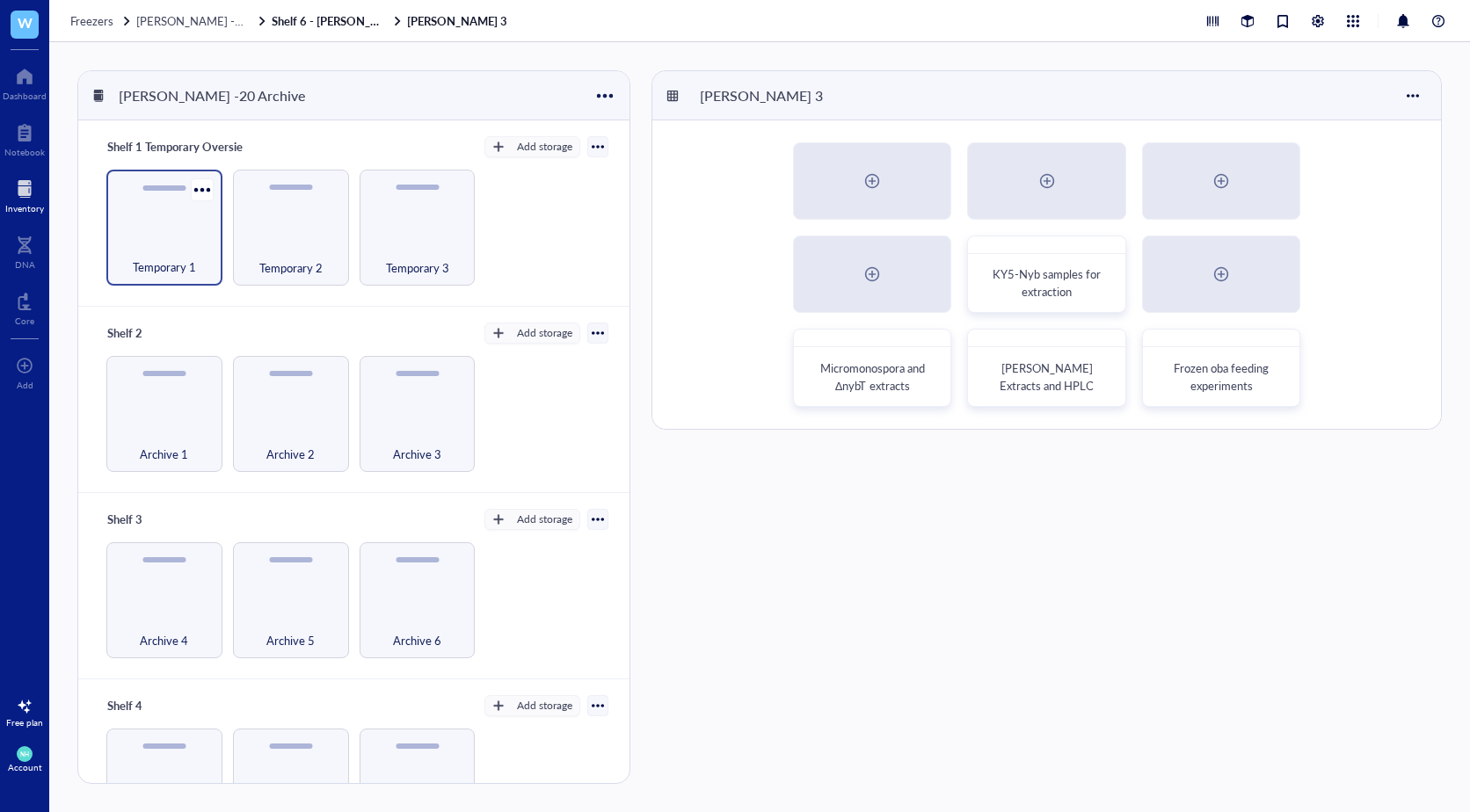
click at [175, 239] on div "Temporary 1" at bounding box center [165, 257] width 98 height 39
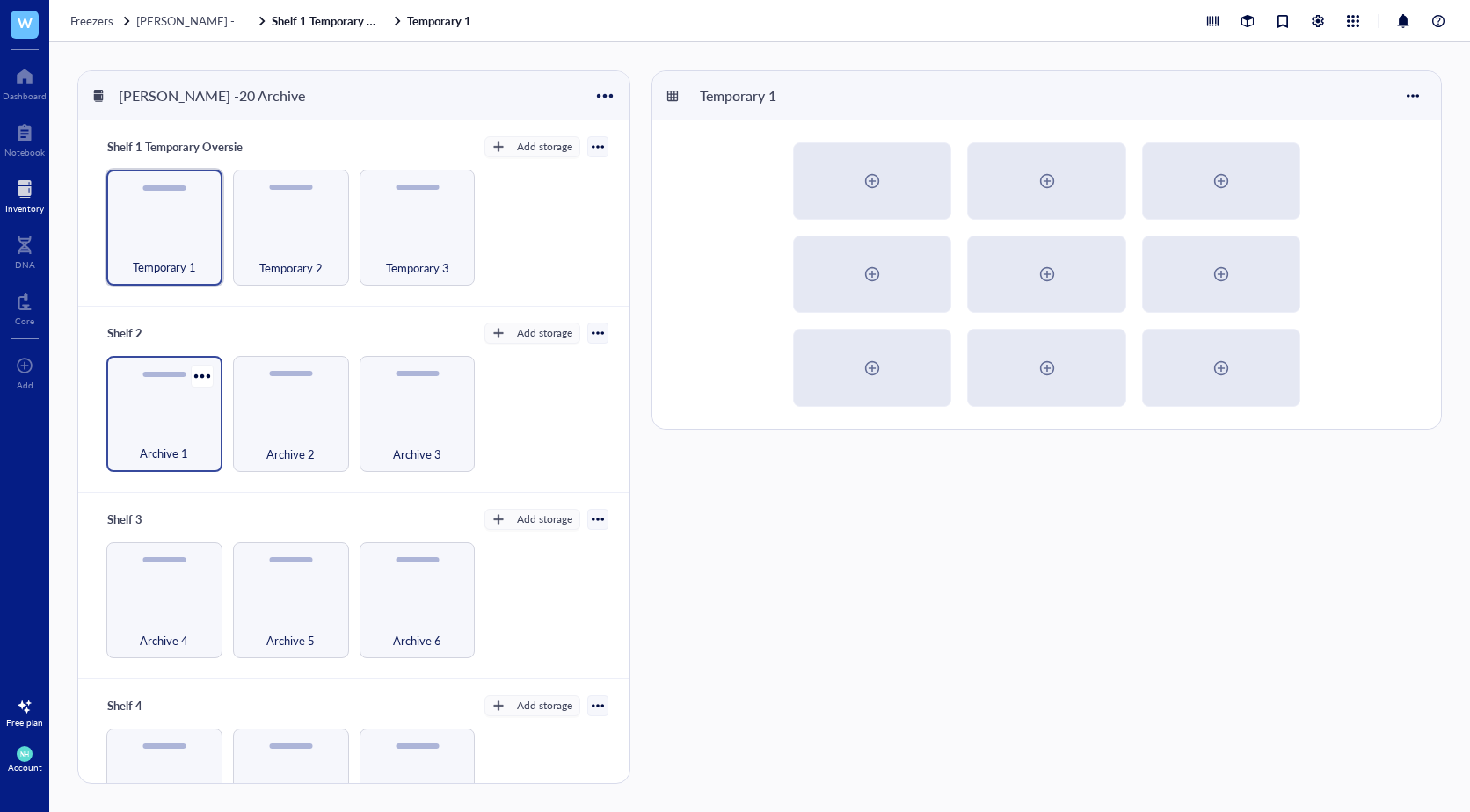
click at [176, 416] on div "Archive 1" at bounding box center [164, 414] width 116 height 116
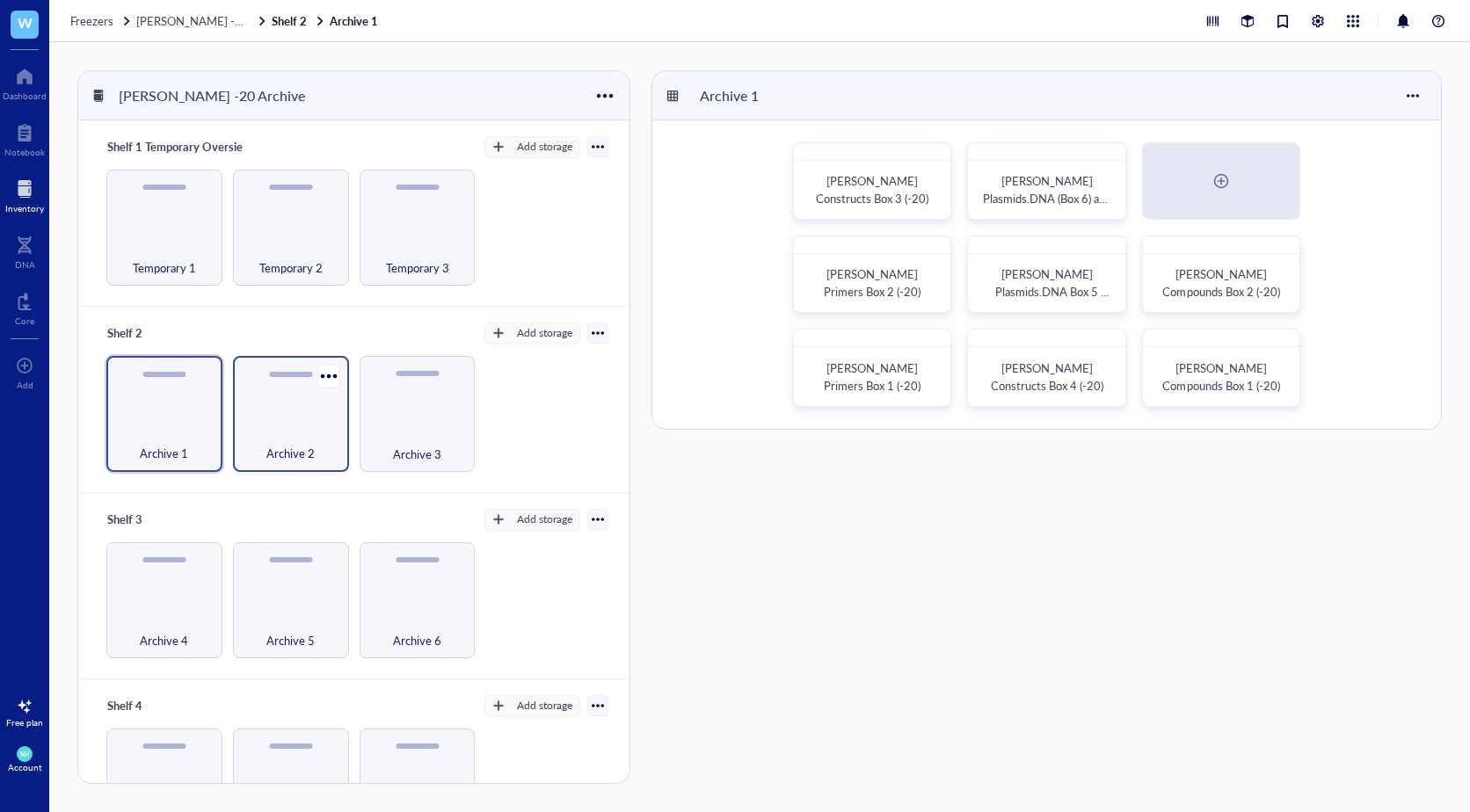
click at [292, 421] on div "Archive 2" at bounding box center [291, 414] width 116 height 116
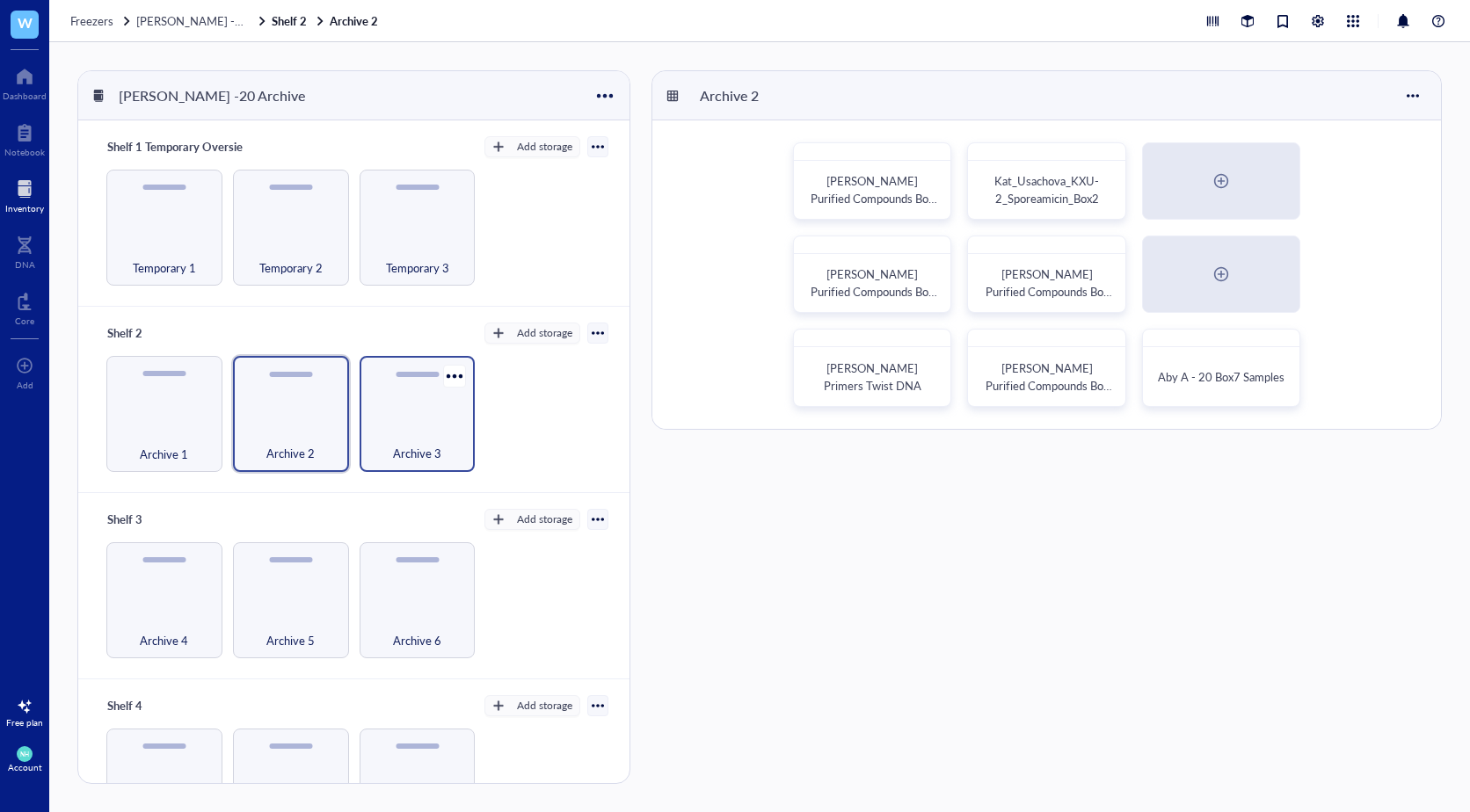
click at [438, 414] on div "Archive 3" at bounding box center [417, 414] width 116 height 116
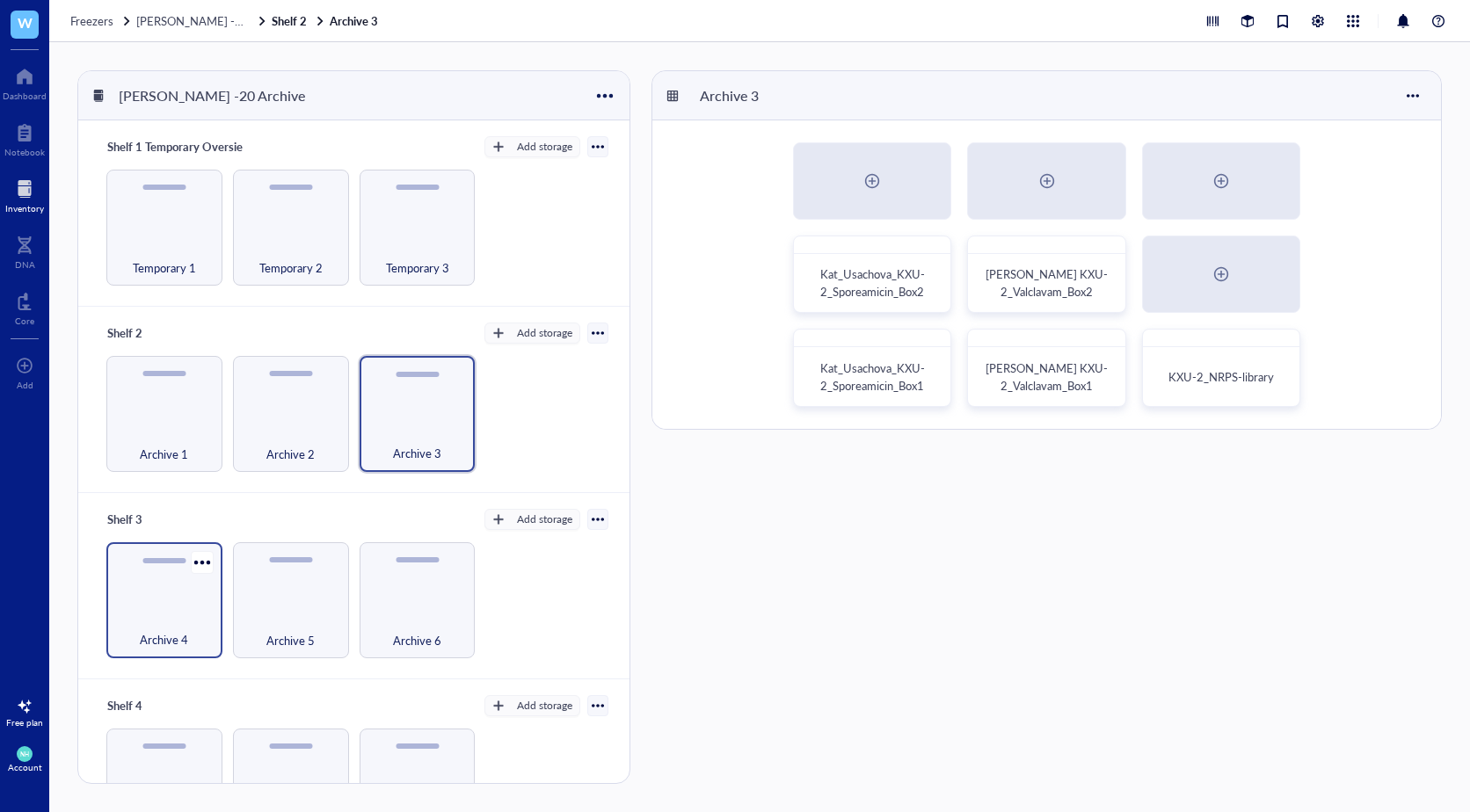
click at [173, 594] on div "Archive 4" at bounding box center [164, 600] width 116 height 116
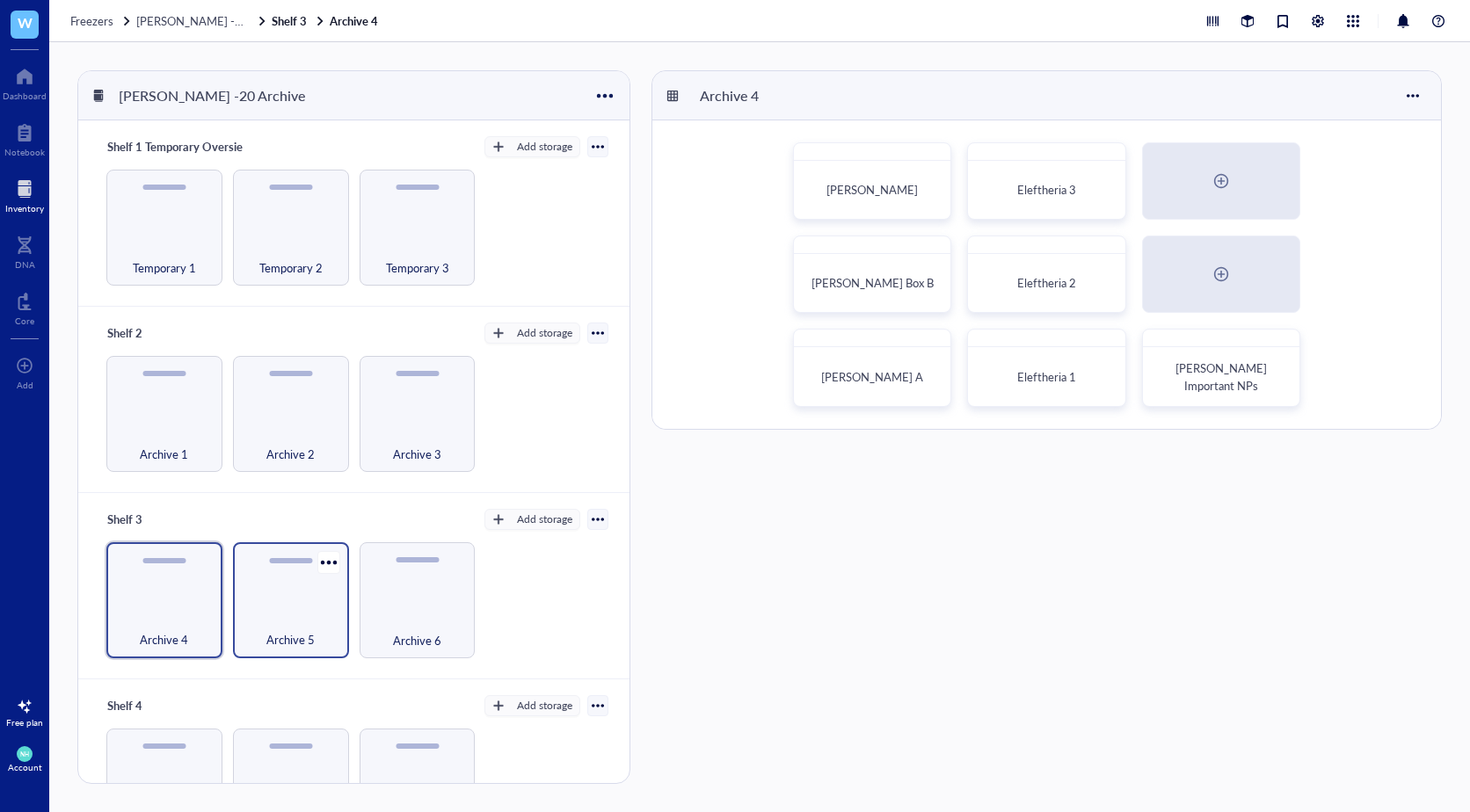
click at [280, 608] on div "Archive 5" at bounding box center [291, 600] width 116 height 116
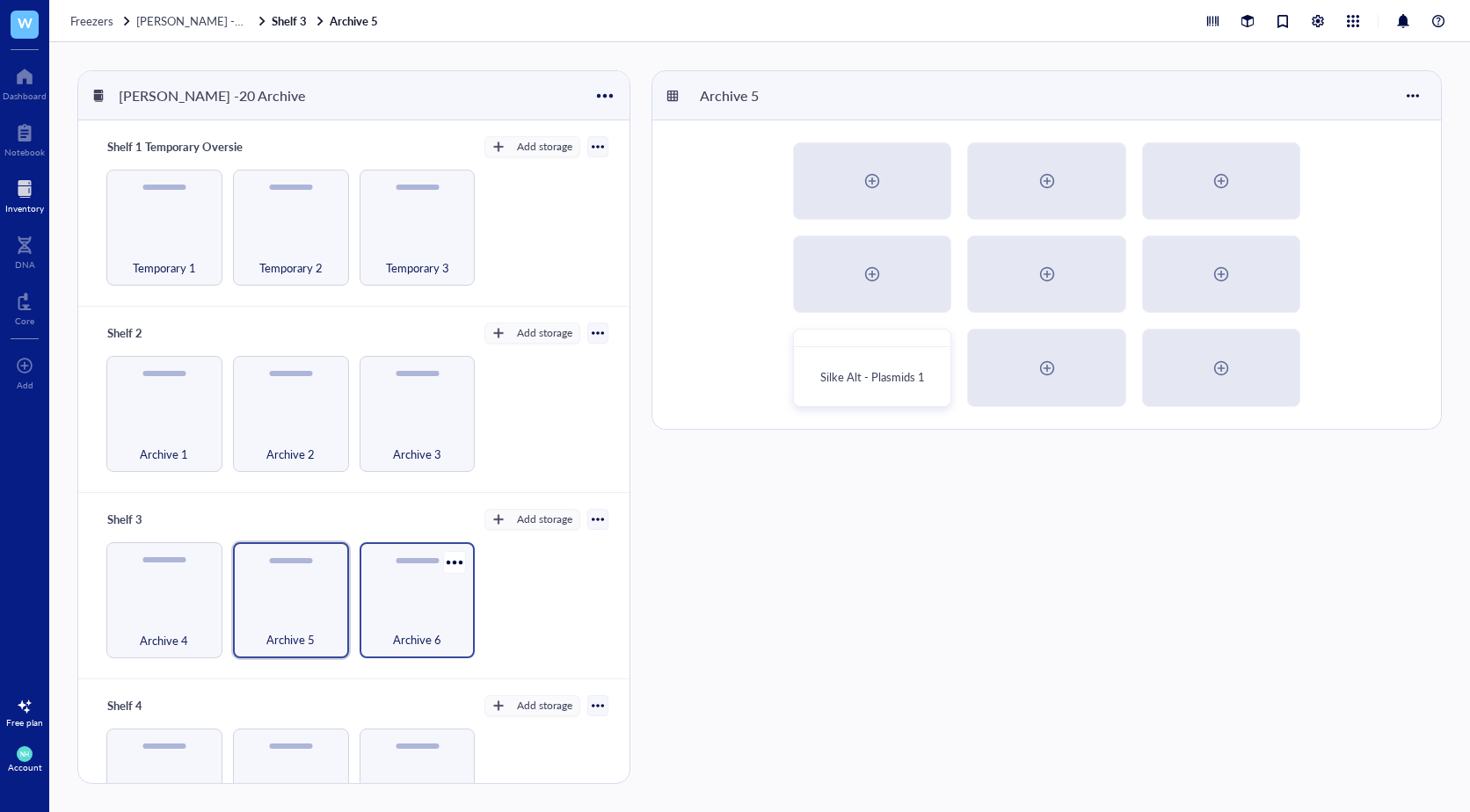
click at [452, 608] on div "Archive 6" at bounding box center [417, 600] width 116 height 116
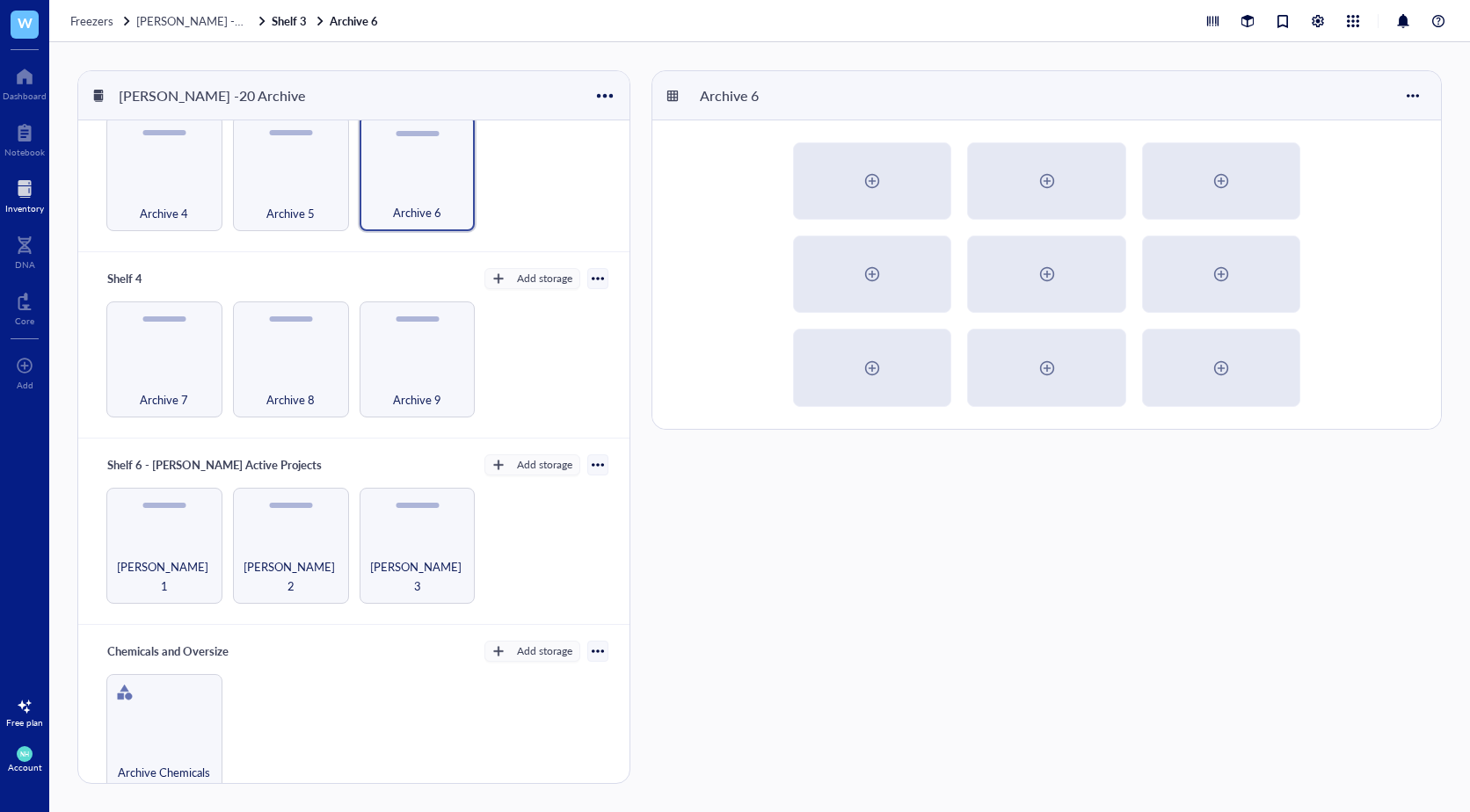
scroll to position [441, 0]
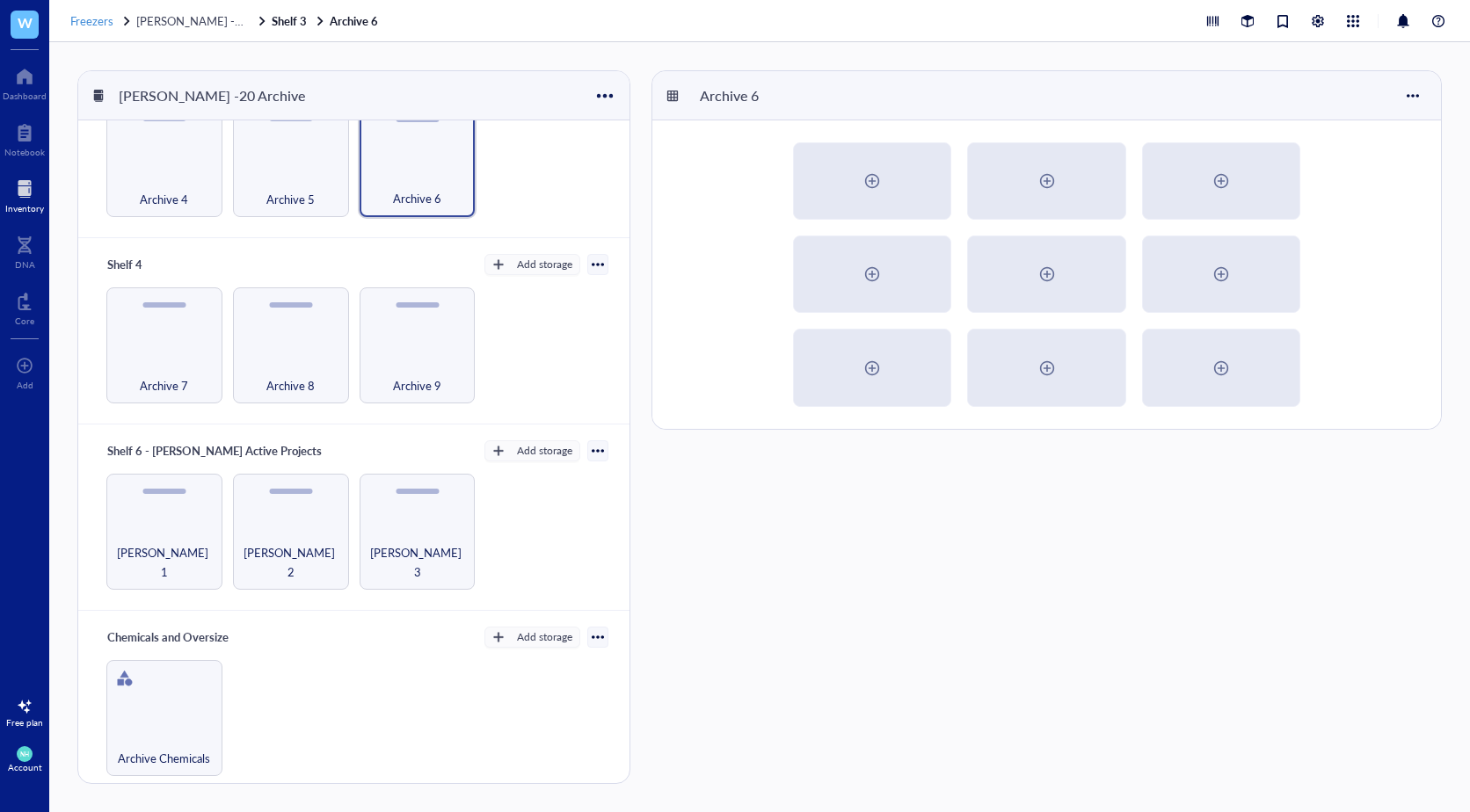
click at [115, 18] on div "Freezers" at bounding box center [101, 21] width 62 height 16
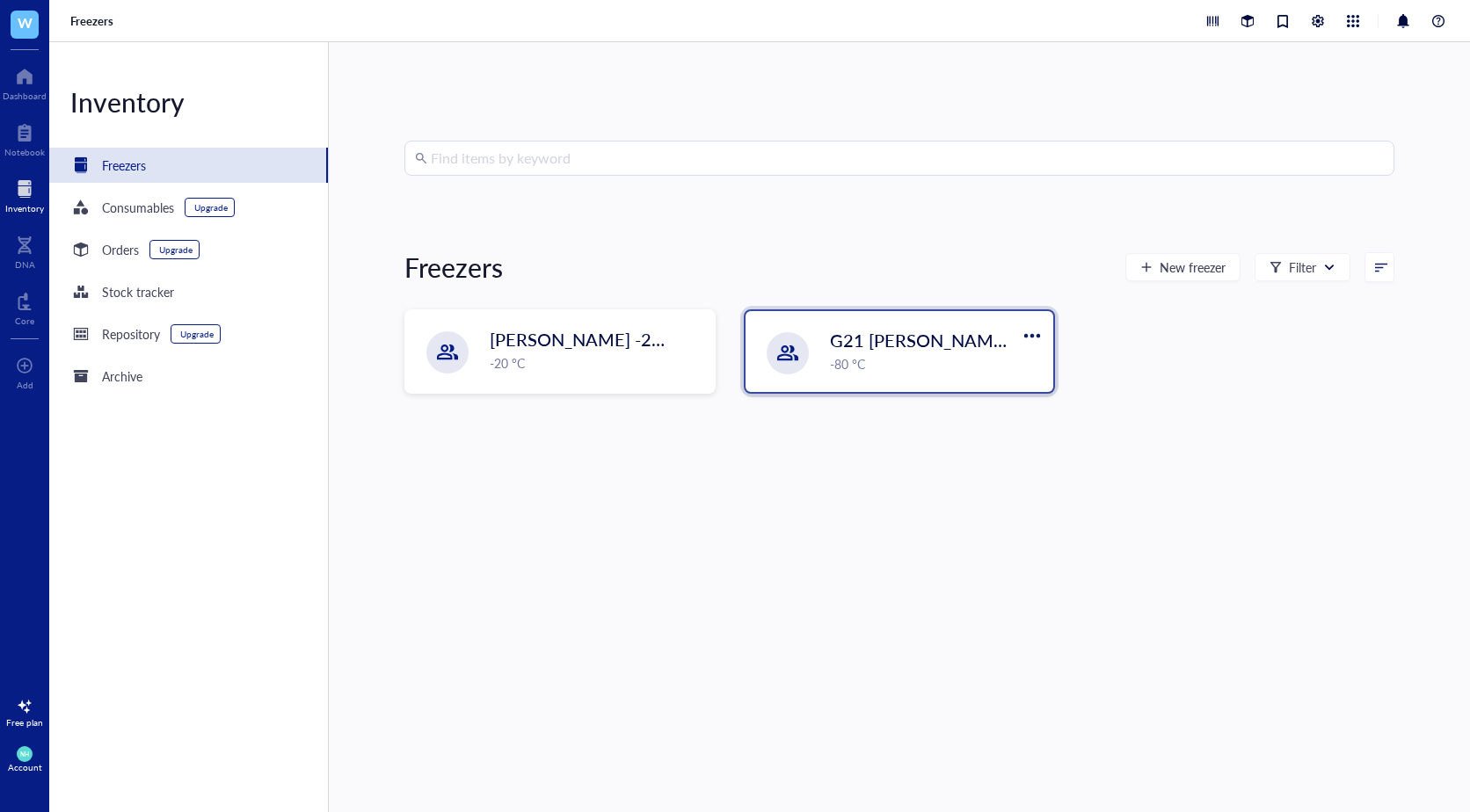
click at [890, 339] on span "G21 [PERSON_NAME] -80" at bounding box center [935, 341] width 211 height 25
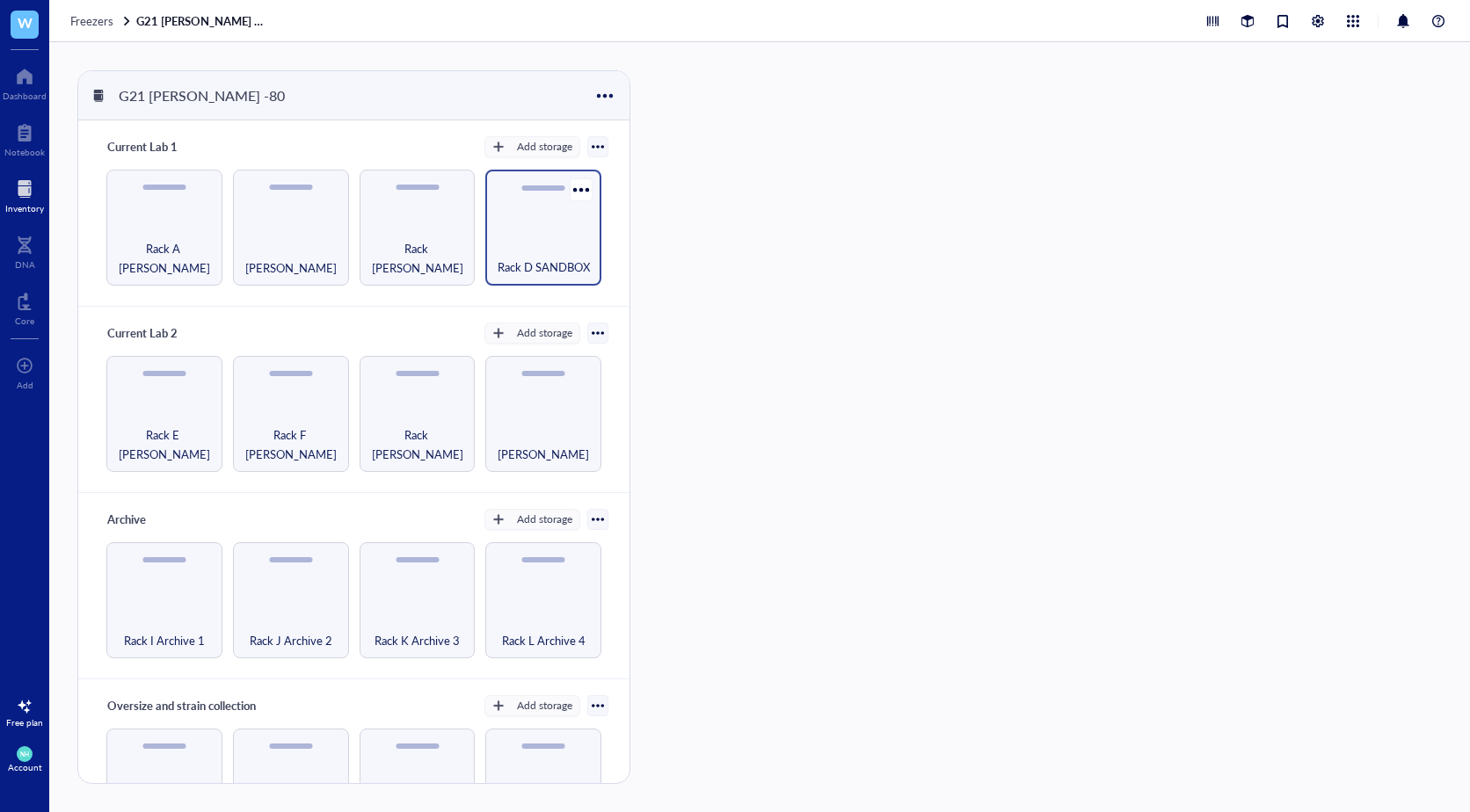
scroll to position [68, 0]
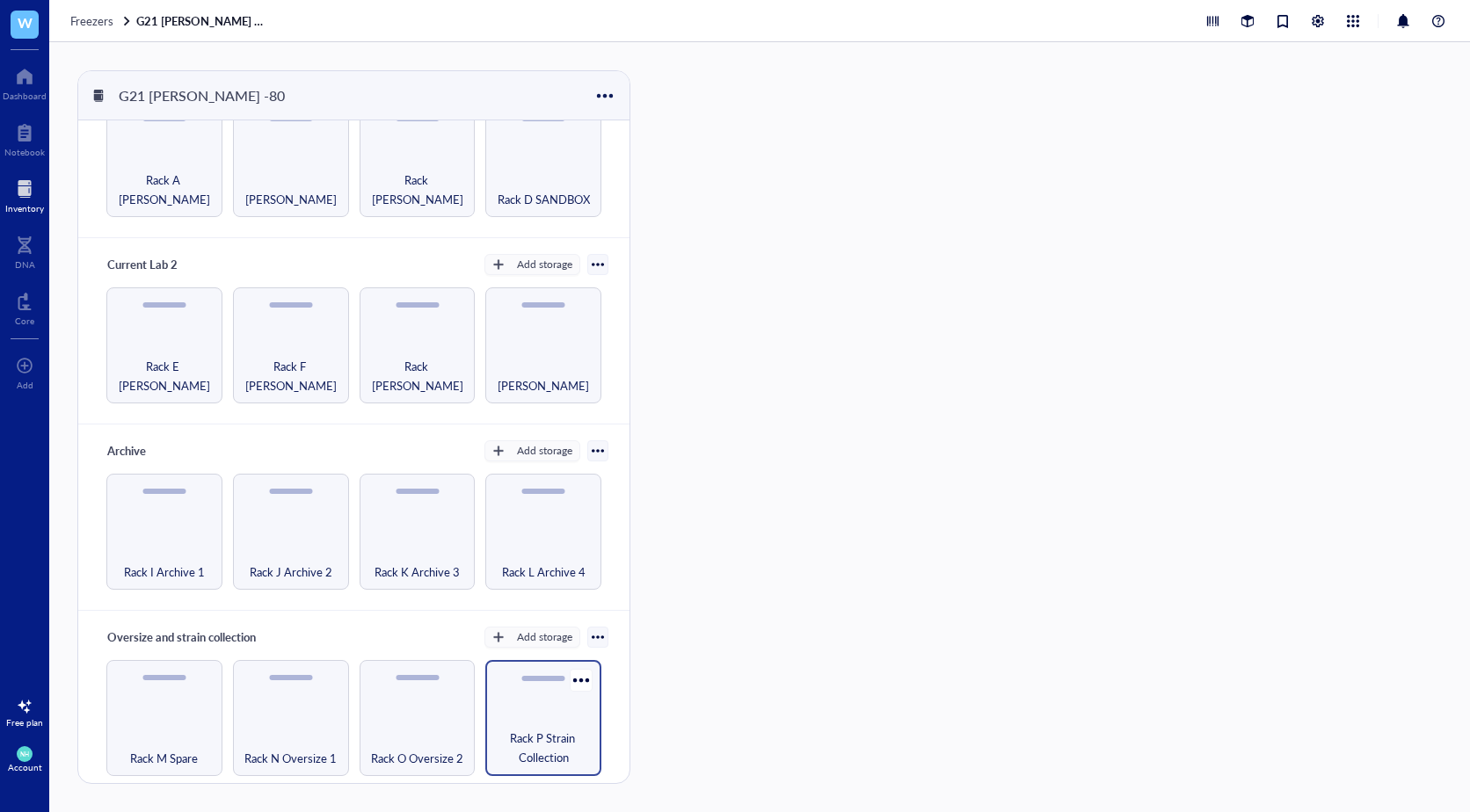
click at [565, 733] on span "Rack P Strain Collection" at bounding box center [543, 748] width 98 height 39
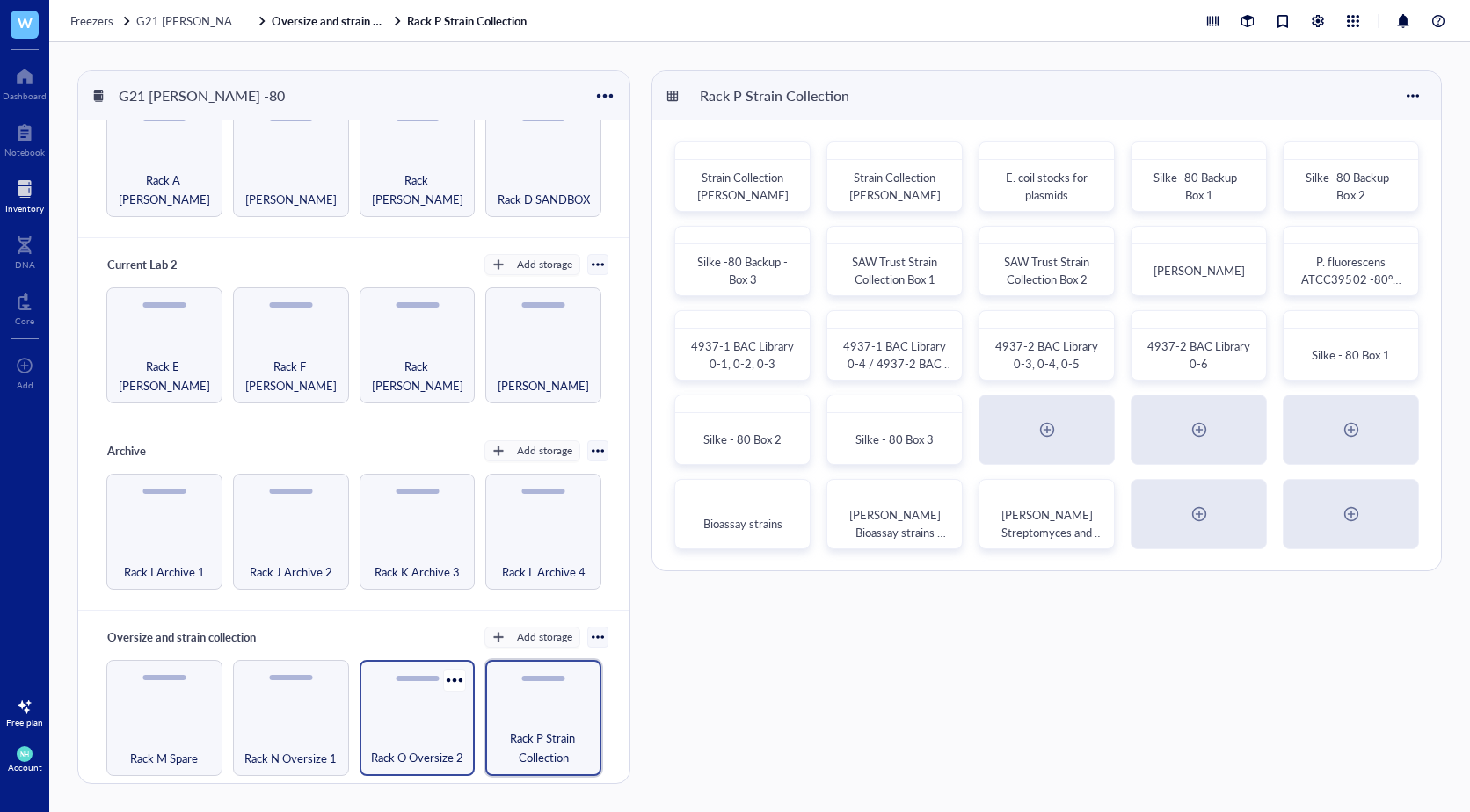
click at [390, 719] on div "Rack O Oversize 2" at bounding box center [417, 718] width 116 height 116
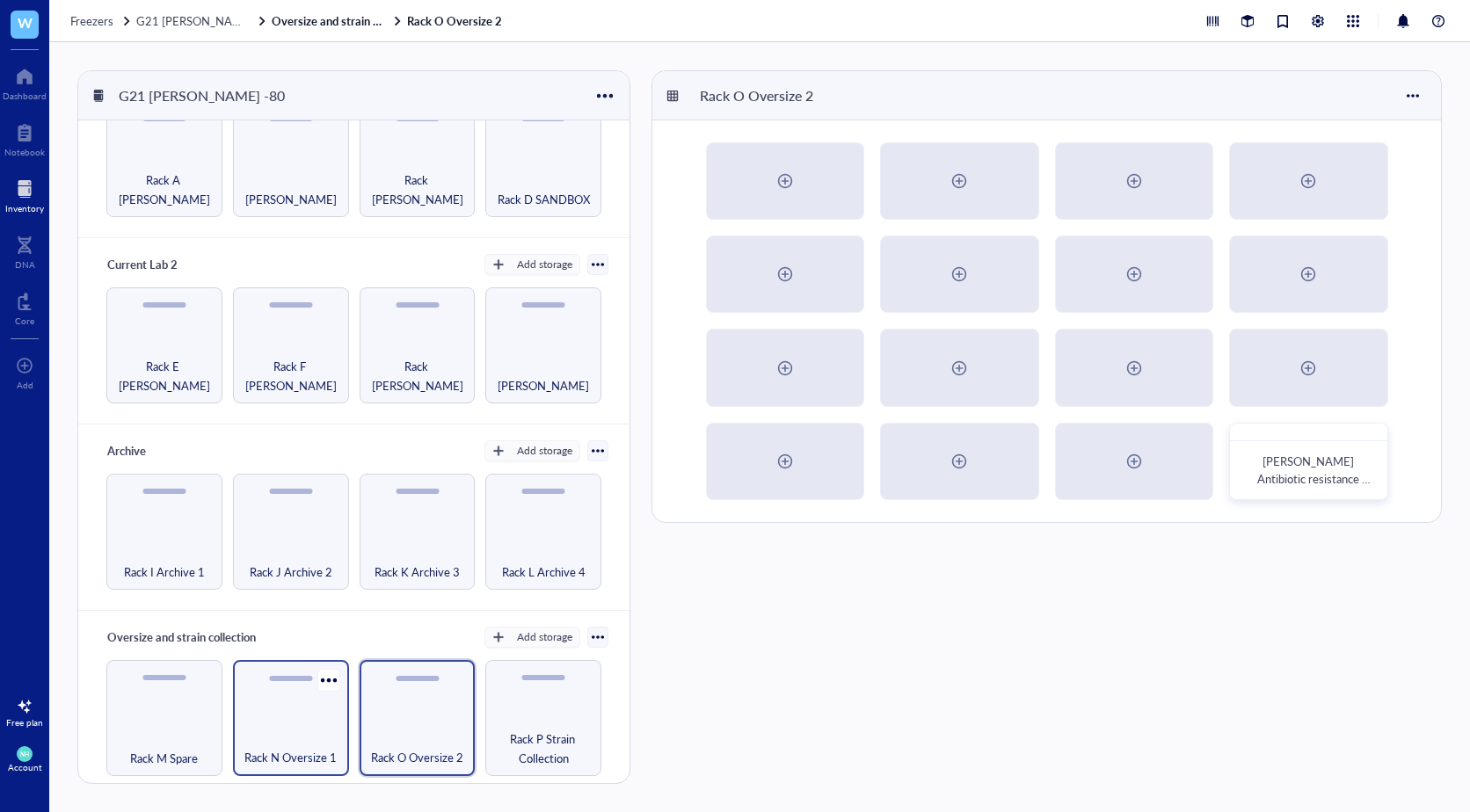
click at [266, 753] on span "Rack N Oversize 1" at bounding box center [291, 758] width 93 height 19
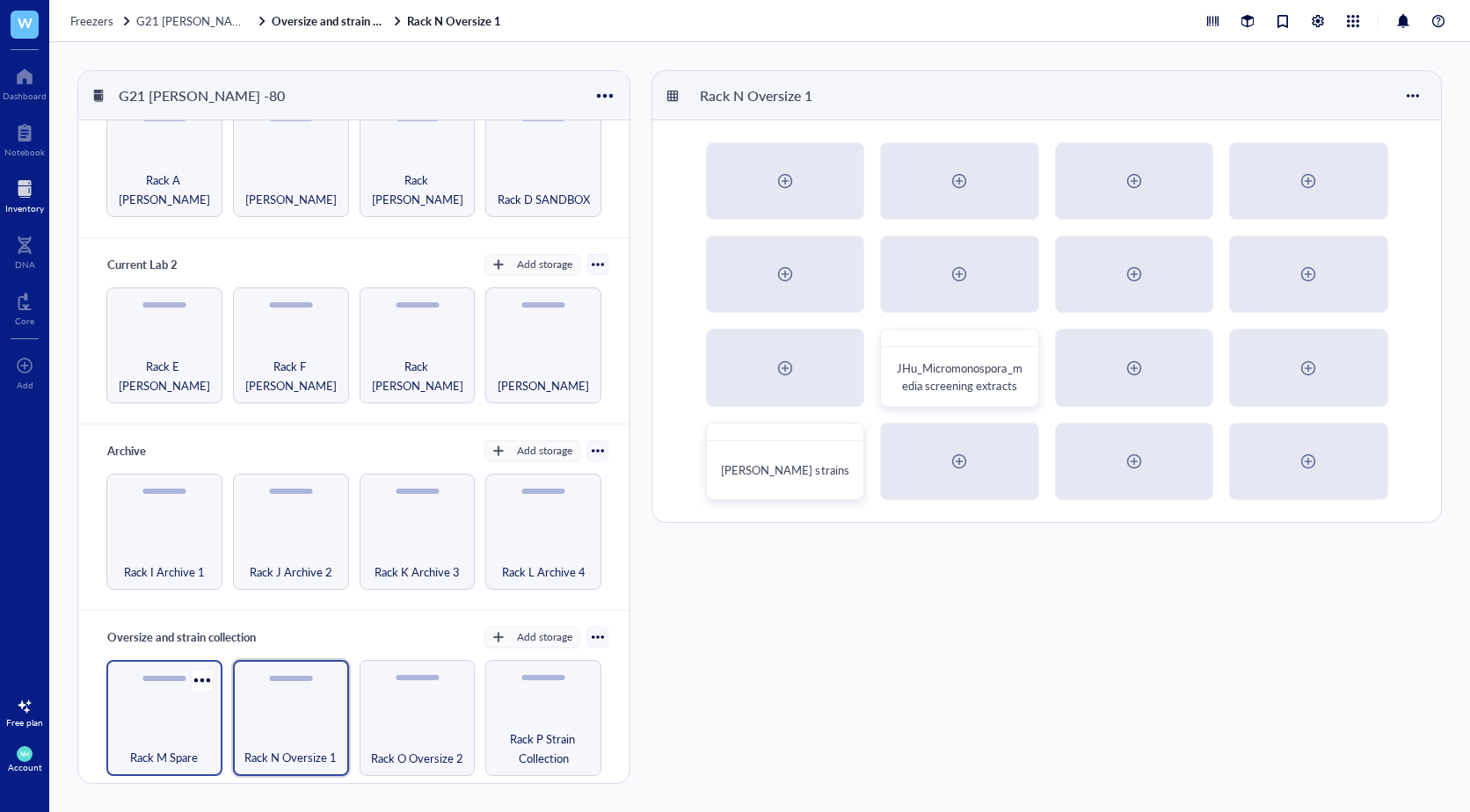
click at [182, 738] on div "Rack M Spare" at bounding box center [165, 748] width 98 height 39
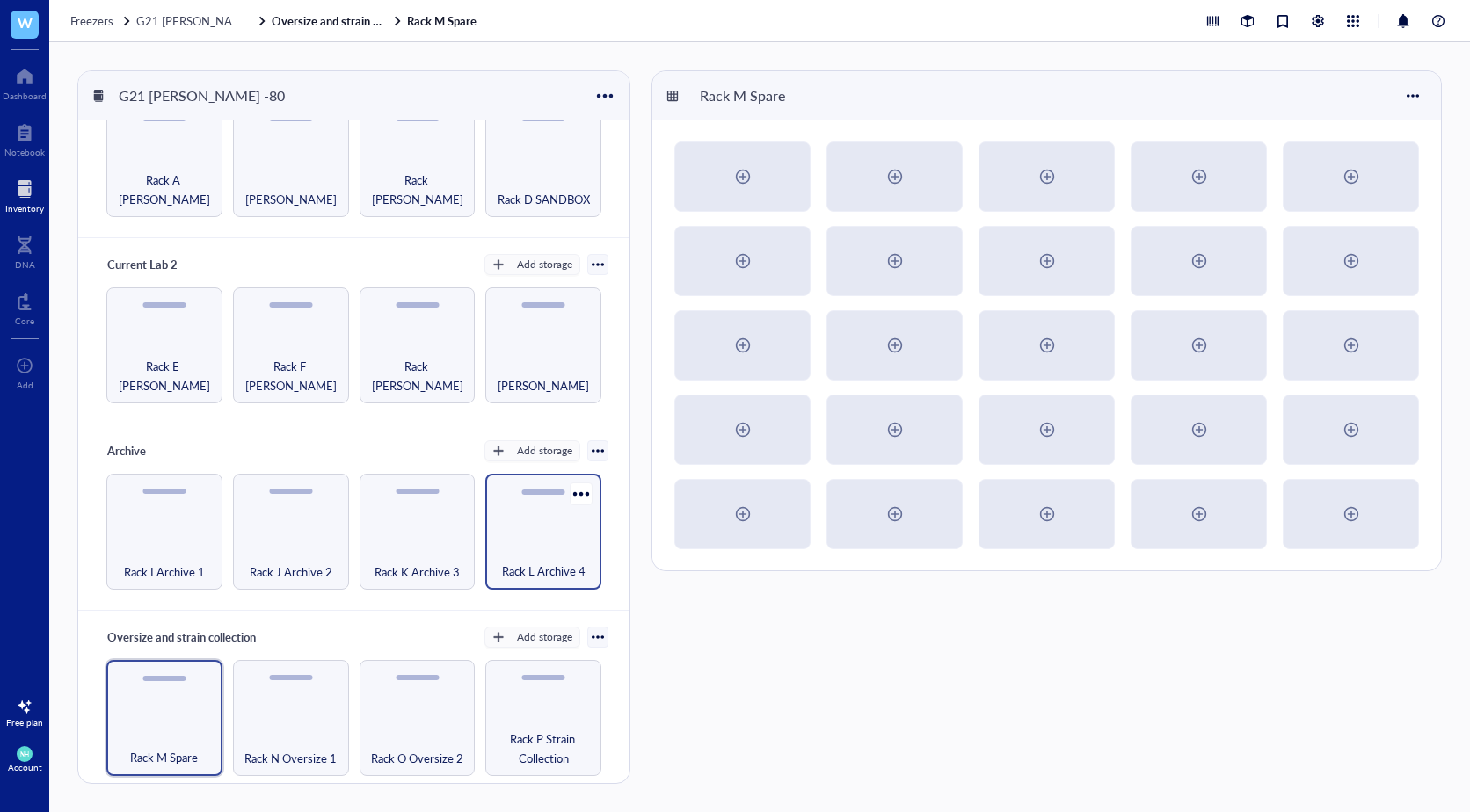
click at [542, 502] on div "Rack L Archive 4" at bounding box center [543, 532] width 116 height 116
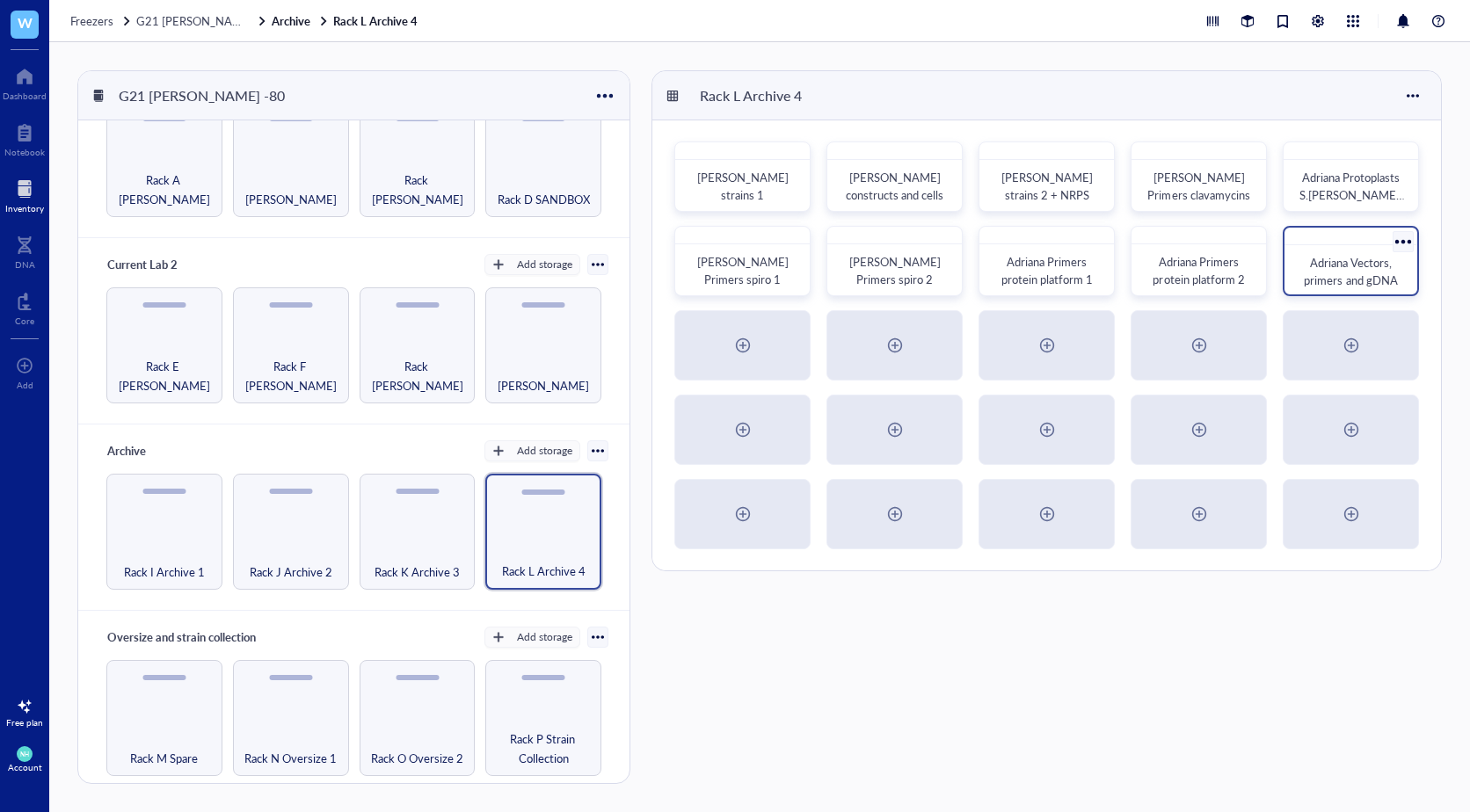
click at [1365, 261] on span "Adriana Vectors, primers and gDNA" at bounding box center [1351, 271] width 93 height 34
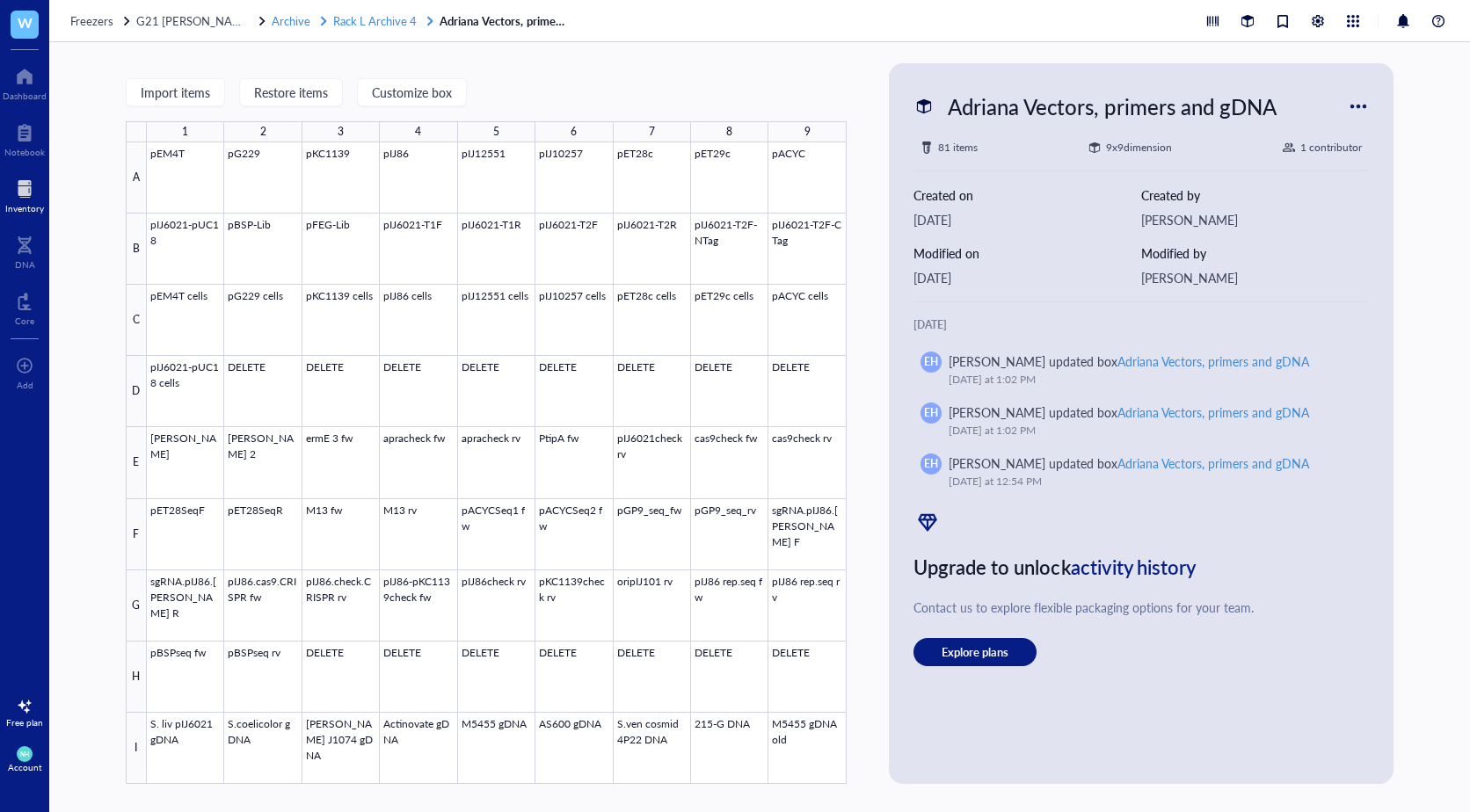
click at [365, 26] on span "Rack L Archive 4" at bounding box center [375, 21] width 83 height 17
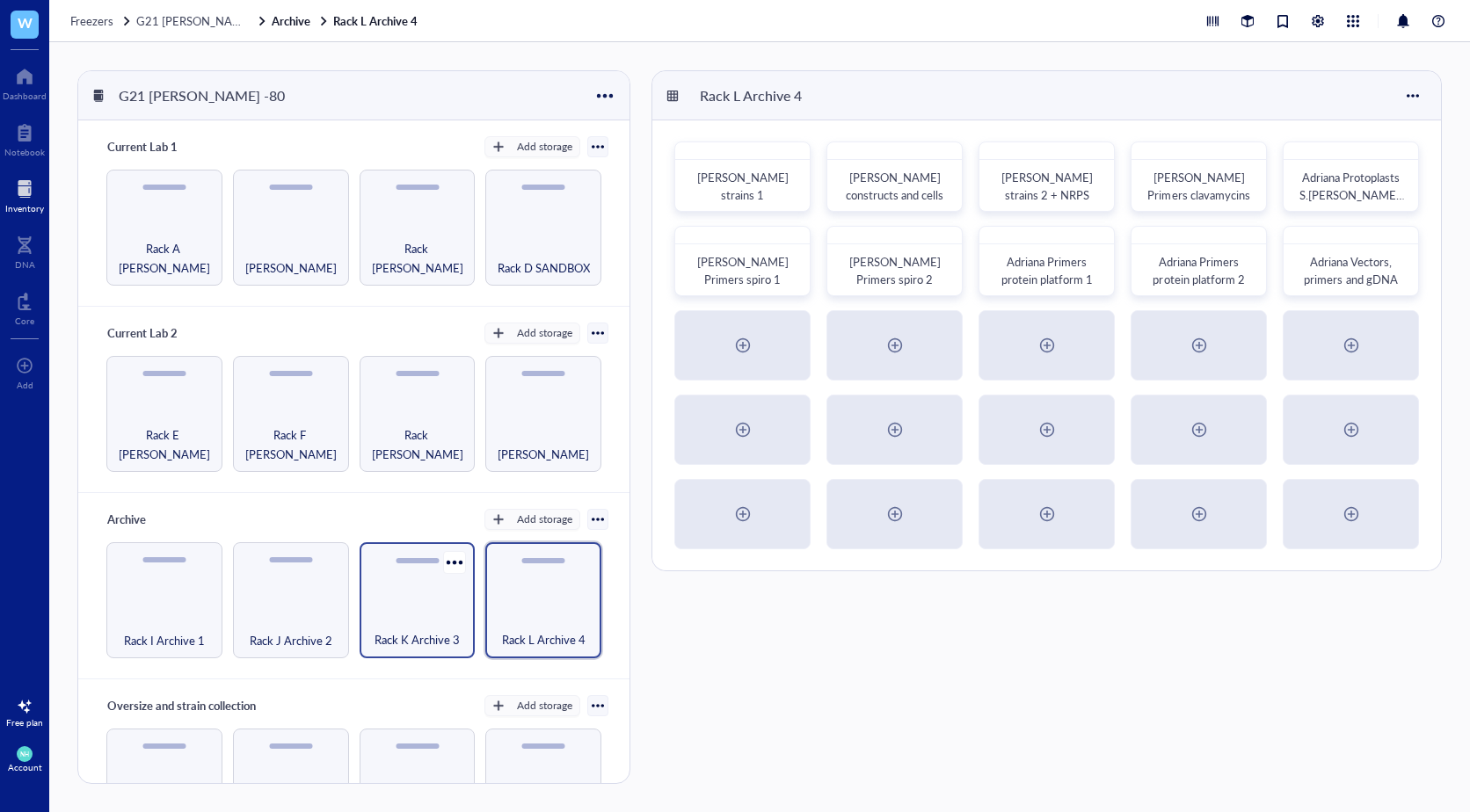
click at [375, 611] on div "Rack K Archive 3" at bounding box center [417, 630] width 98 height 39
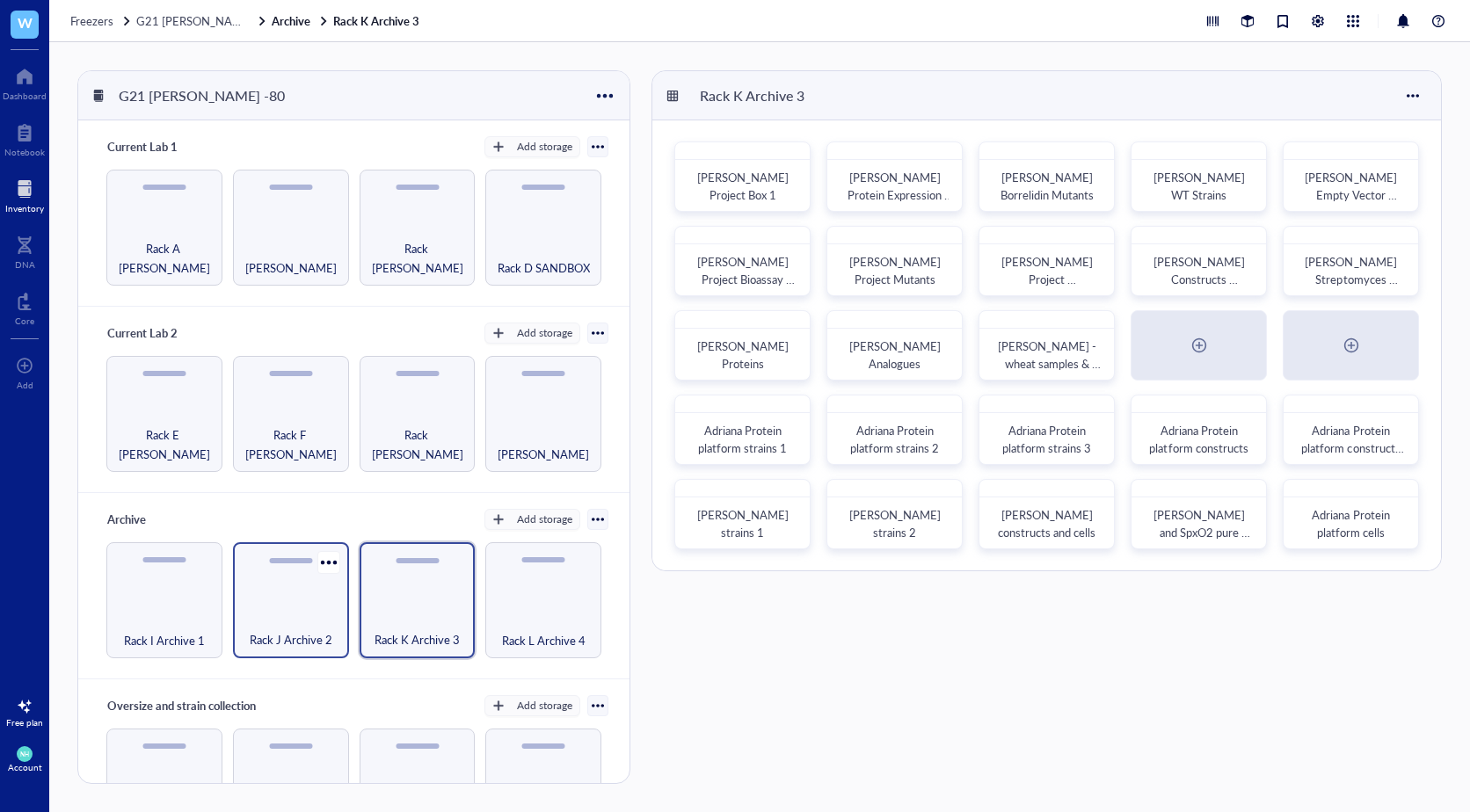
click at [292, 578] on div "Rack J Archive 2" at bounding box center [291, 600] width 116 height 116
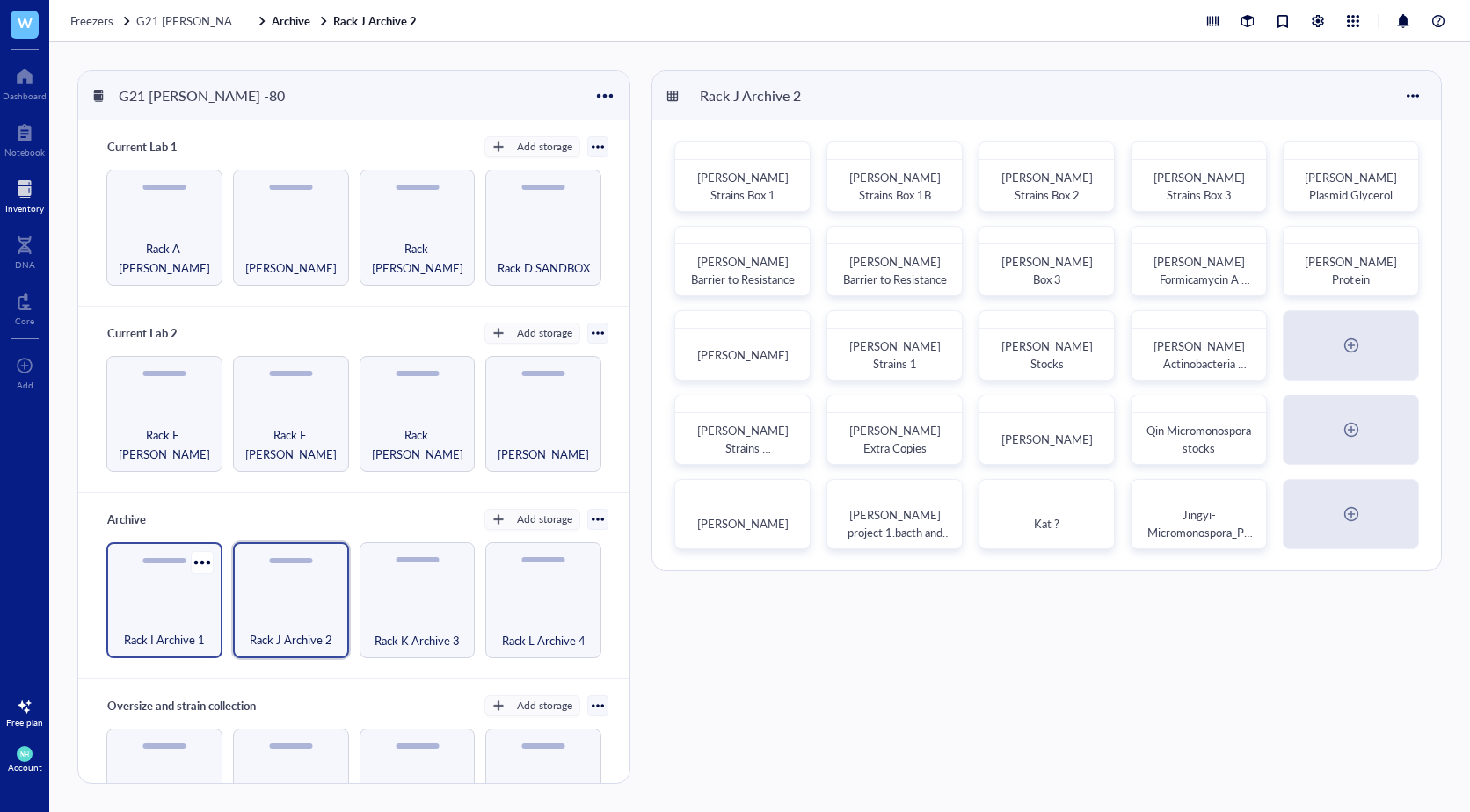
click at [191, 607] on div "Rack I Archive 1" at bounding box center [164, 600] width 116 height 116
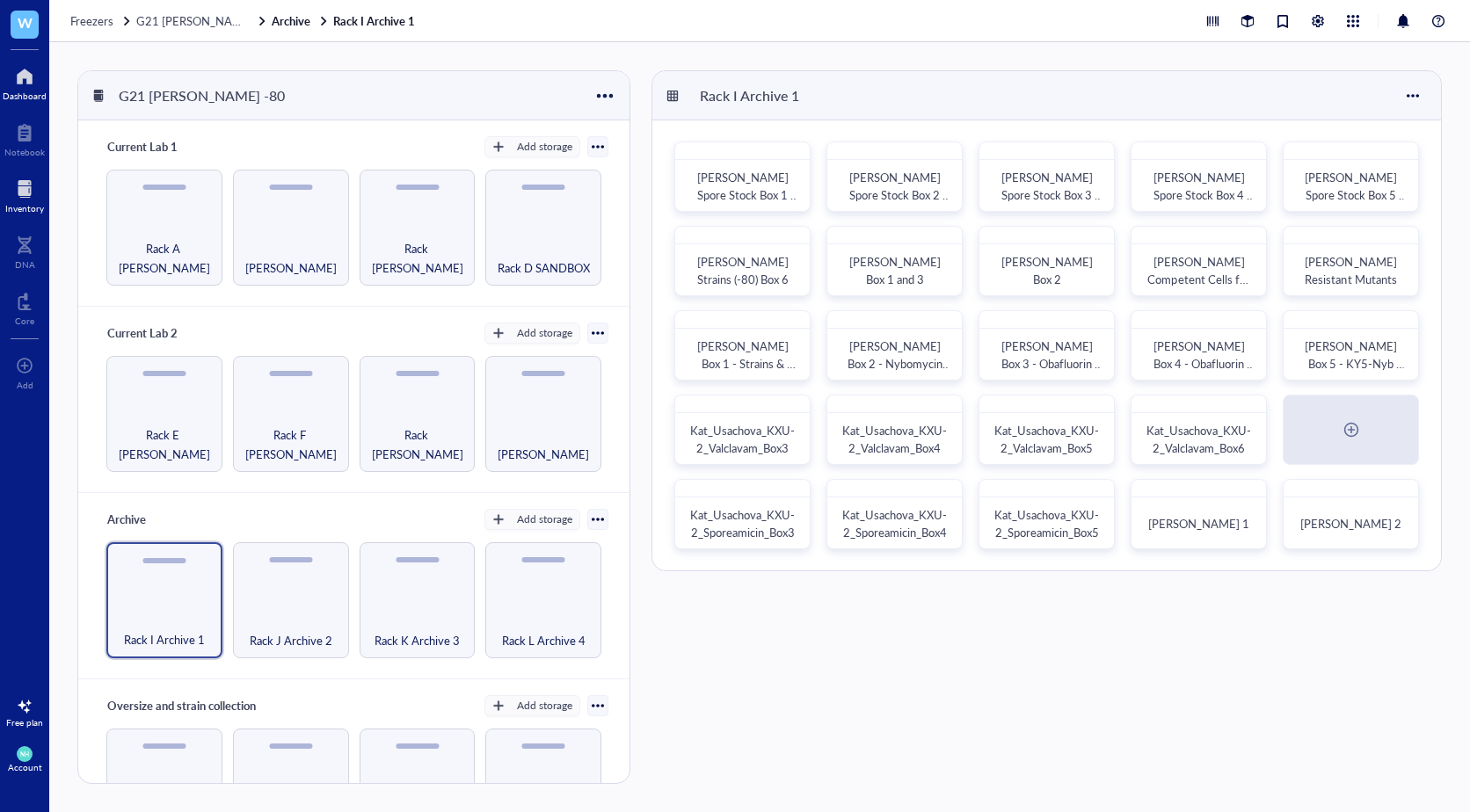
click at [24, 81] on div at bounding box center [25, 77] width 44 height 28
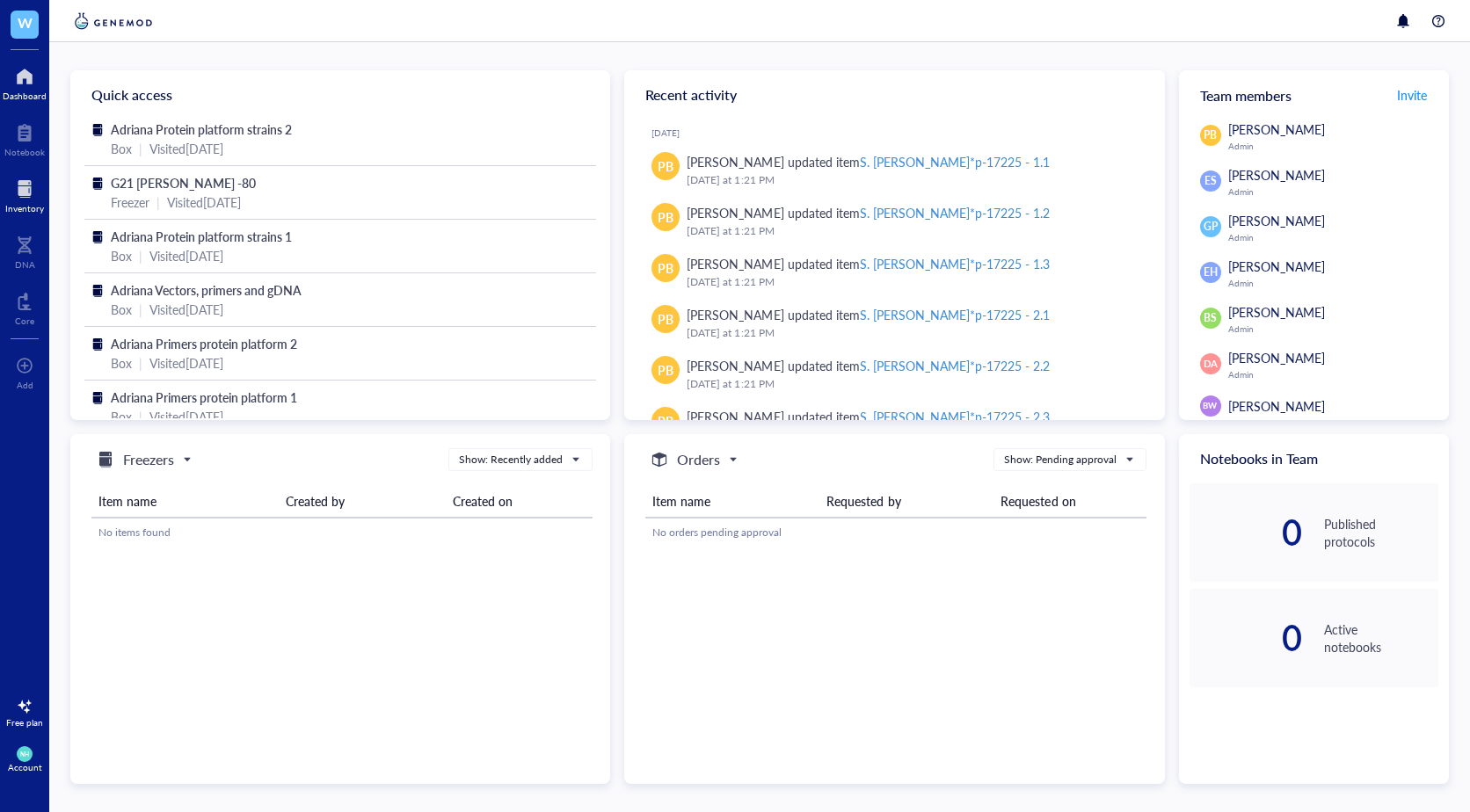
click at [18, 199] on div at bounding box center [25, 189] width 39 height 28
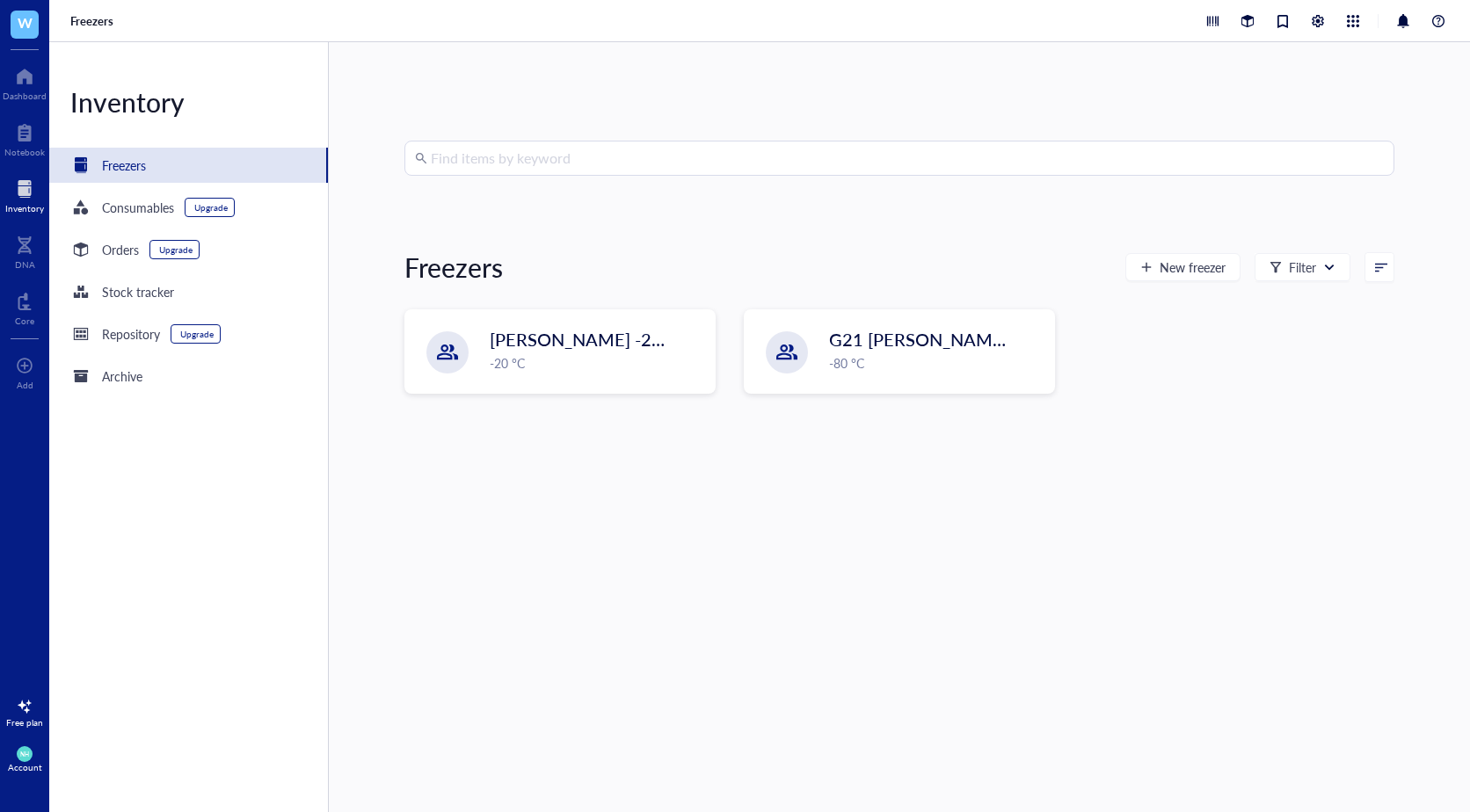
click at [548, 158] on input "search" at bounding box center [907, 158] width 953 height 33
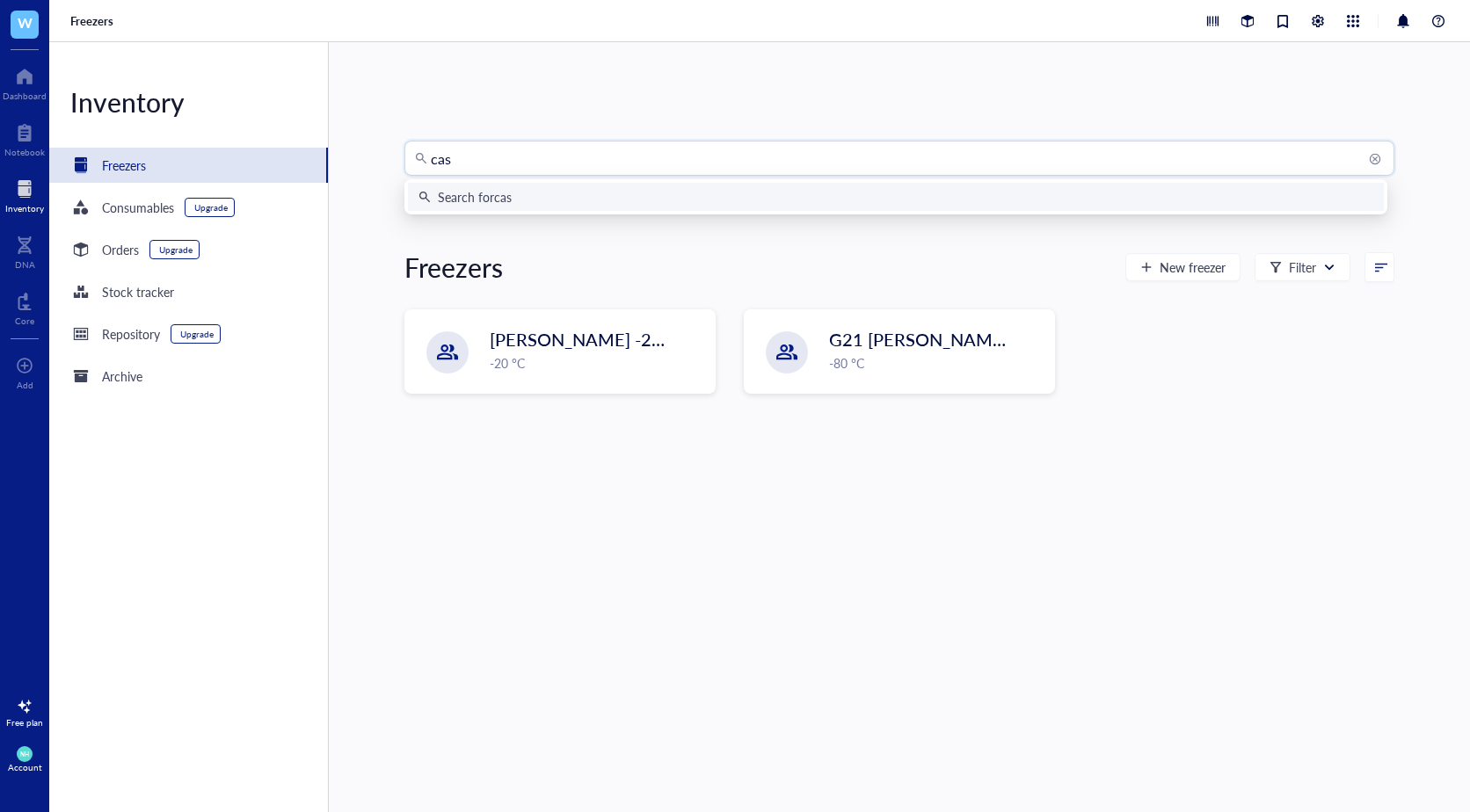
type input "cas9"
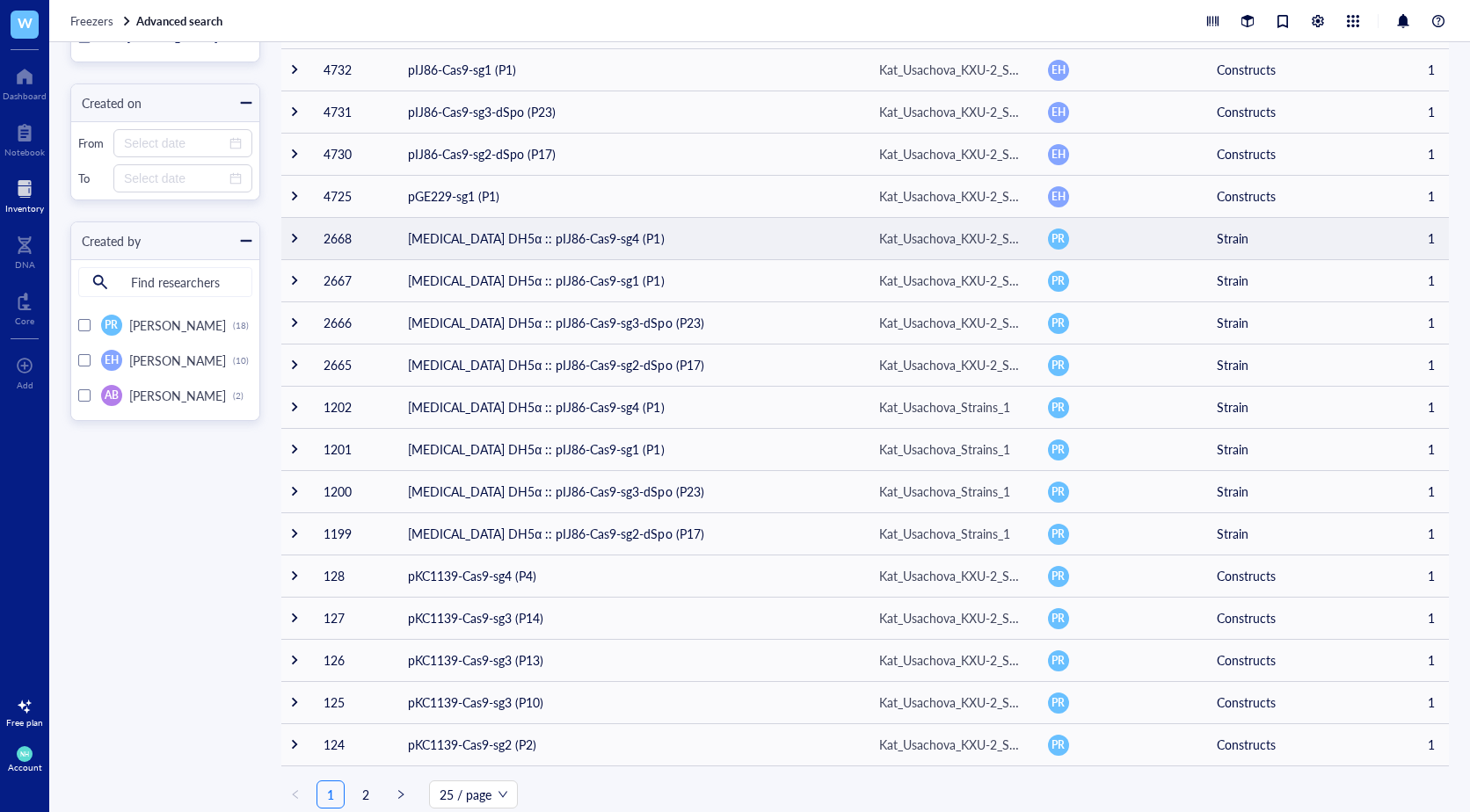
scroll to position [463, 0]
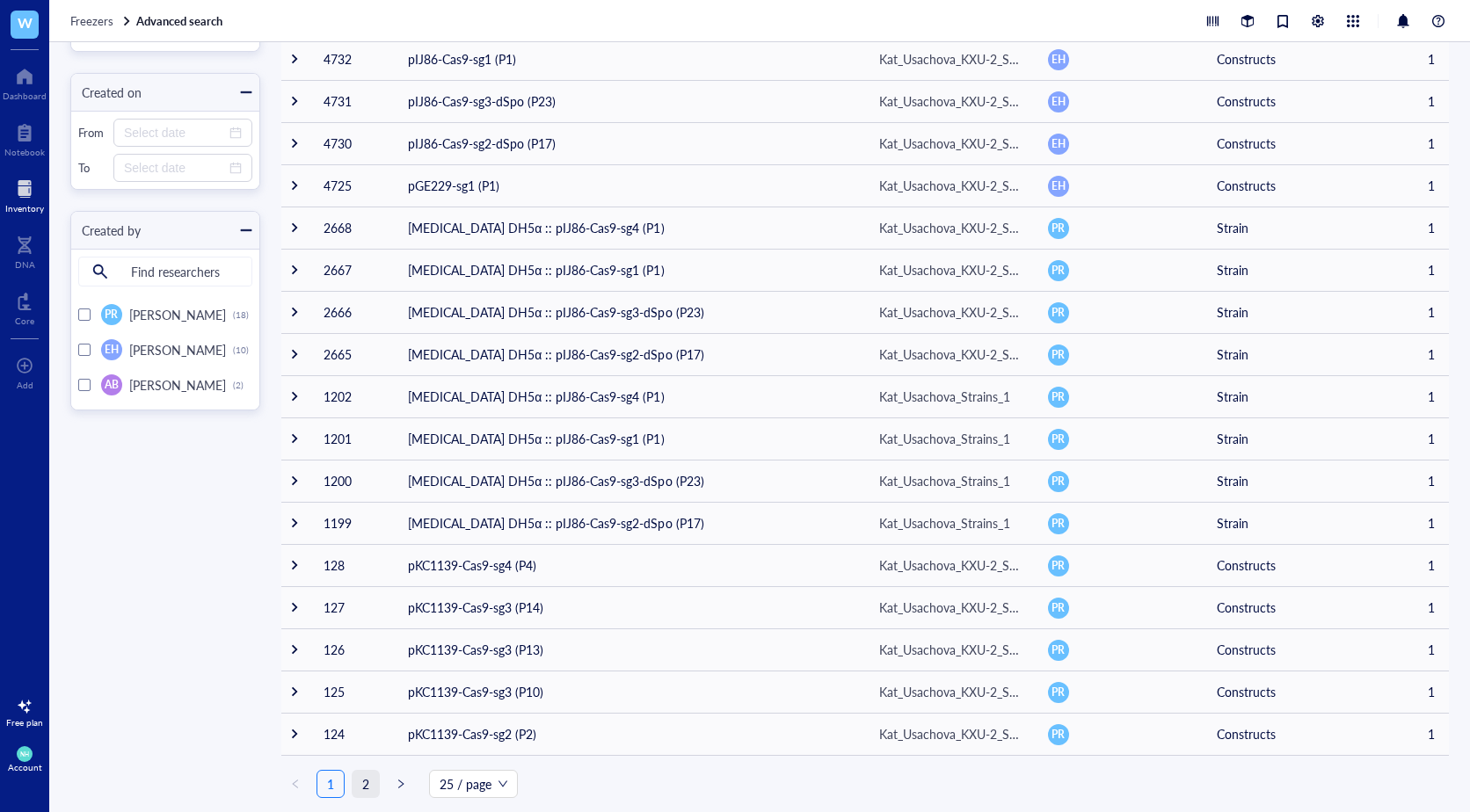
click at [376, 787] on link "2" at bounding box center [366, 785] width 27 height 26
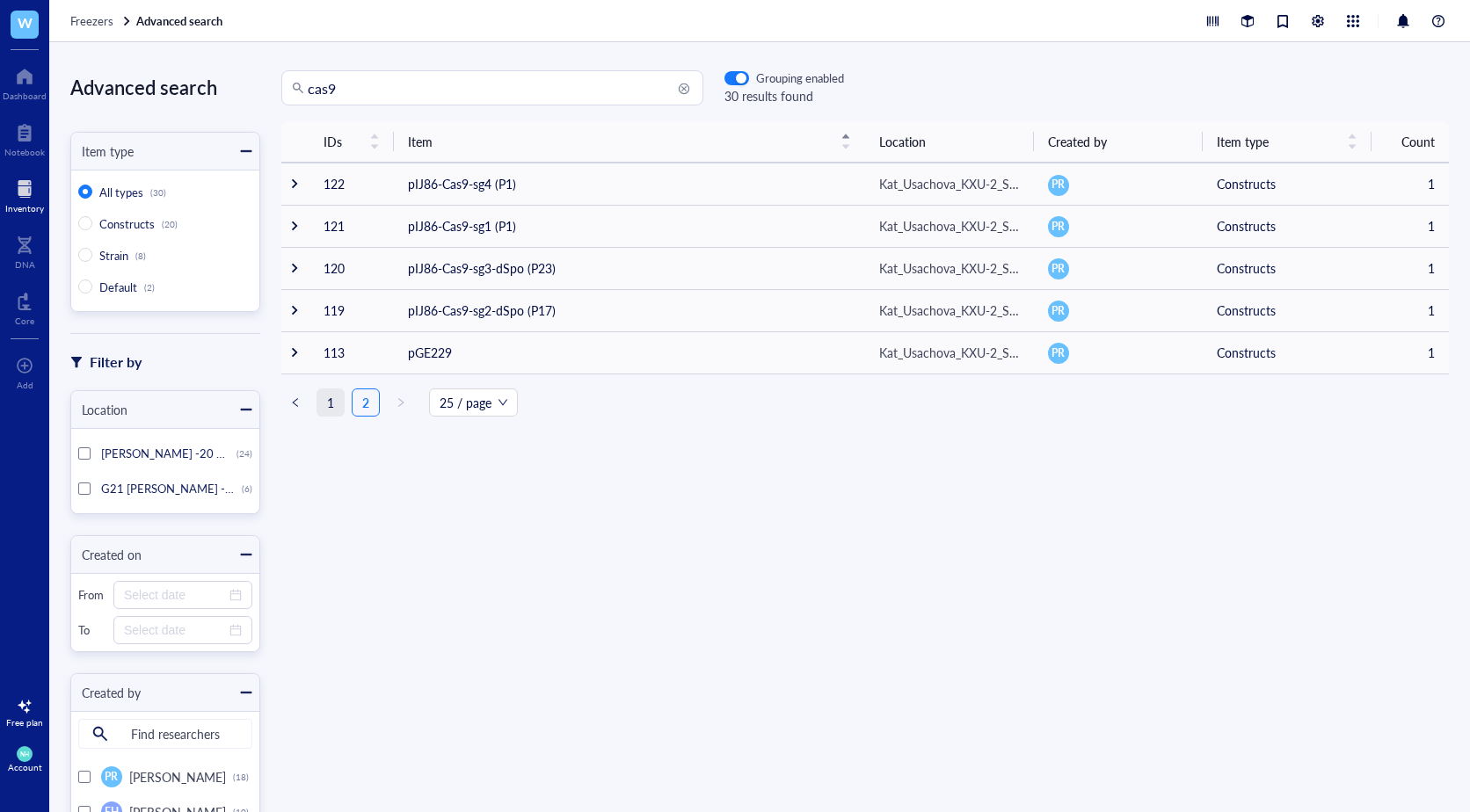
click at [322, 403] on link "1" at bounding box center [330, 403] width 27 height 26
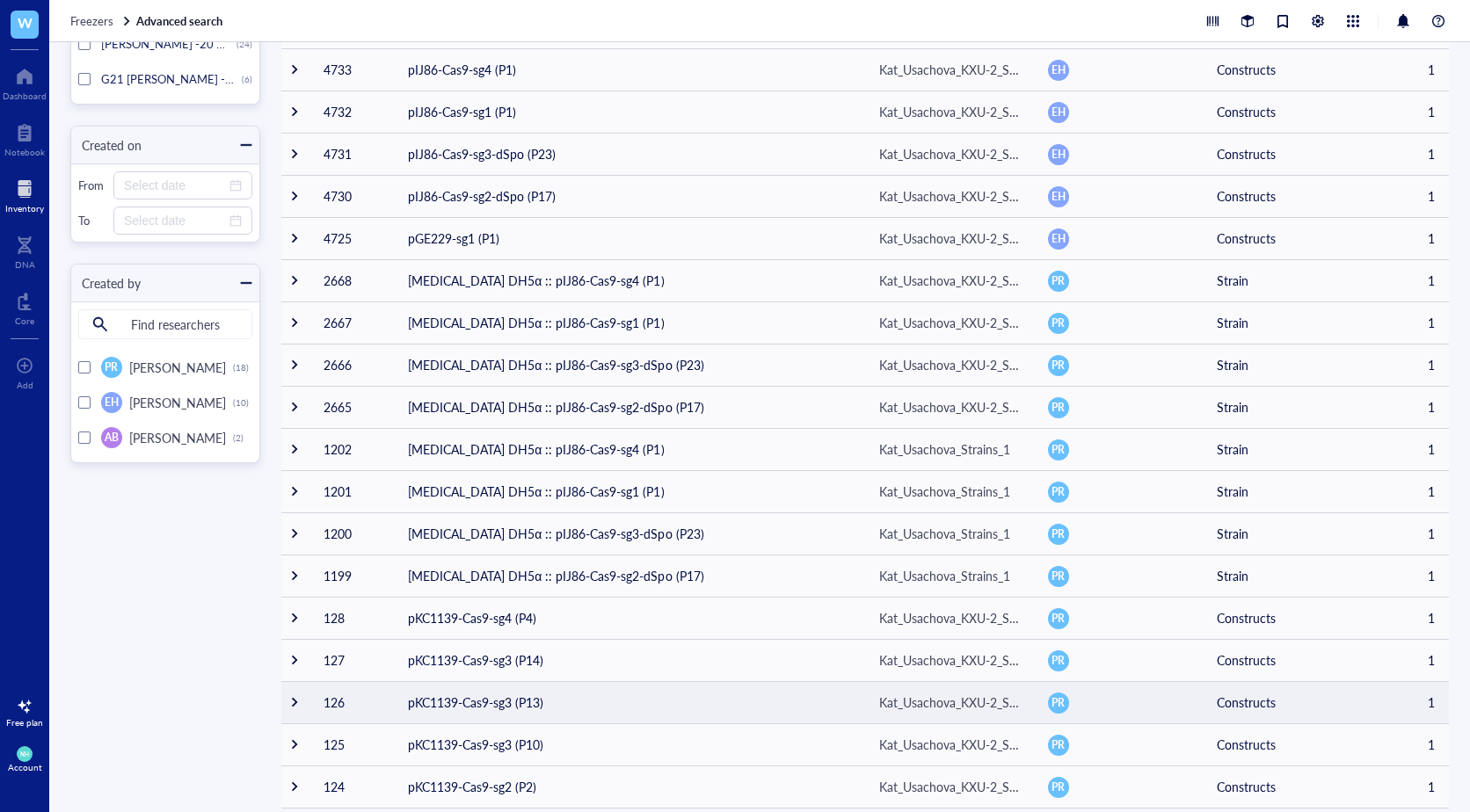
scroll to position [463, 0]
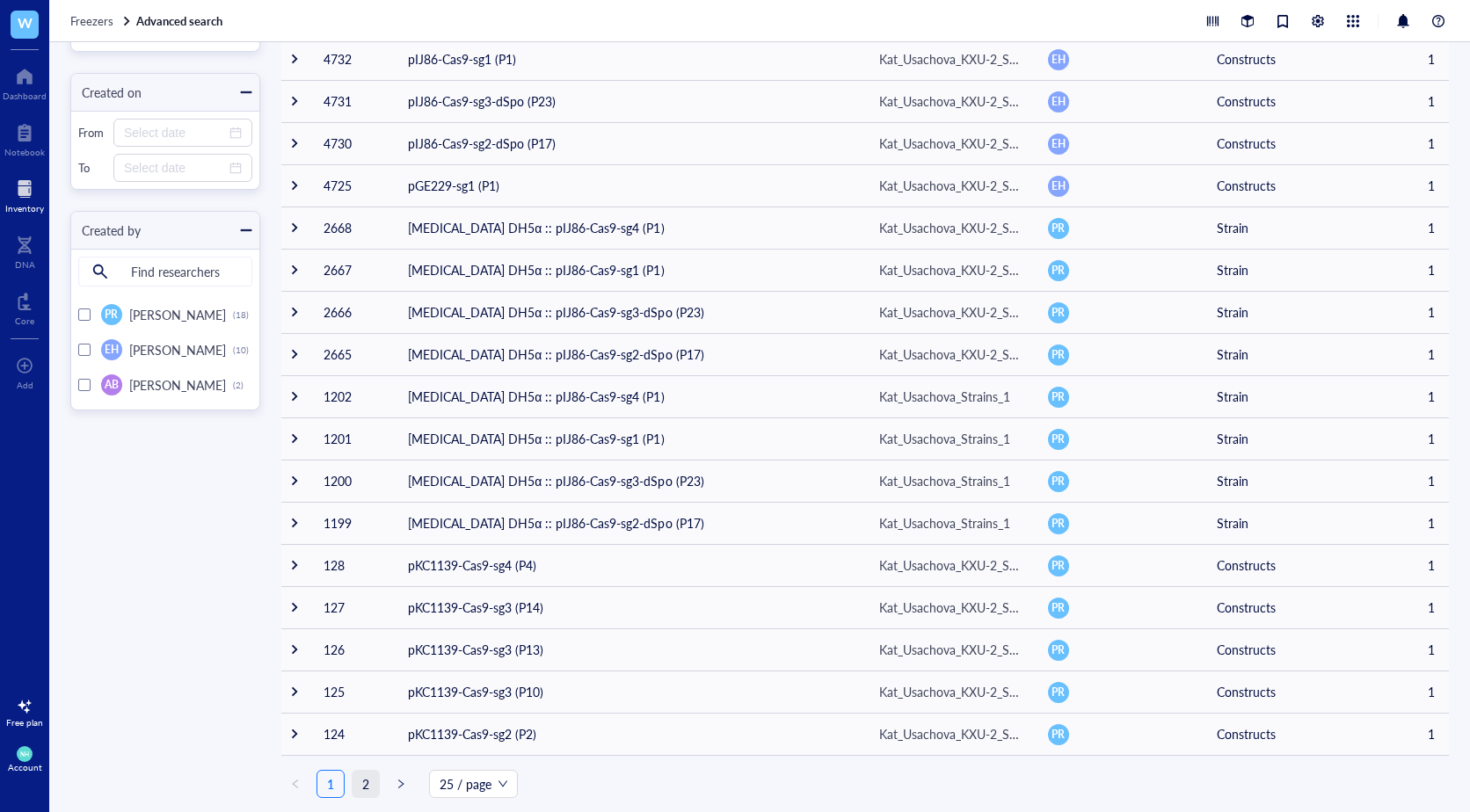
click at [362, 786] on div "IDs Item Location Created by Item type Count 6804 cas9check rv Adriana Vectors,…" at bounding box center [865, 229] width 1168 height 1139
